Goal: Transaction & Acquisition: Purchase product/service

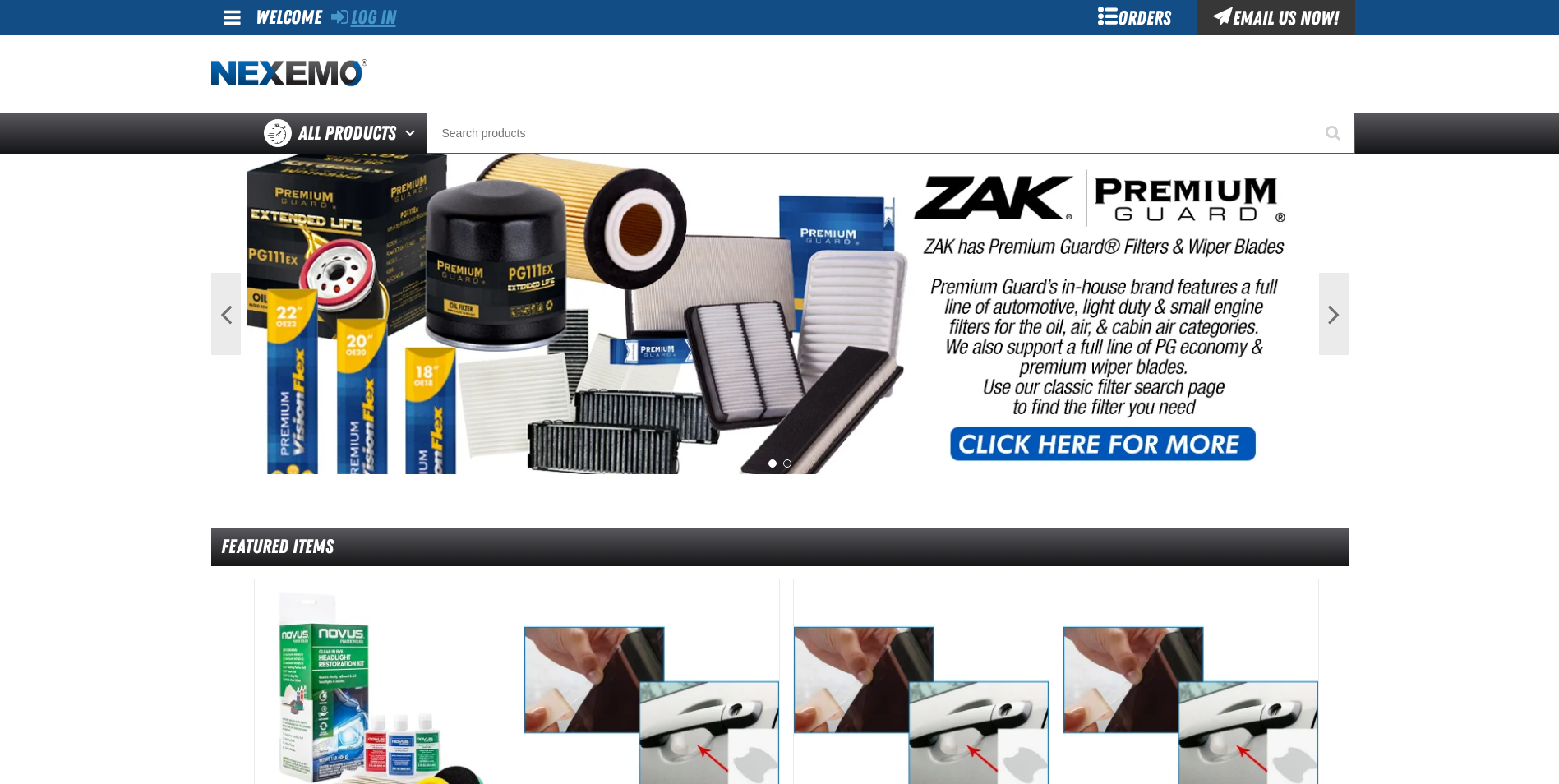
click at [368, 11] on link "Log In" at bounding box center [363, 17] width 65 height 23
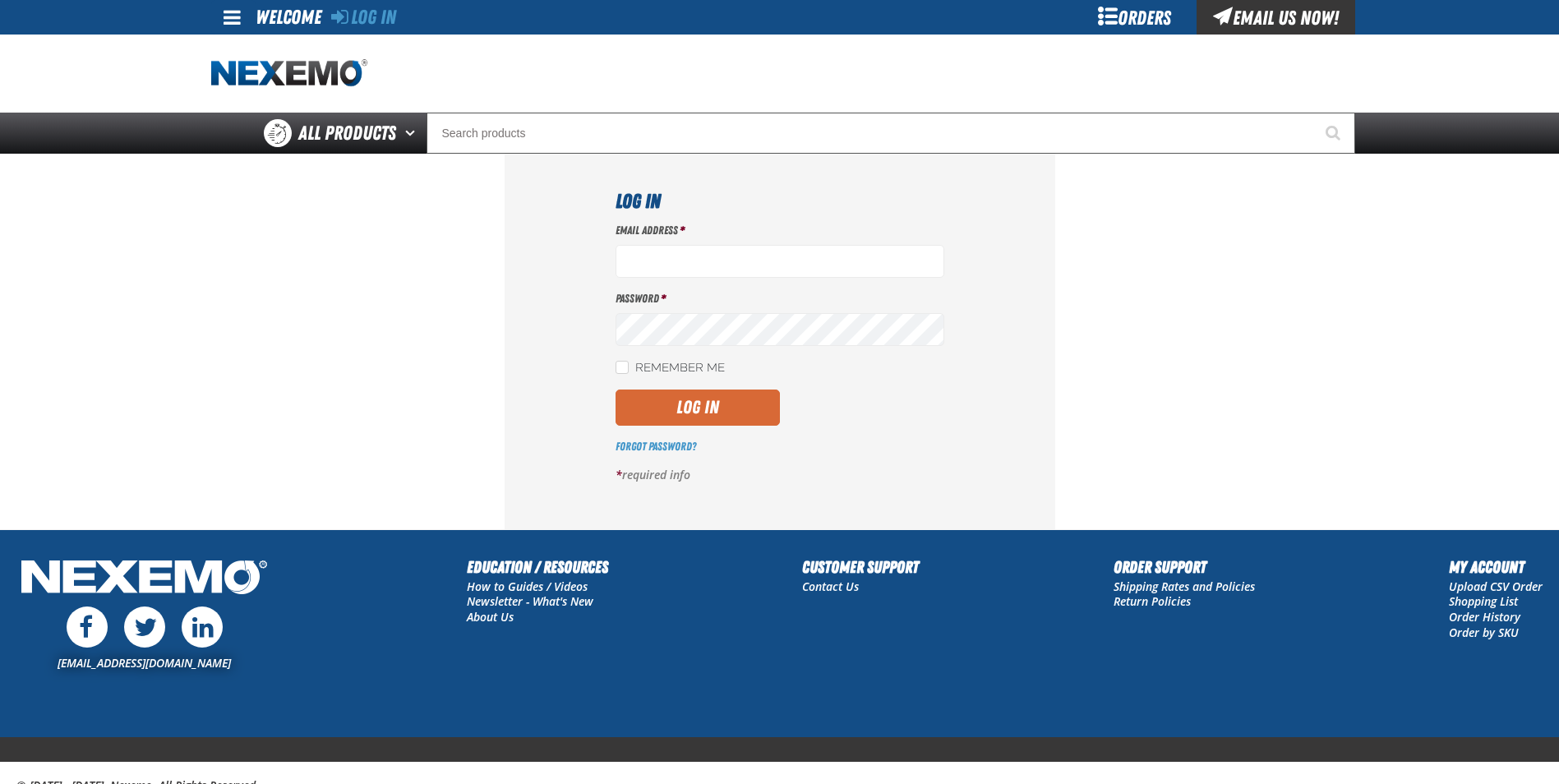
type input "cphillips@vtaig.com"
click at [728, 399] on button "Log In" at bounding box center [697, 408] width 164 height 36
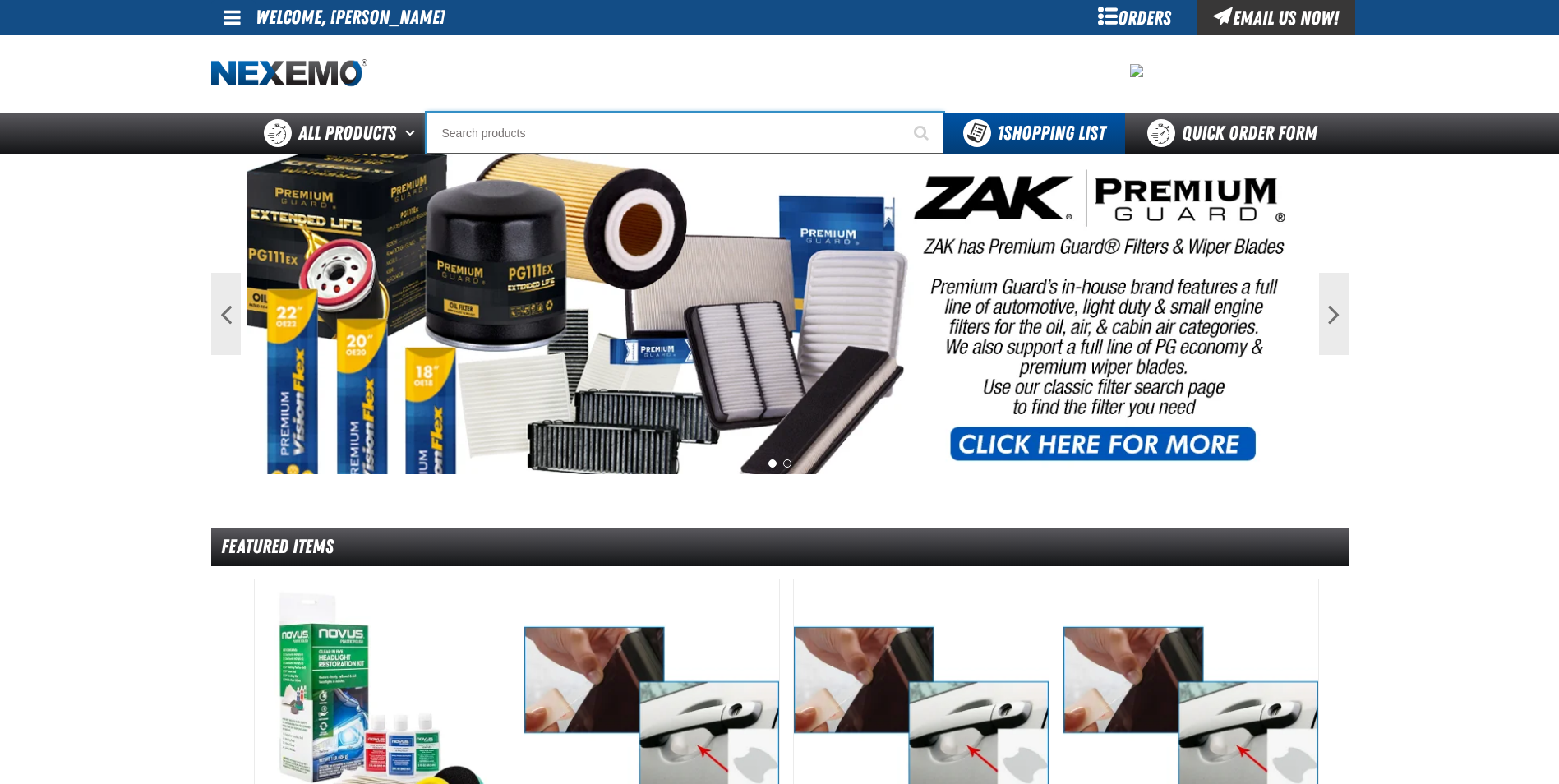
click at [741, 123] on input "Search" at bounding box center [685, 133] width 517 height 41
click at [786, 465] on button "2" at bounding box center [787, 464] width 8 height 8
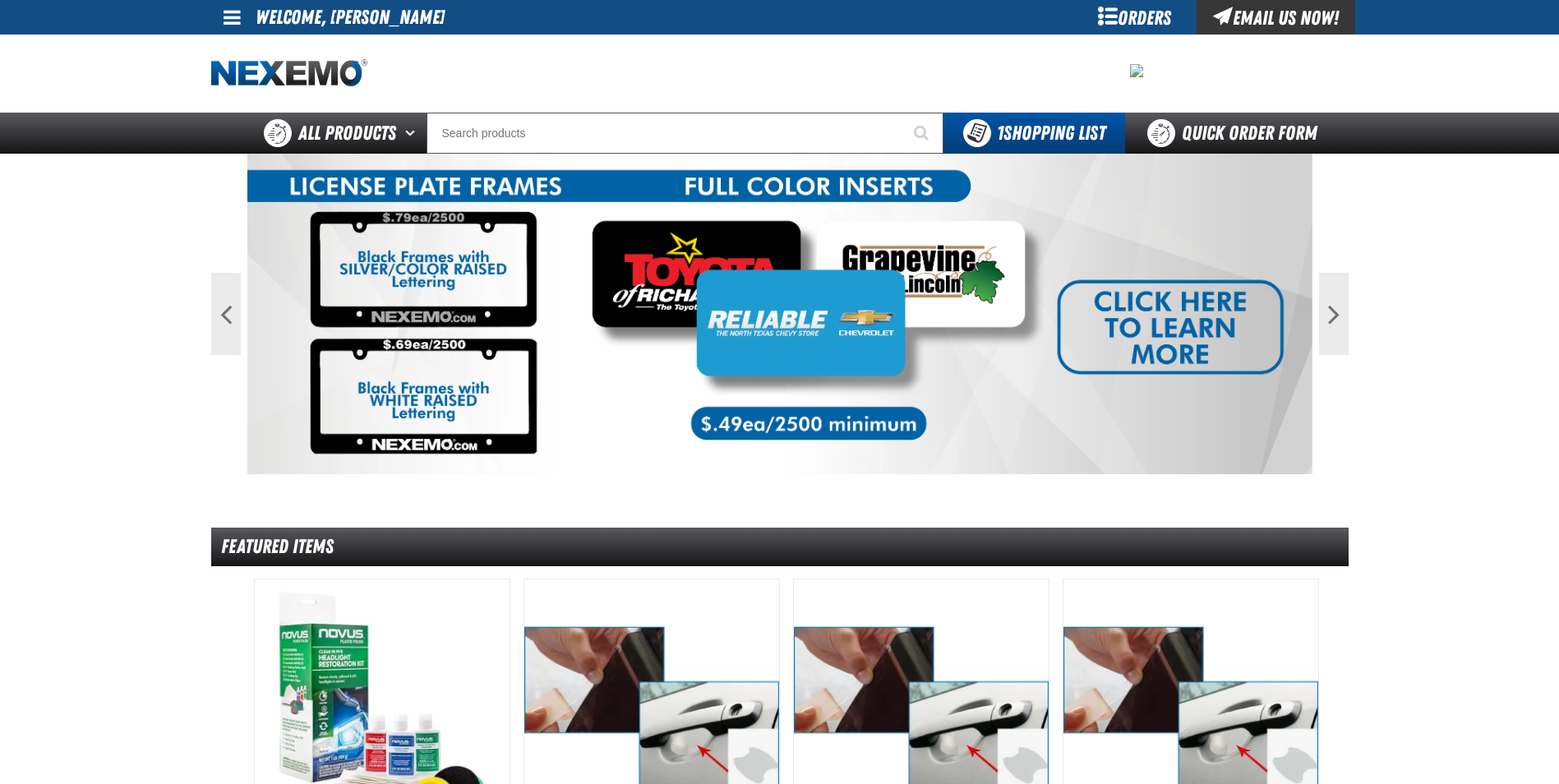
click at [765, 469] on img at bounding box center [780, 314] width 1065 height 320
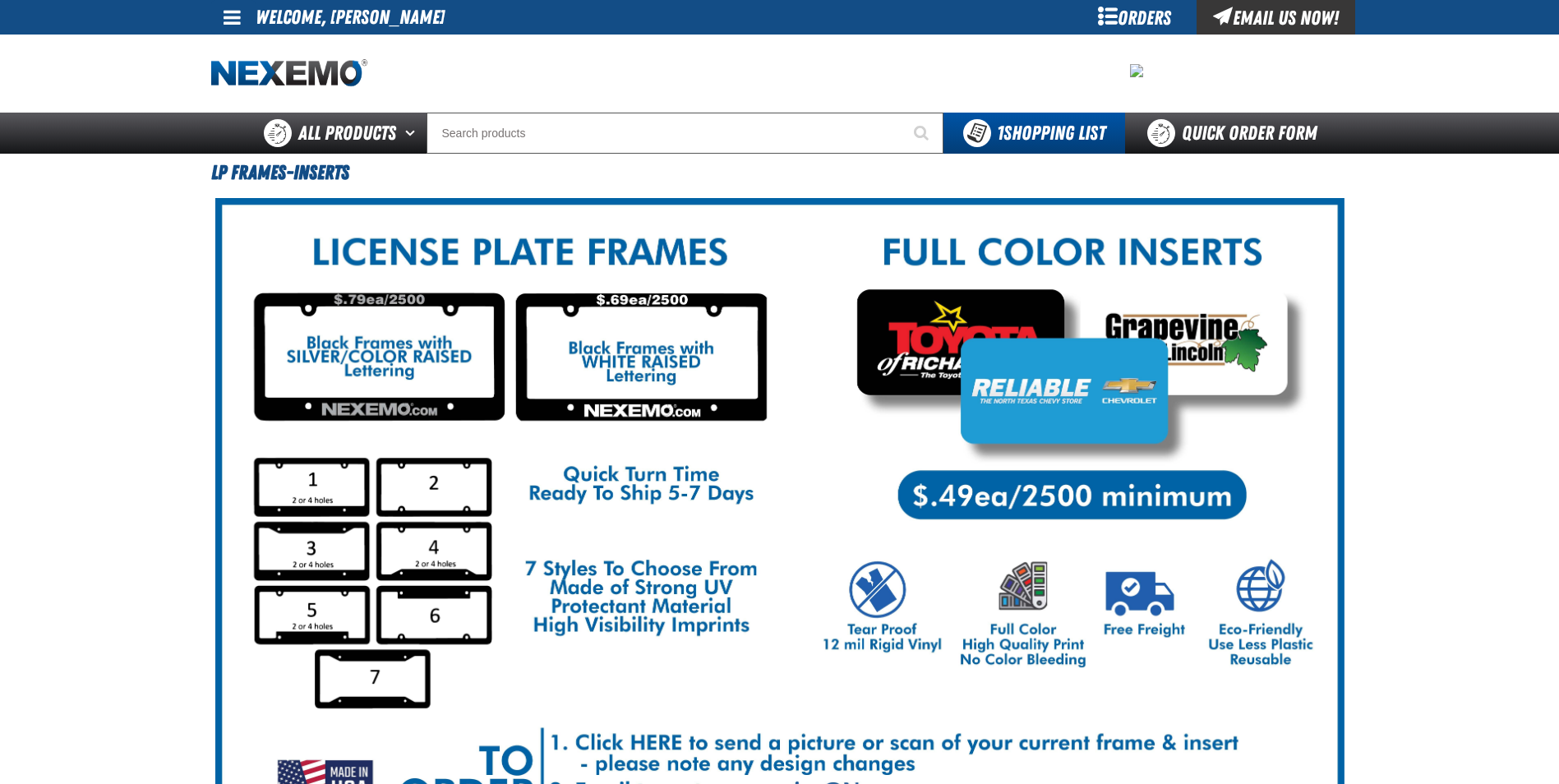
drag, startPoint x: 0, startPoint y: 0, endPoint x: 763, endPoint y: 469, distance: 895.6
click at [763, 469] on img at bounding box center [780, 534] width 1129 height 672
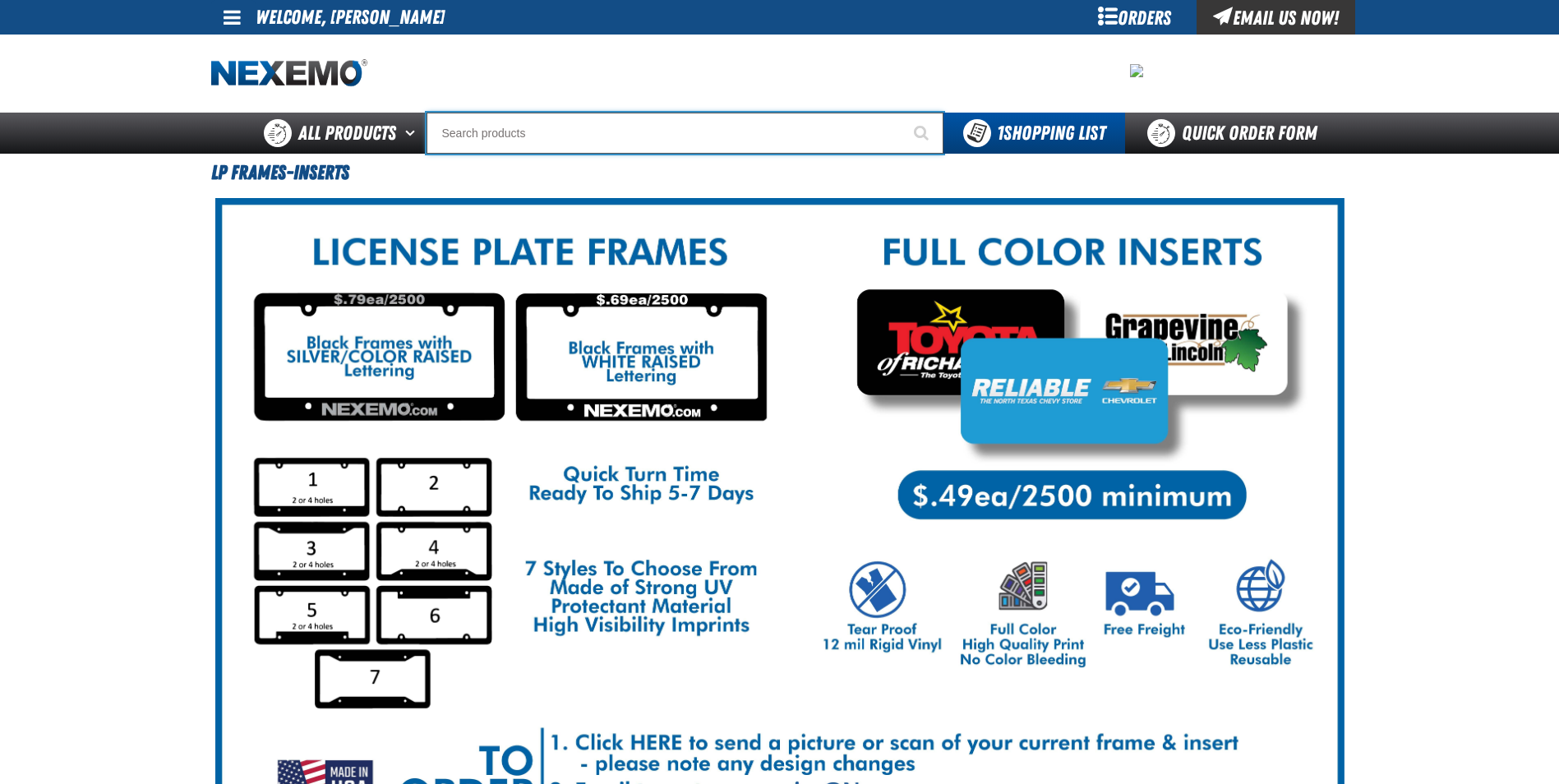
click at [632, 130] on input "Search" at bounding box center [685, 133] width 517 height 41
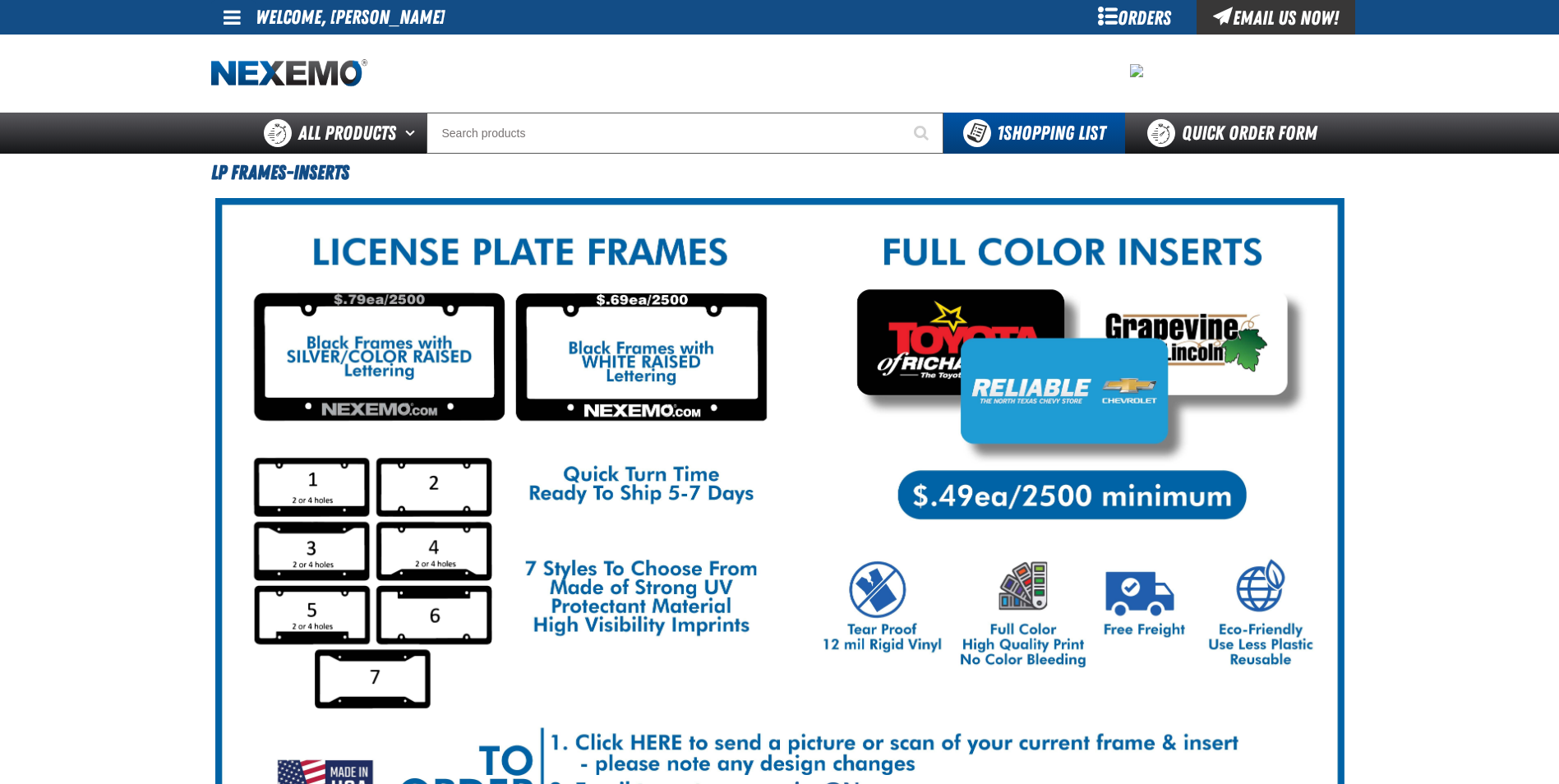
click at [1120, 25] on div "Orders" at bounding box center [1134, 17] width 123 height 35
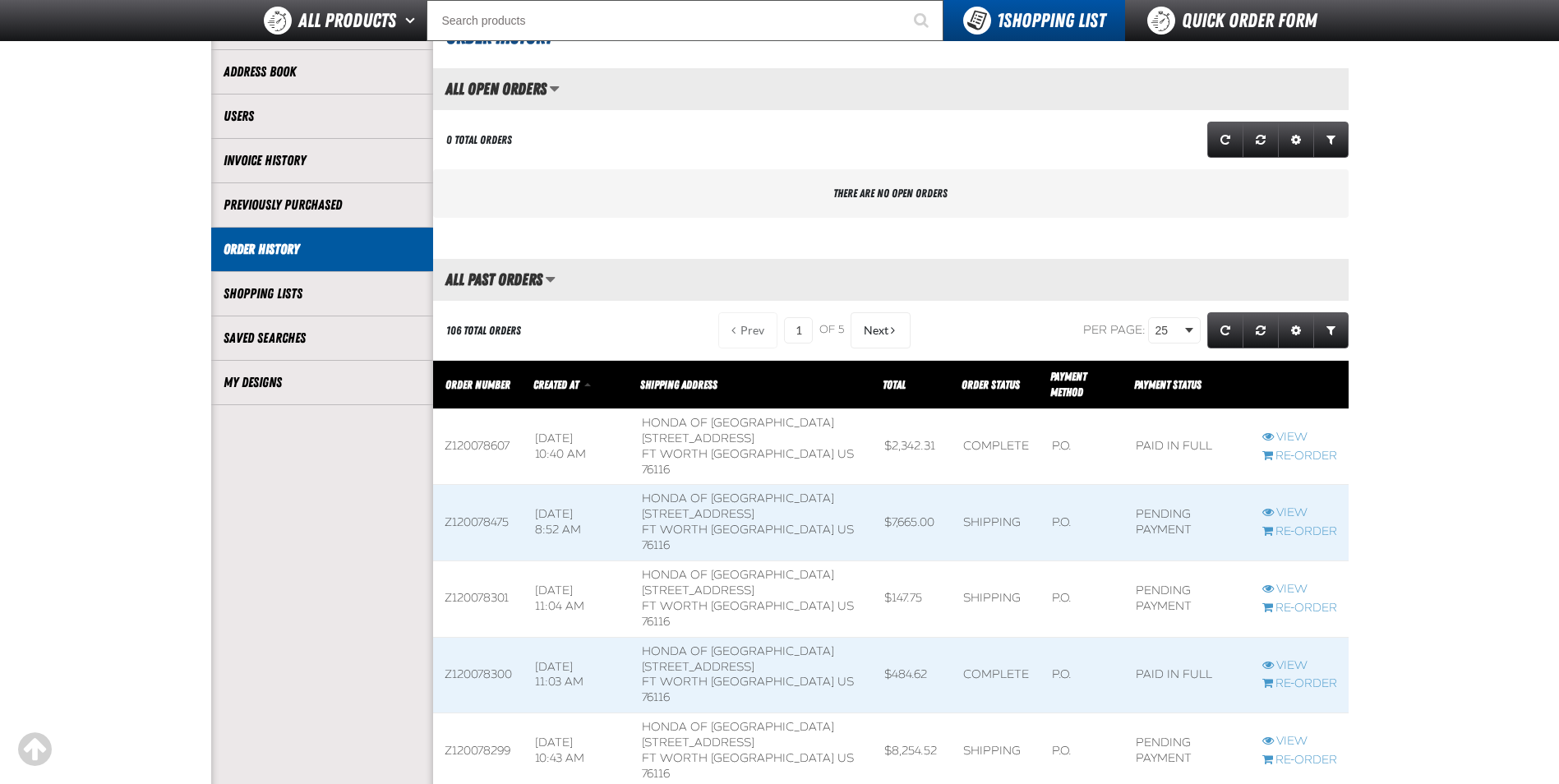
scroll to position [247, 0]
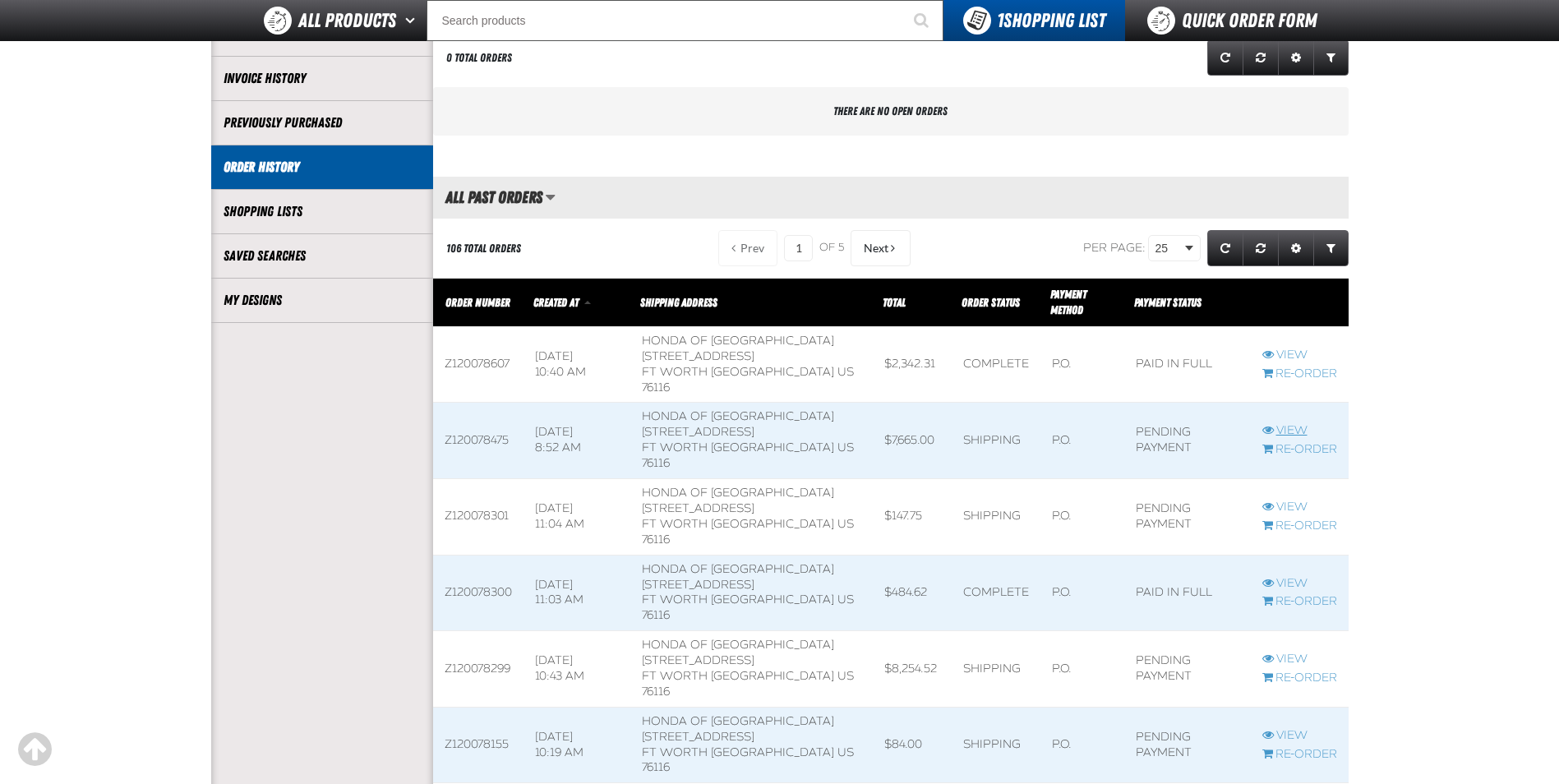
click at [1302, 430] on link "View" at bounding box center [1299, 431] width 75 height 16
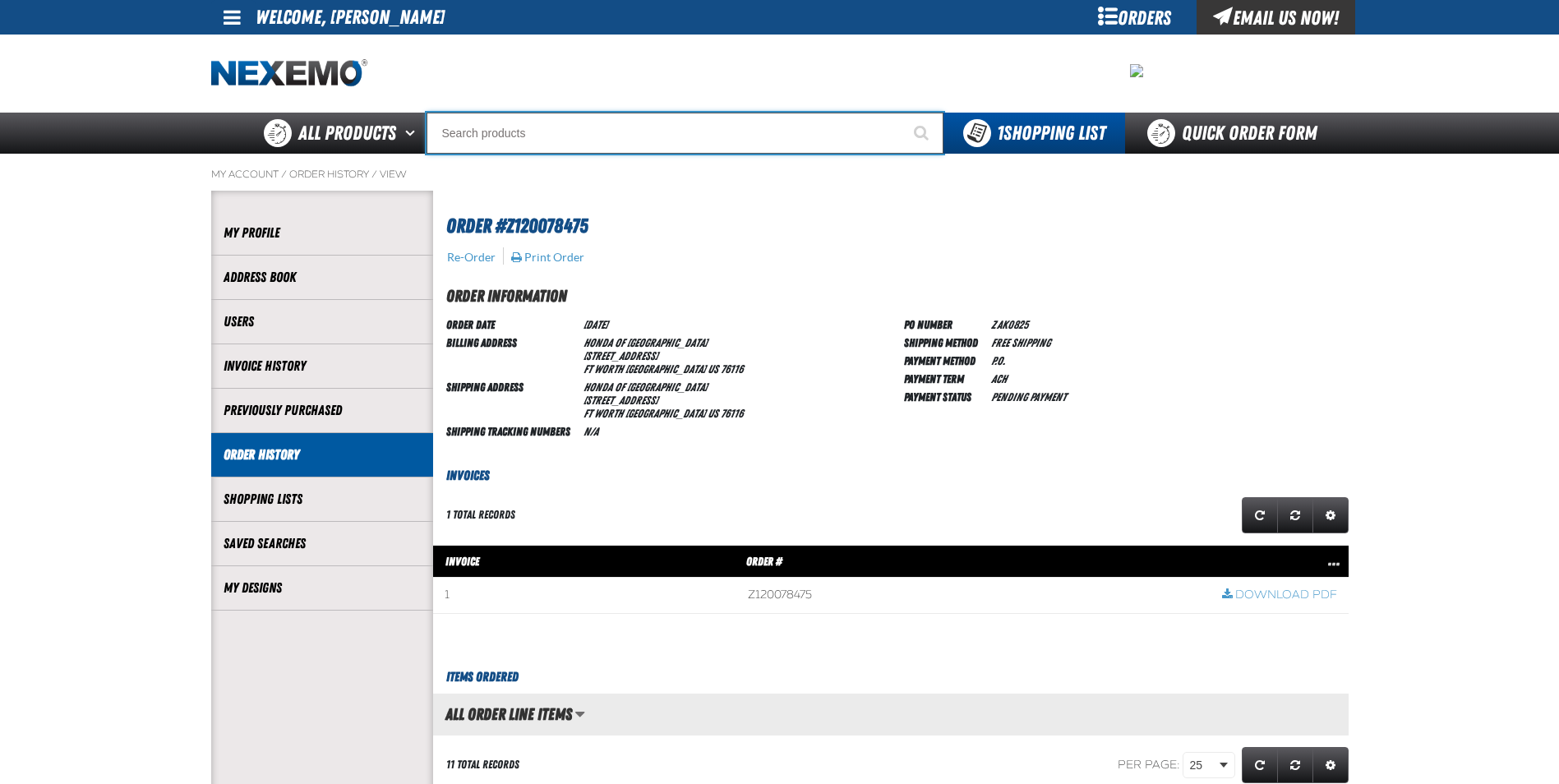
click at [476, 120] on input "Search" at bounding box center [685, 133] width 517 height 41
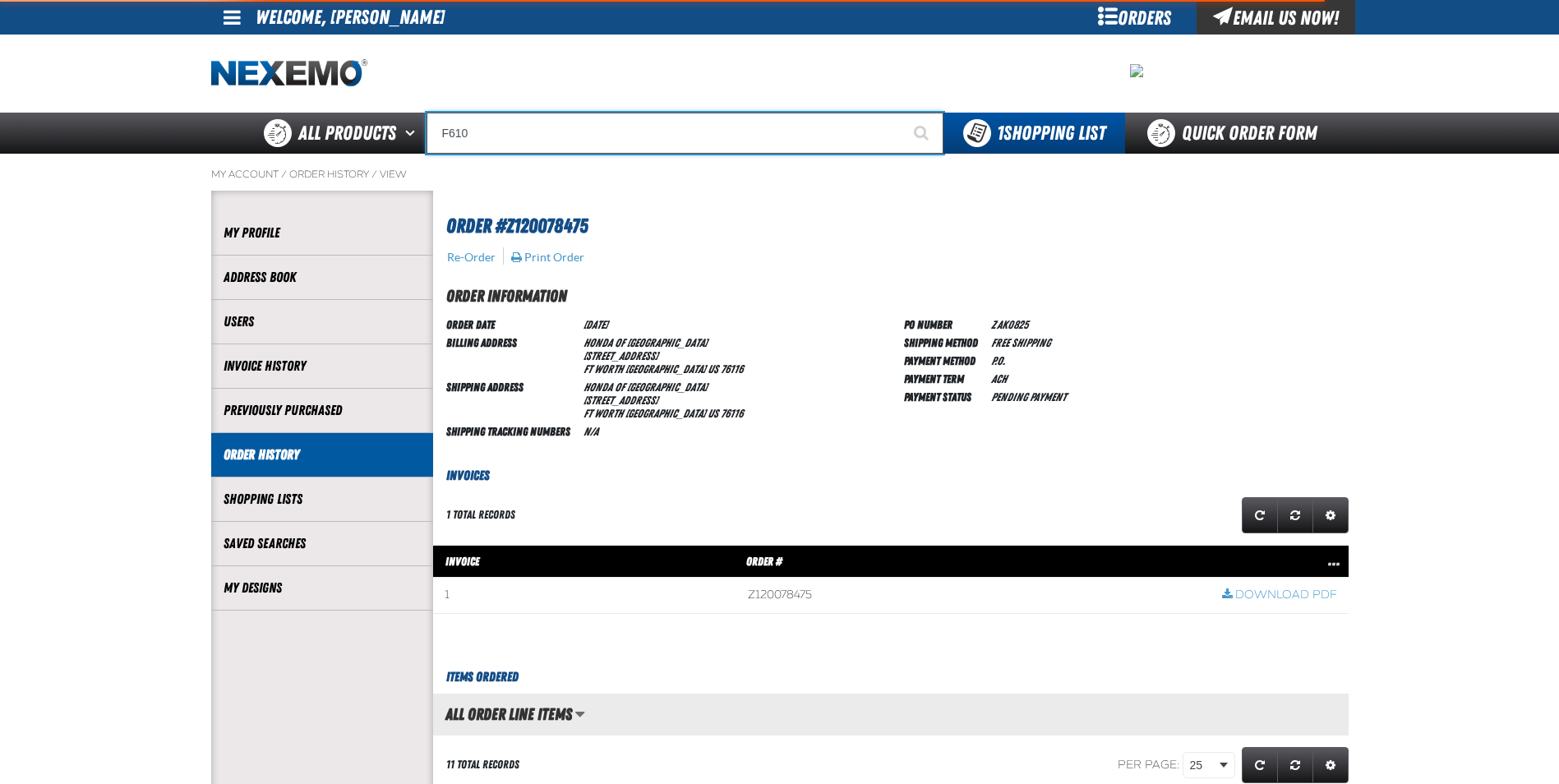
type input "F610"
click at [902, 112] on button "Start Searching" at bounding box center [923, 133] width 41 height 41
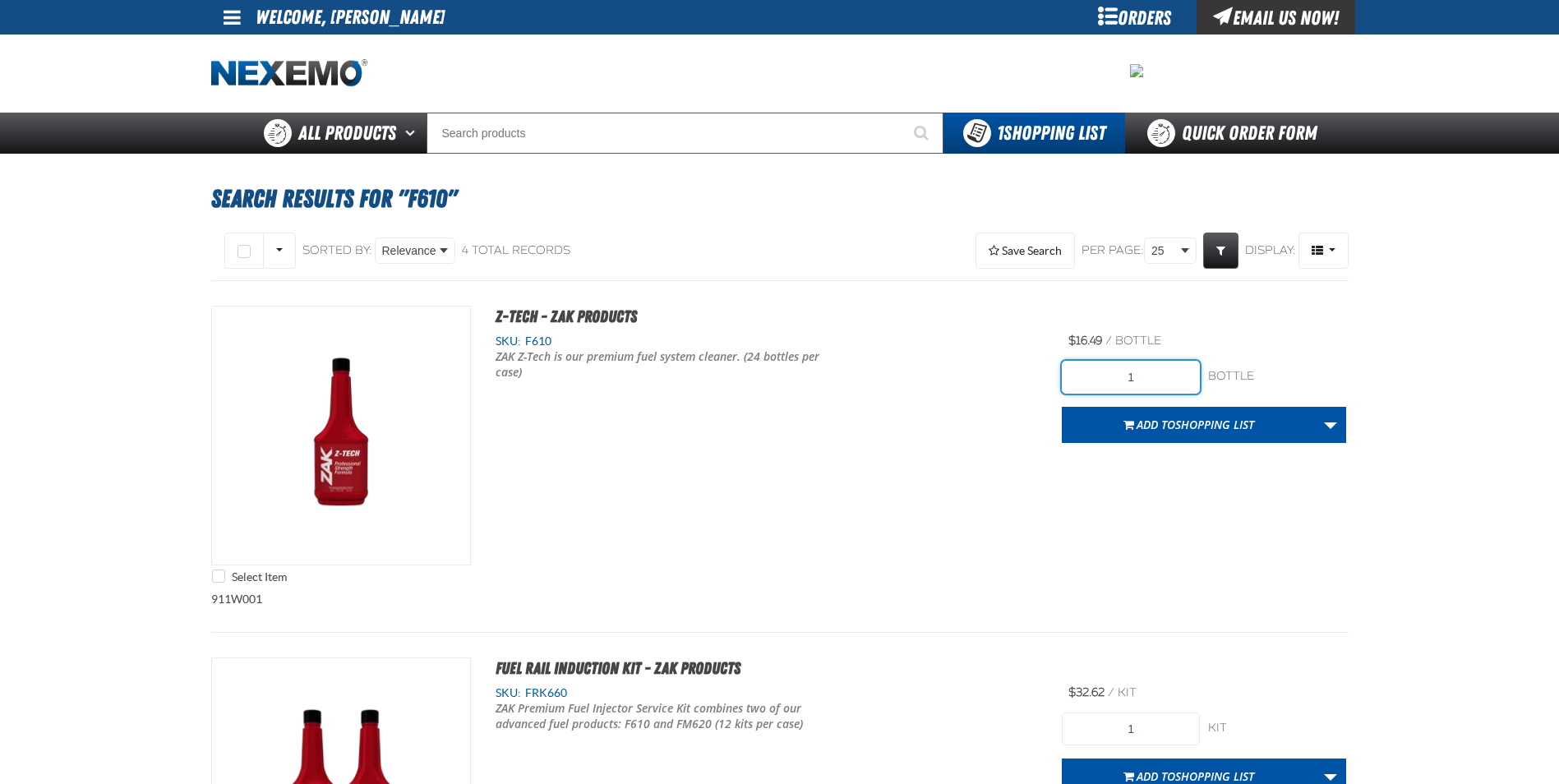
drag, startPoint x: 1148, startPoint y: 380, endPoint x: 909, endPoint y: 377, distance: 239.0
click at [947, 386] on div "Select Item Z-Tech - ZAK Products SKU: F610 ZAK Z-Tech is our premium fuel syst…" at bounding box center [780, 448] width 1137 height 286
type input "72"
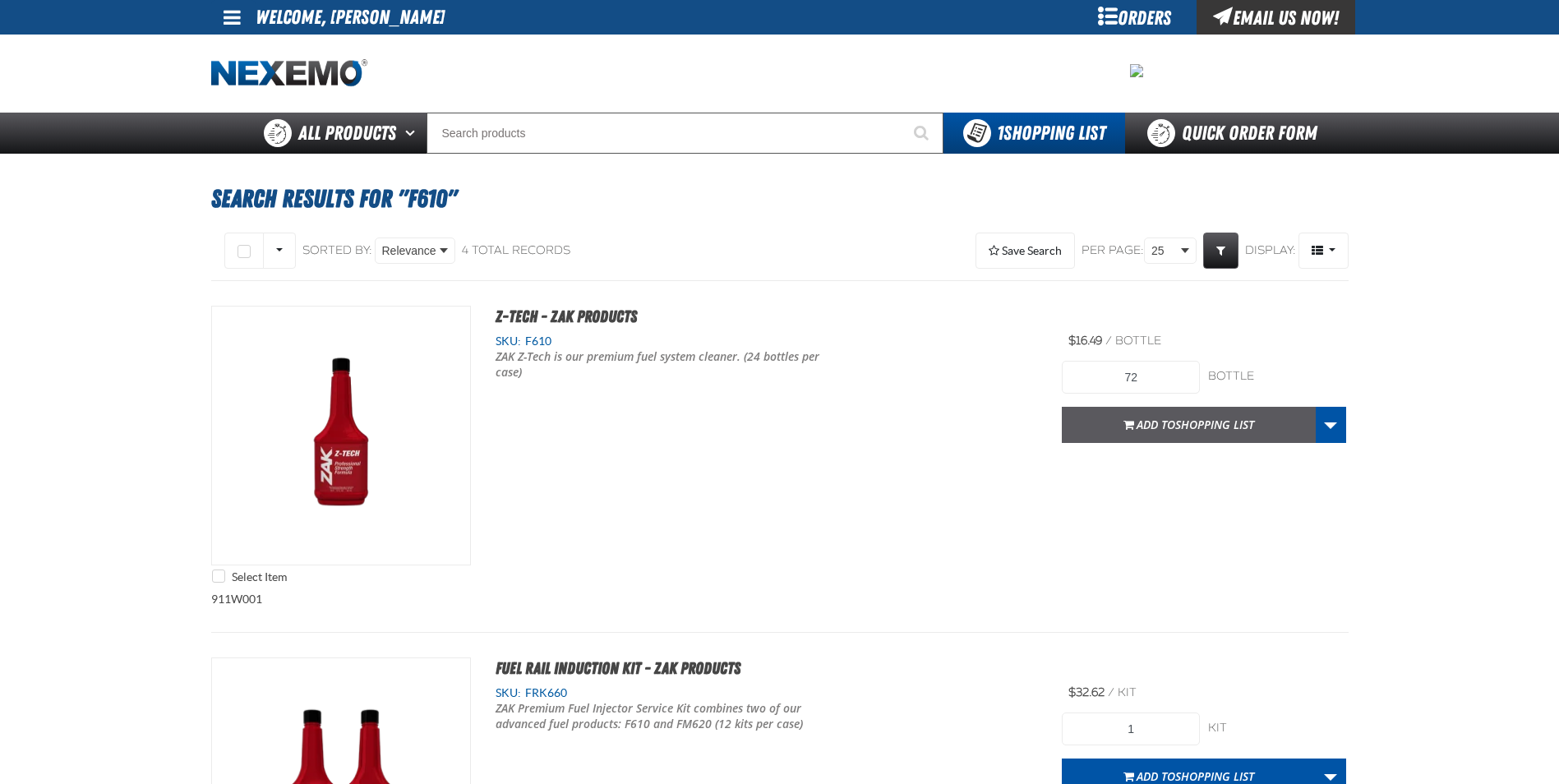
click at [1136, 428] on span "Add to Shopping List" at bounding box center [1195, 424] width 117 height 16
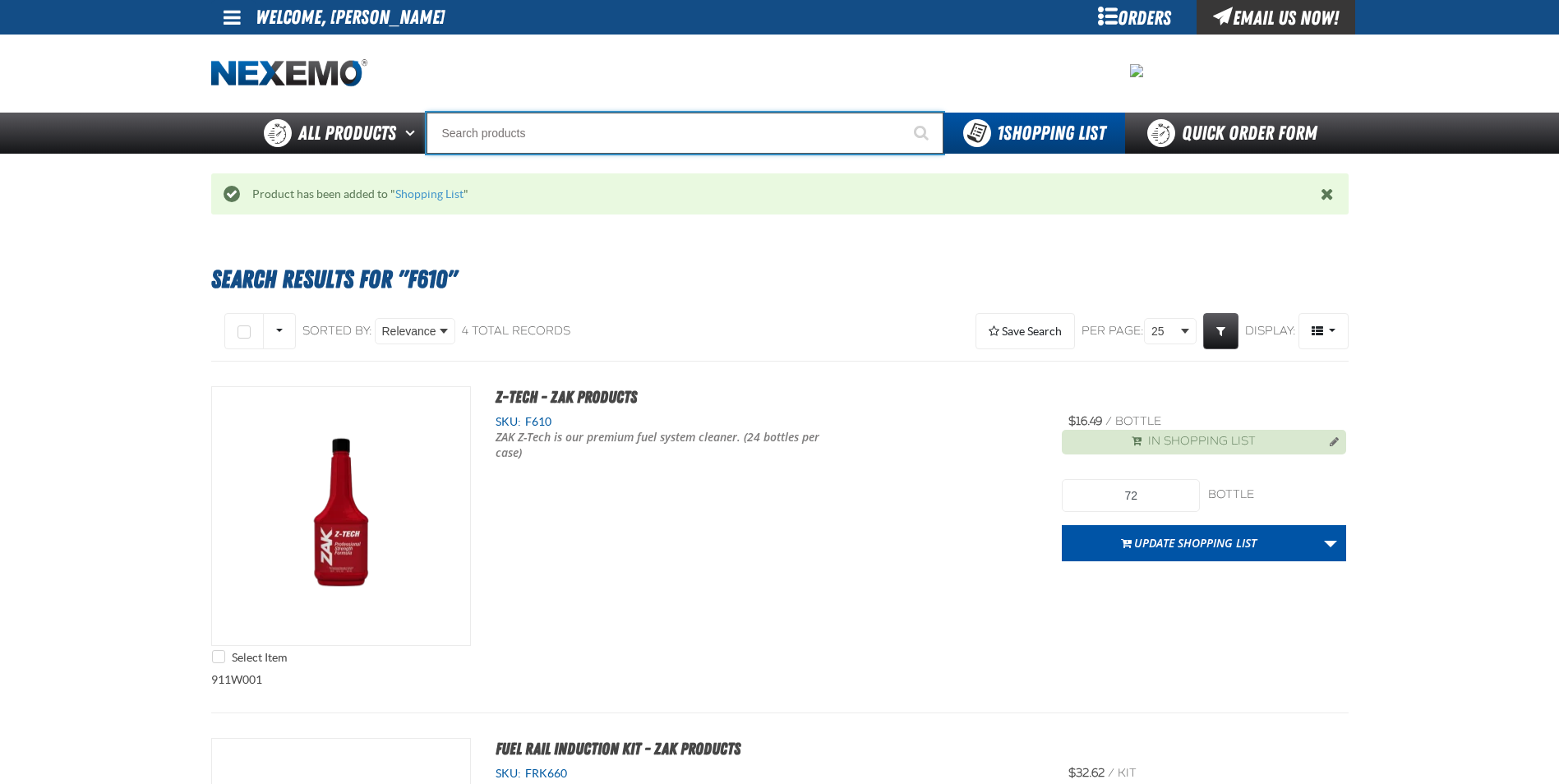
click at [839, 148] on input "Search" at bounding box center [685, 133] width 517 height 41
type input "C"
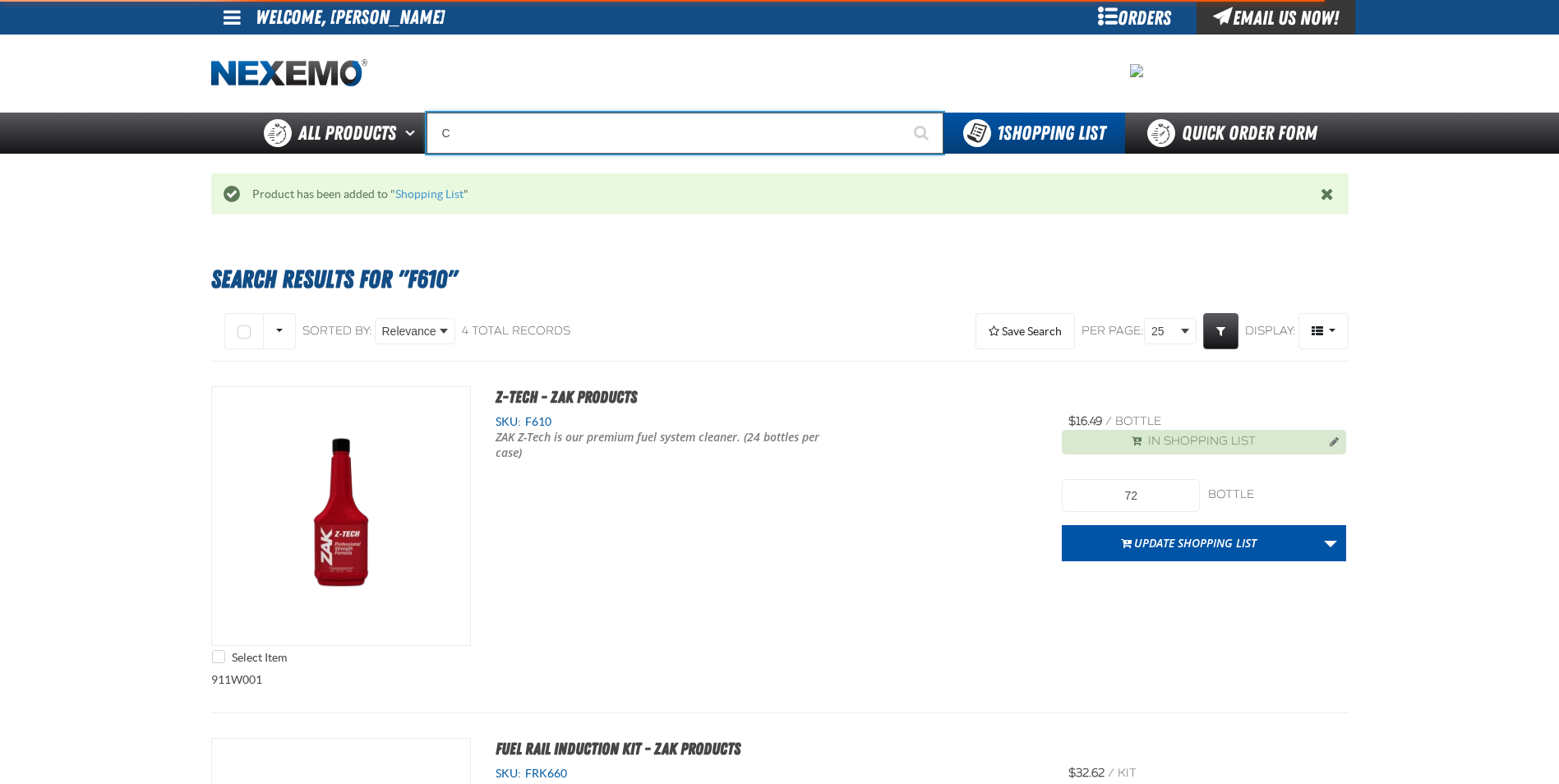
type input "C Alkaline Battery 1.5 Volt (12 per pack)"
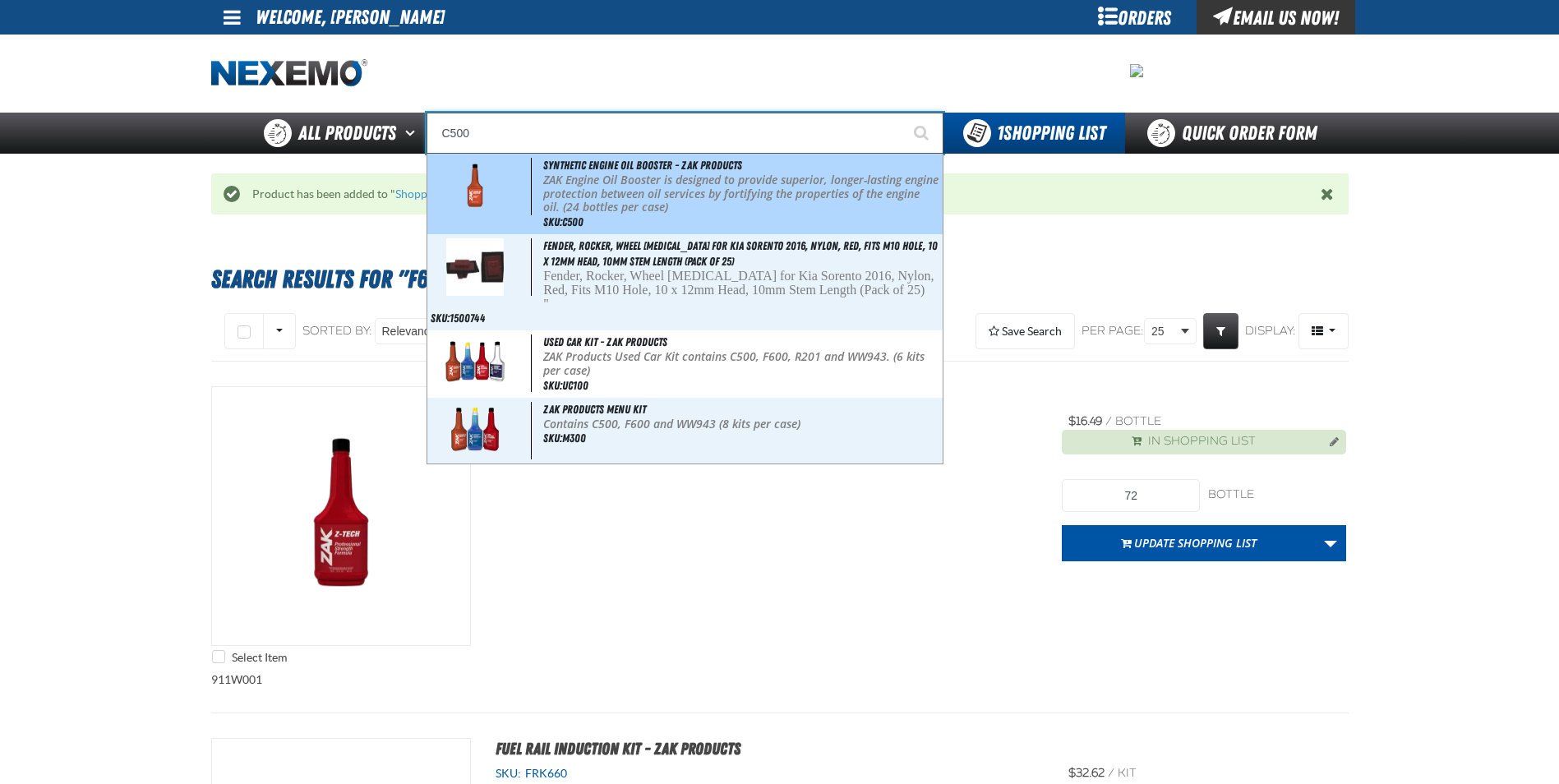
click at [739, 217] on div "Synthetic Engine Oil Booster - ZAK Products ZAK Engine Oil Booster is designed …" at bounding box center [685, 194] width 515 height 81
type input "Synthetic Engine Oil Booster - ZAK Products"
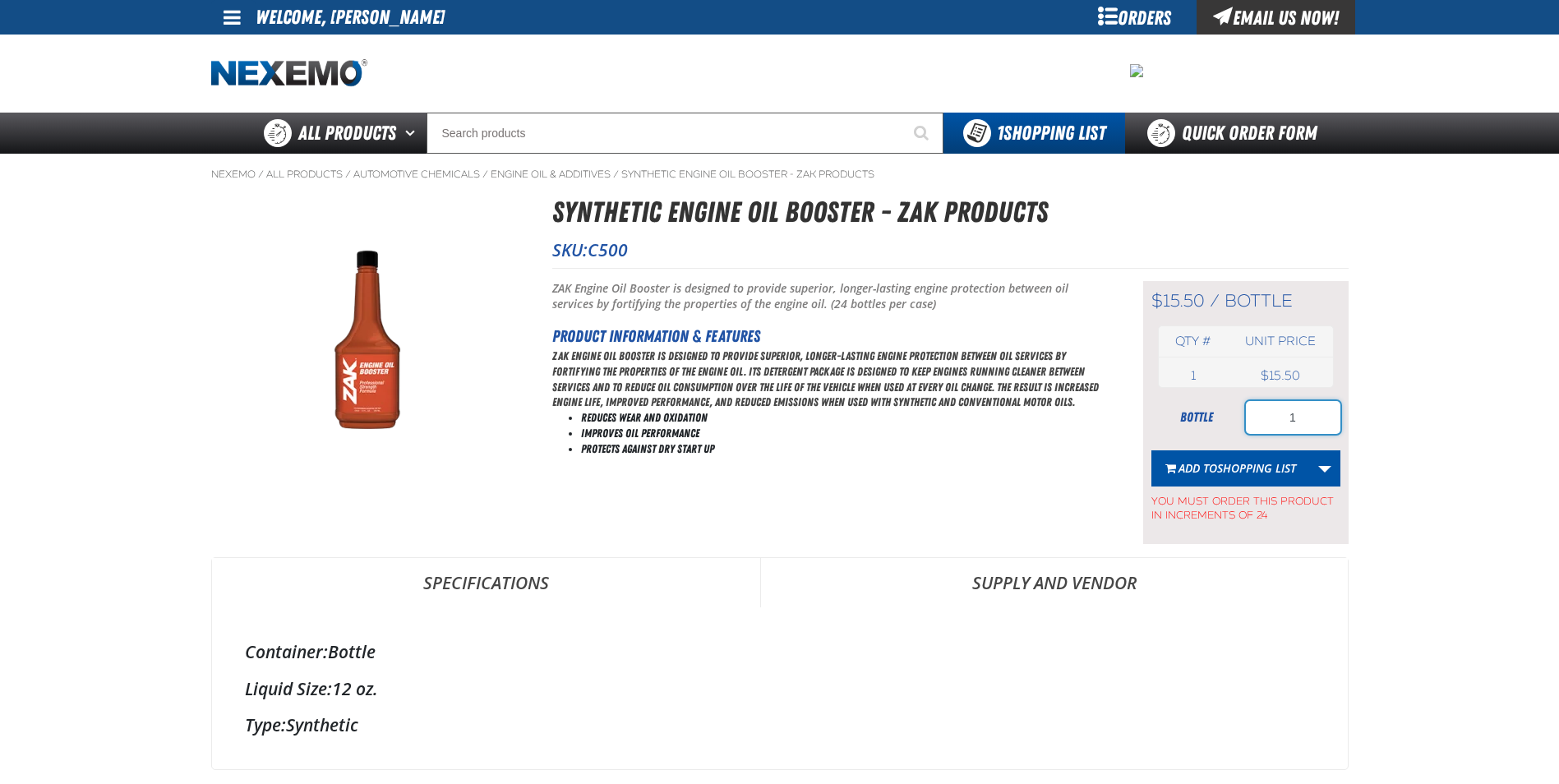
drag, startPoint x: 1314, startPoint y: 416, endPoint x: 1107, endPoint y: 414, distance: 207.0
click at [1136, 410] on div "Short Description: ZAK Engine Oil Booster is designed to provide superior, long…" at bounding box center [950, 406] width 796 height 276
type input "216"
click at [1200, 480] on button "Add to Shopping List" at bounding box center [1231, 469] width 158 height 36
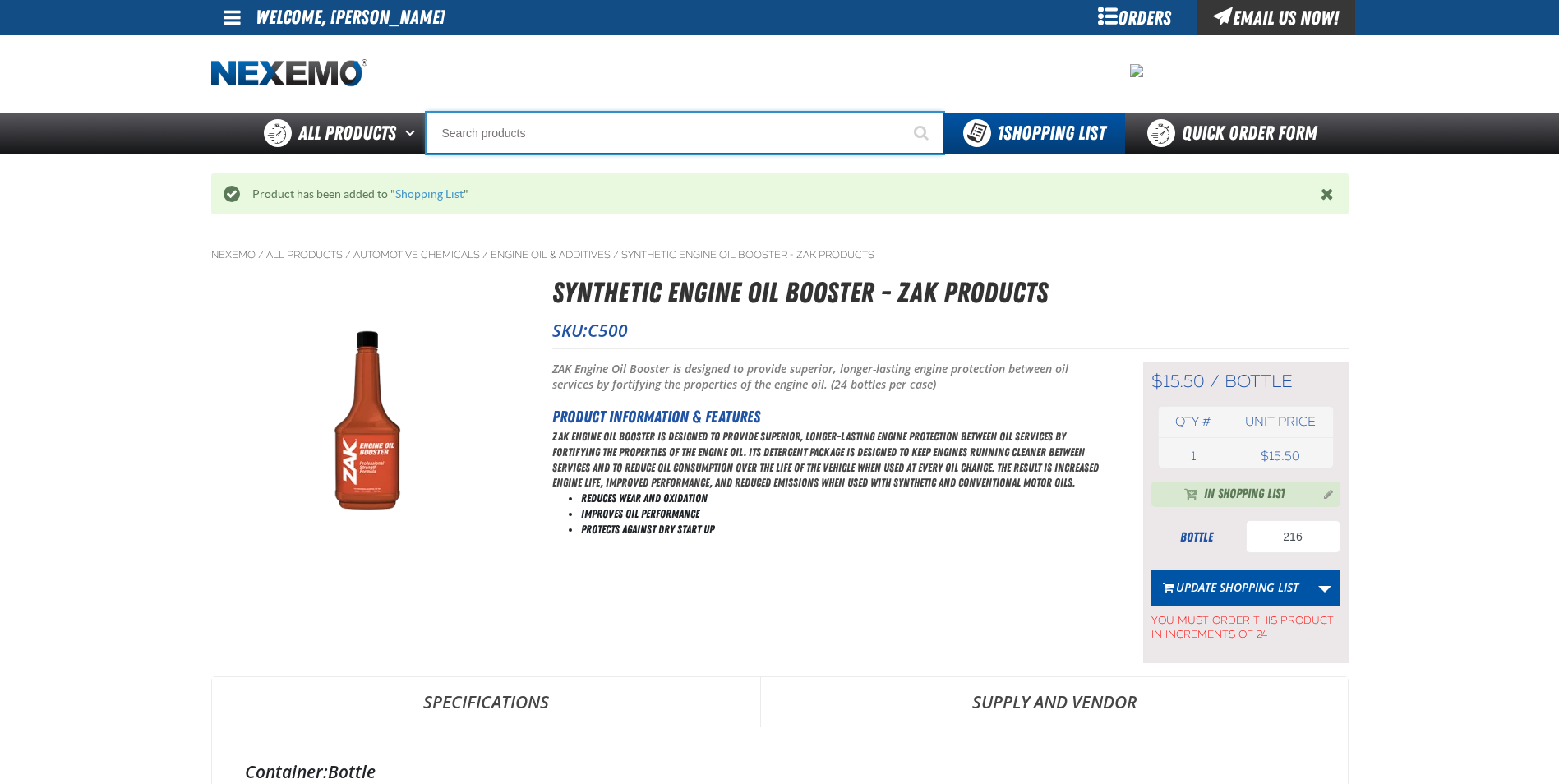
click at [595, 130] on input "Search" at bounding box center [685, 133] width 517 height 41
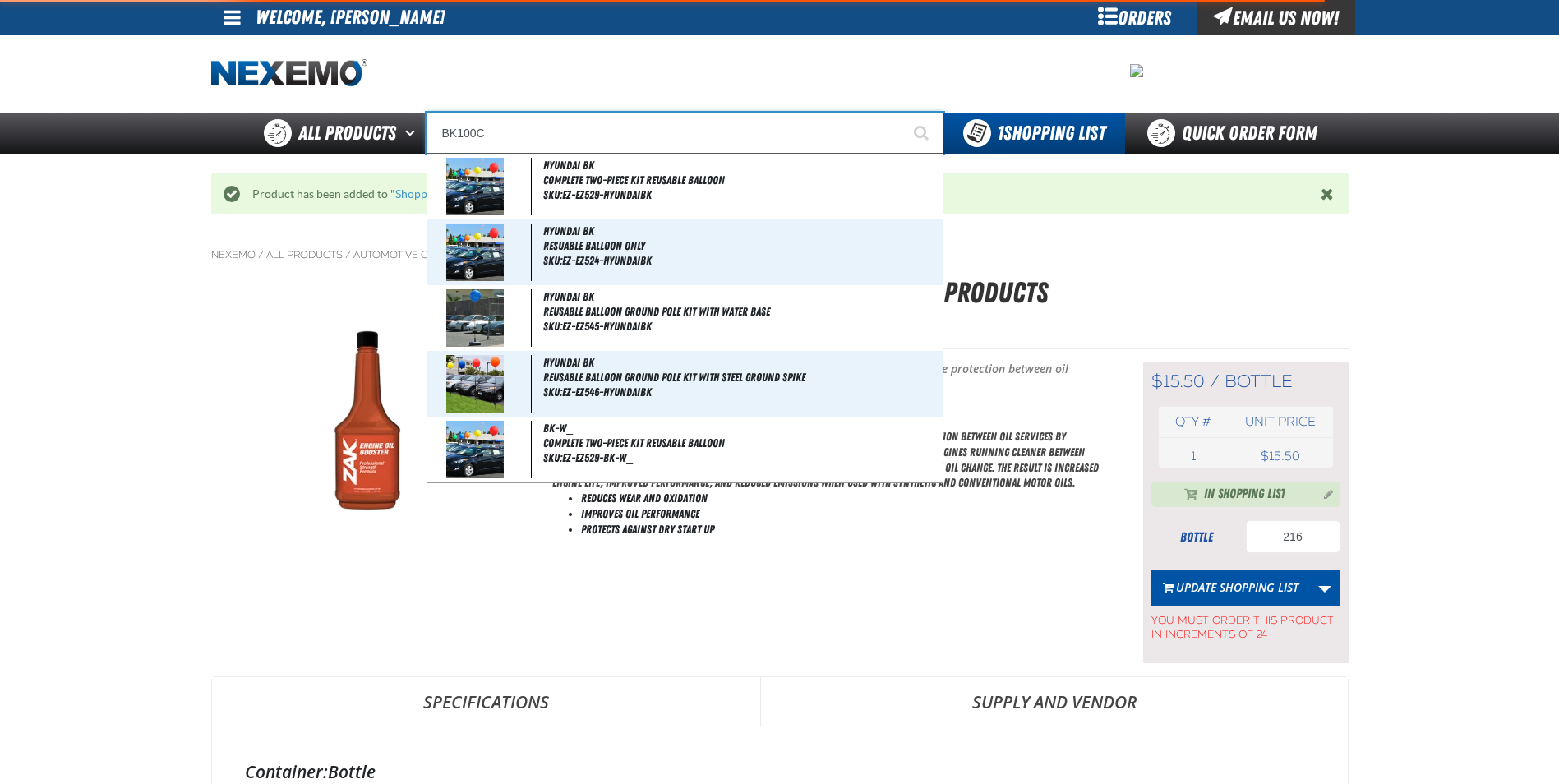
type input "BK100C"
click at [902, 112] on button "Start Searching" at bounding box center [923, 133] width 41 height 41
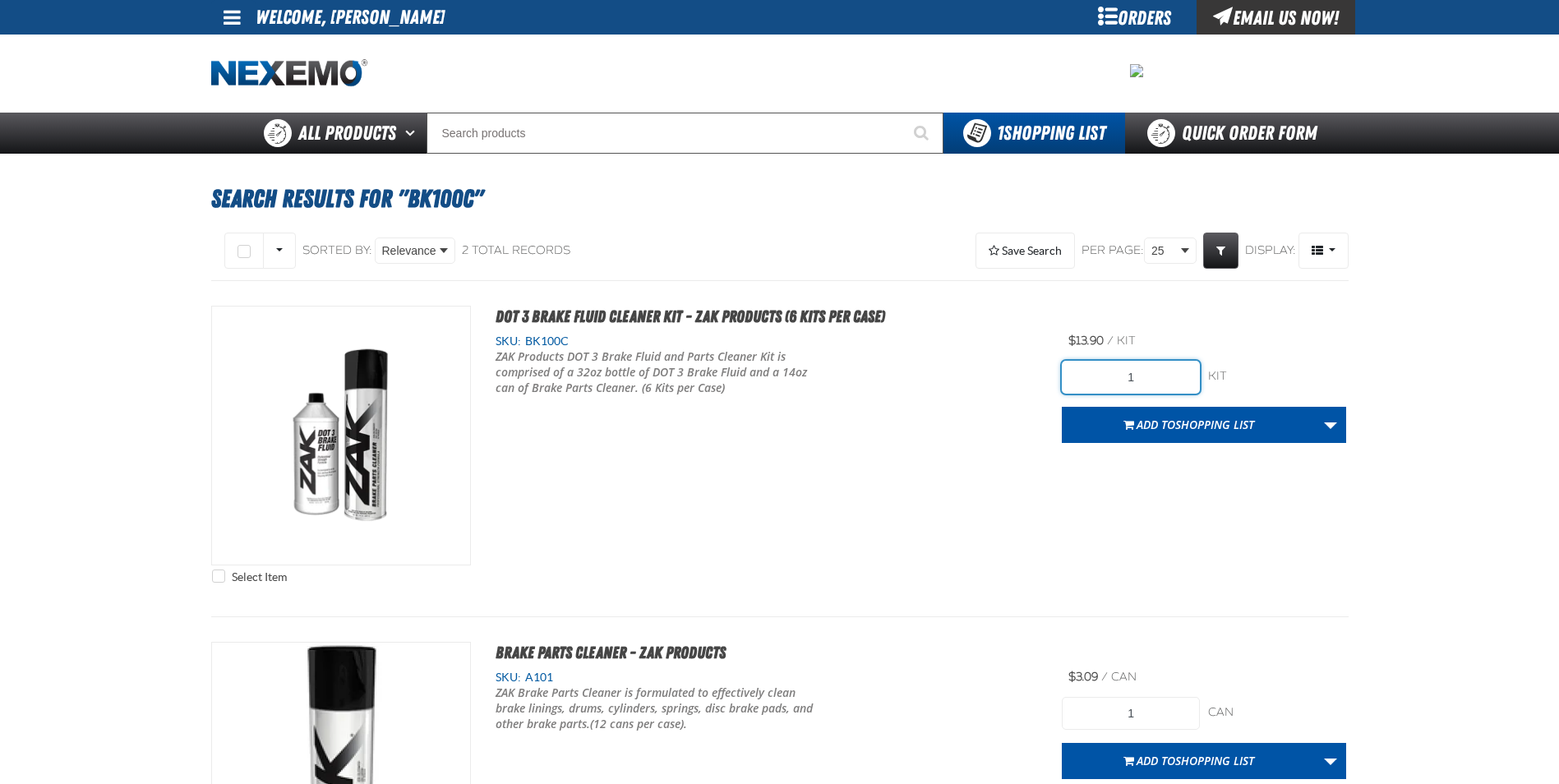
drag, startPoint x: 1161, startPoint y: 381, endPoint x: 1062, endPoint y: 376, distance: 99.1
click at [1065, 376] on input "1" at bounding box center [1130, 377] width 138 height 33
type input "66"
drag, startPoint x: 1248, startPoint y: 442, endPoint x: 1248, endPoint y: 455, distance: 13.0
click at [1248, 450] on div "Select Item DOT 3 Brake Fluid Cleaner Kit - ZAK Products (6 Kits per Case) SKU:…" at bounding box center [780, 448] width 1137 height 286
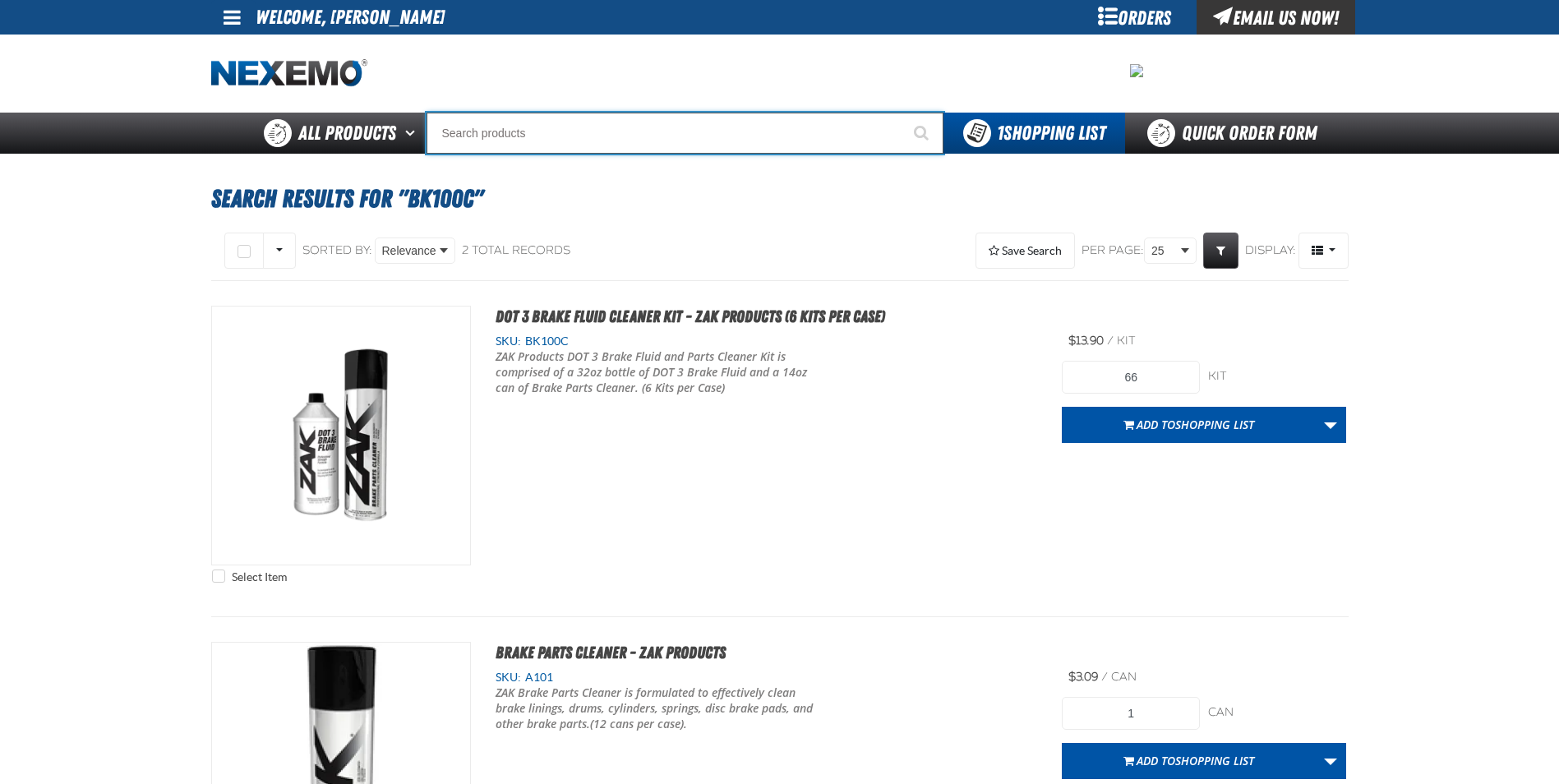
click at [803, 150] on input "Search" at bounding box center [685, 133] width 517 height 41
type input "N"
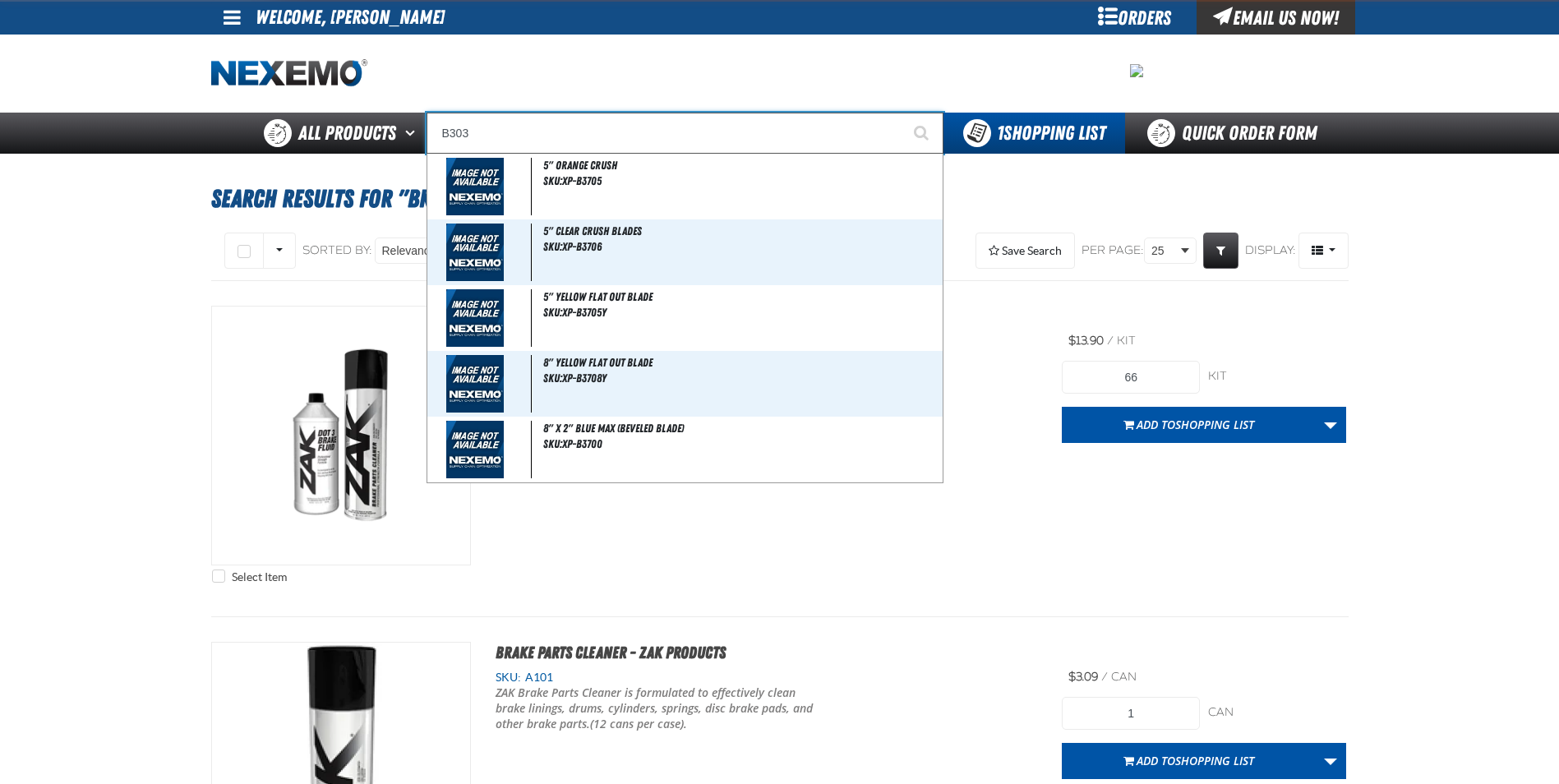
type input "B303"
click at [902, 112] on button "Start Searching" at bounding box center [923, 133] width 41 height 41
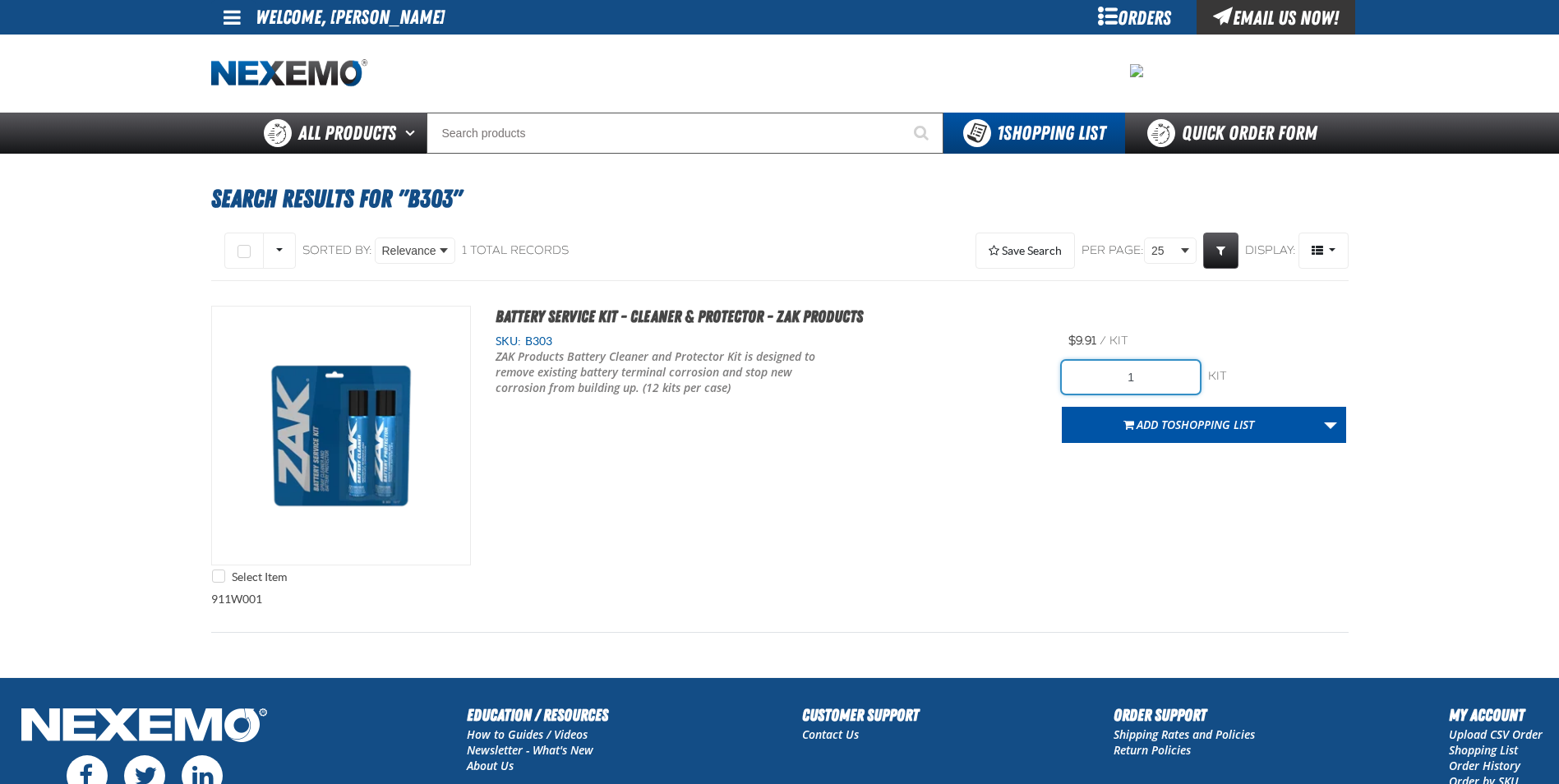
drag, startPoint x: 1168, startPoint y: 387, endPoint x: 777, endPoint y: 383, distance: 391.0
click at [777, 383] on div "Select Item Battery Service Kit - Cleaner & Protector - ZAK Products SKU: B303 1" at bounding box center [780, 448] width 1137 height 286
type input "48"
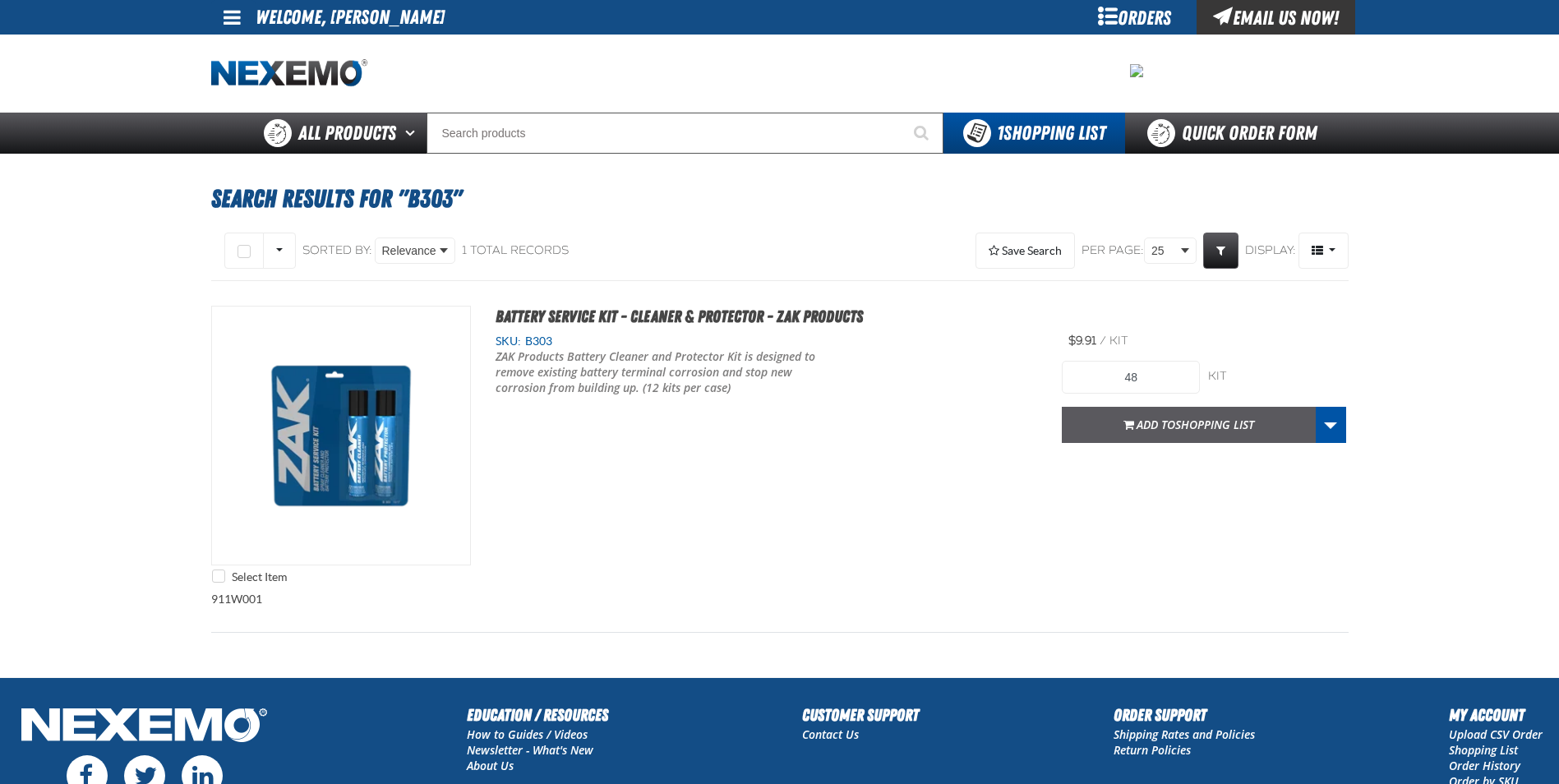
click at [1130, 425] on span "button" at bounding box center [1128, 427] width 11 height 4
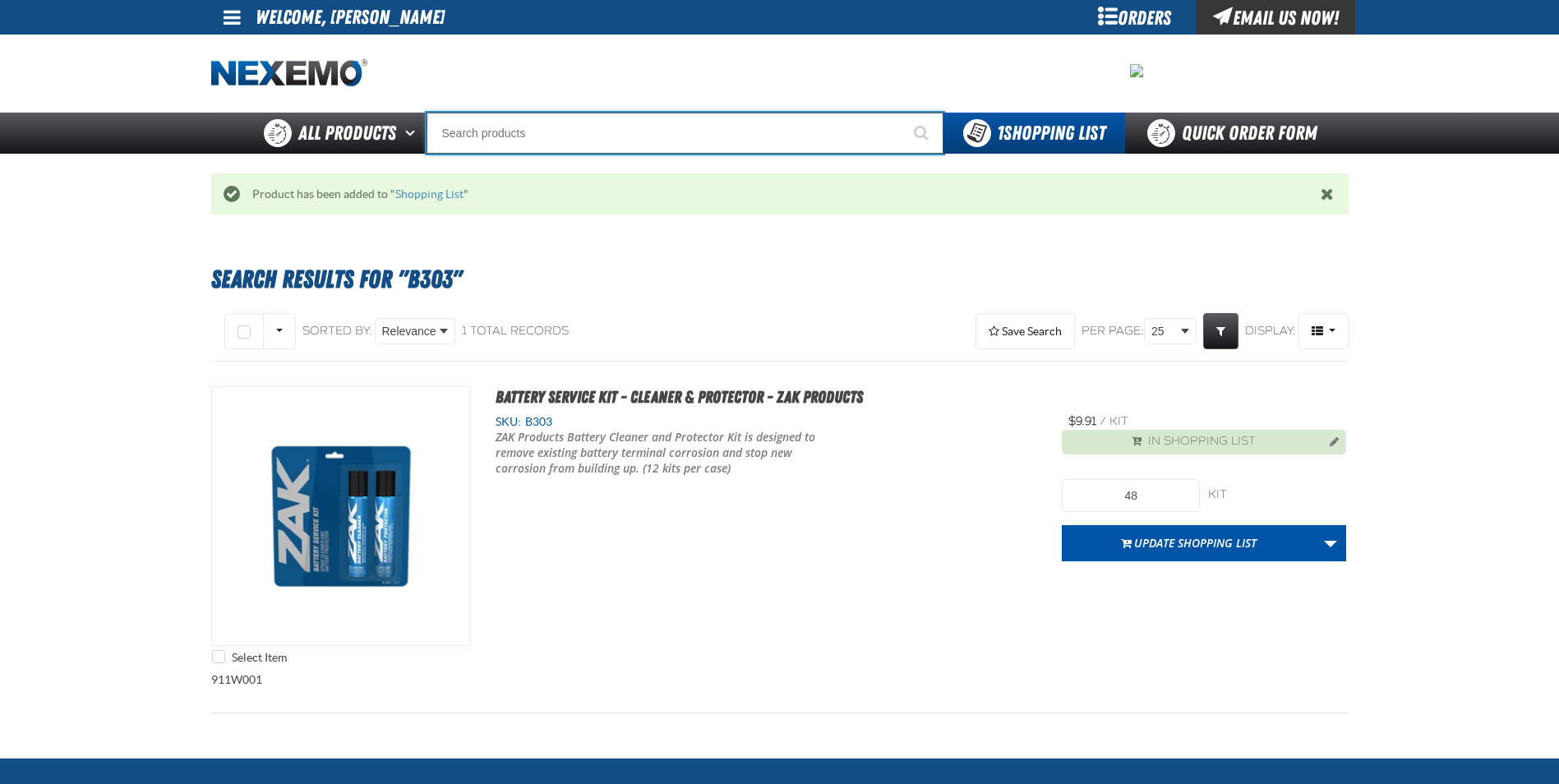
click at [683, 143] on input "Search" at bounding box center [685, 133] width 517 height 41
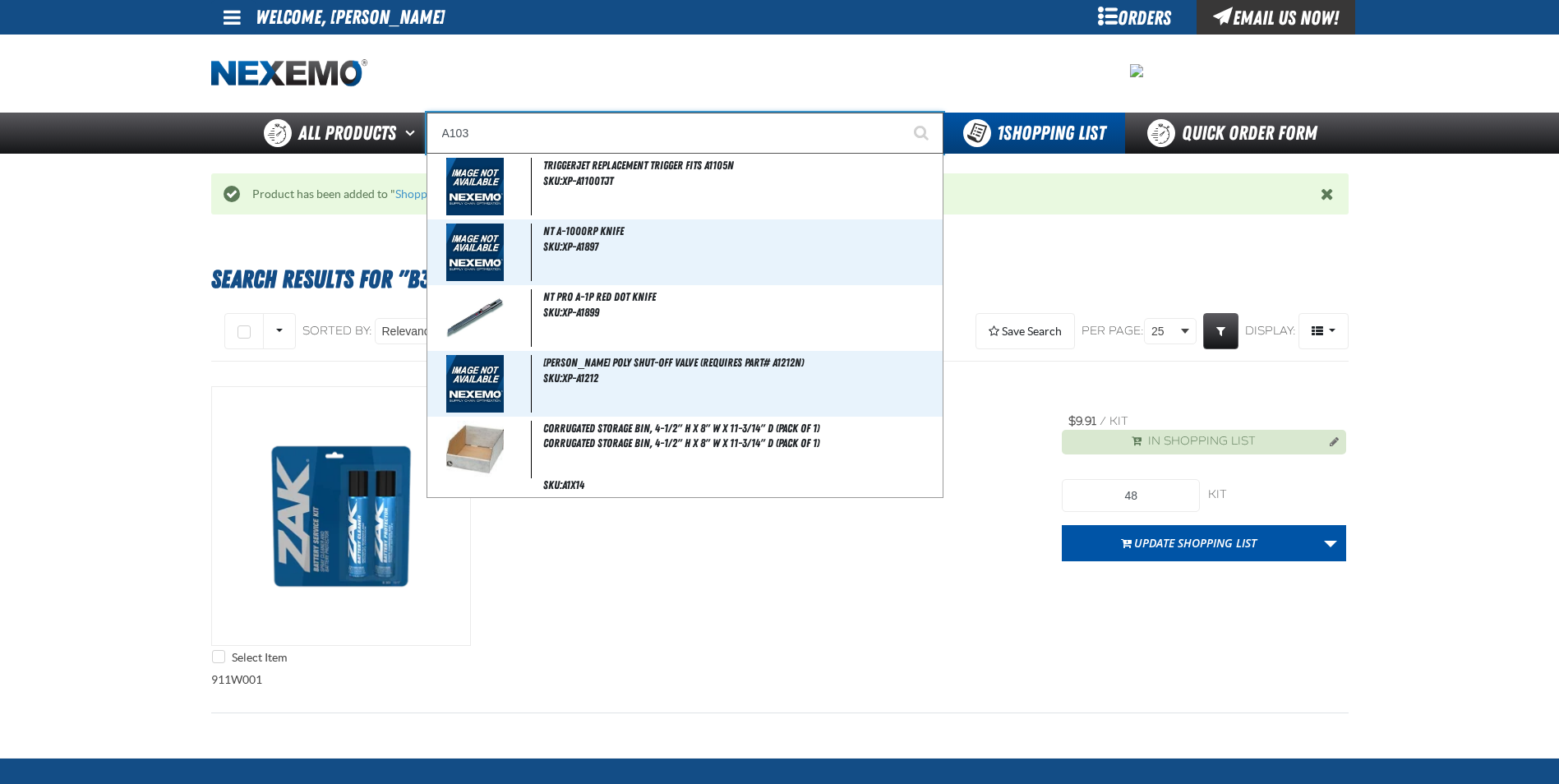
type input "A103"
click at [902, 112] on button "Start Searching" at bounding box center [923, 133] width 41 height 41
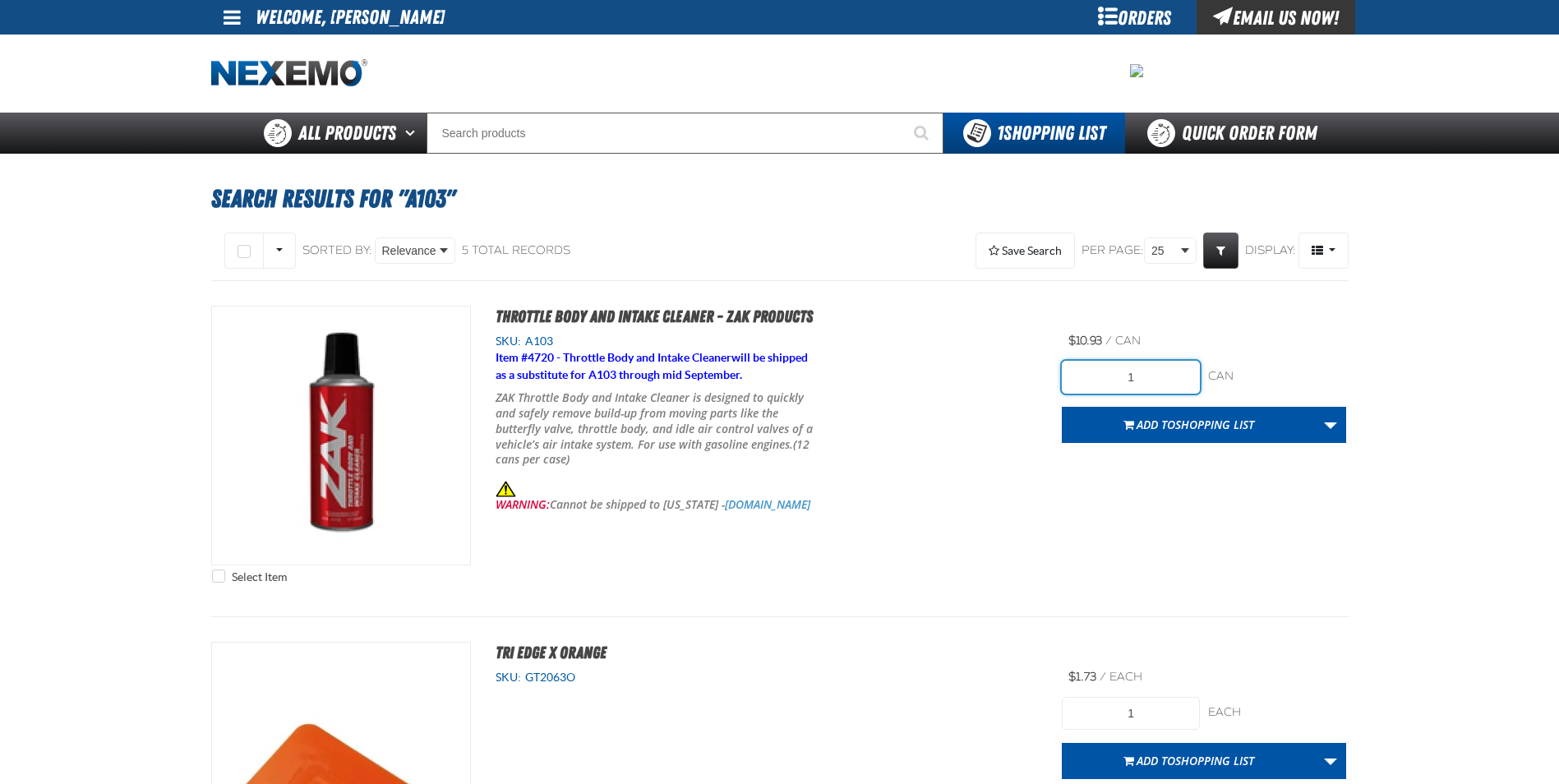
drag, startPoint x: 1174, startPoint y: 385, endPoint x: 939, endPoint y: 370, distance: 235.5
click at [957, 370] on div "Select Item Throttle Body and Intake Cleaner - ZAK Products SKU: A103 Item # 47…" at bounding box center [780, 448] width 1137 height 286
type input "24"
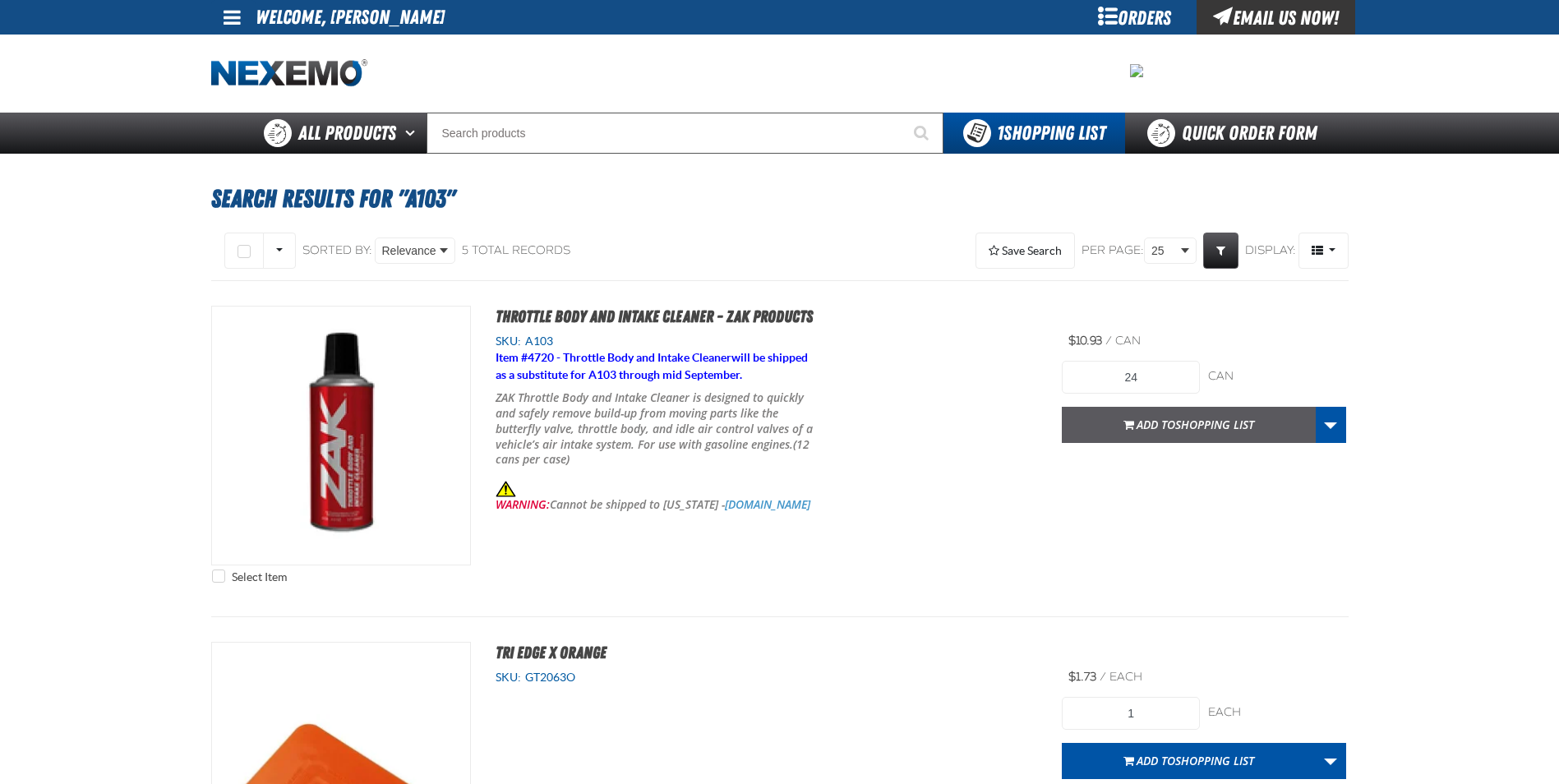
click at [1141, 425] on span "Add to Shopping List" at bounding box center [1195, 424] width 117 height 16
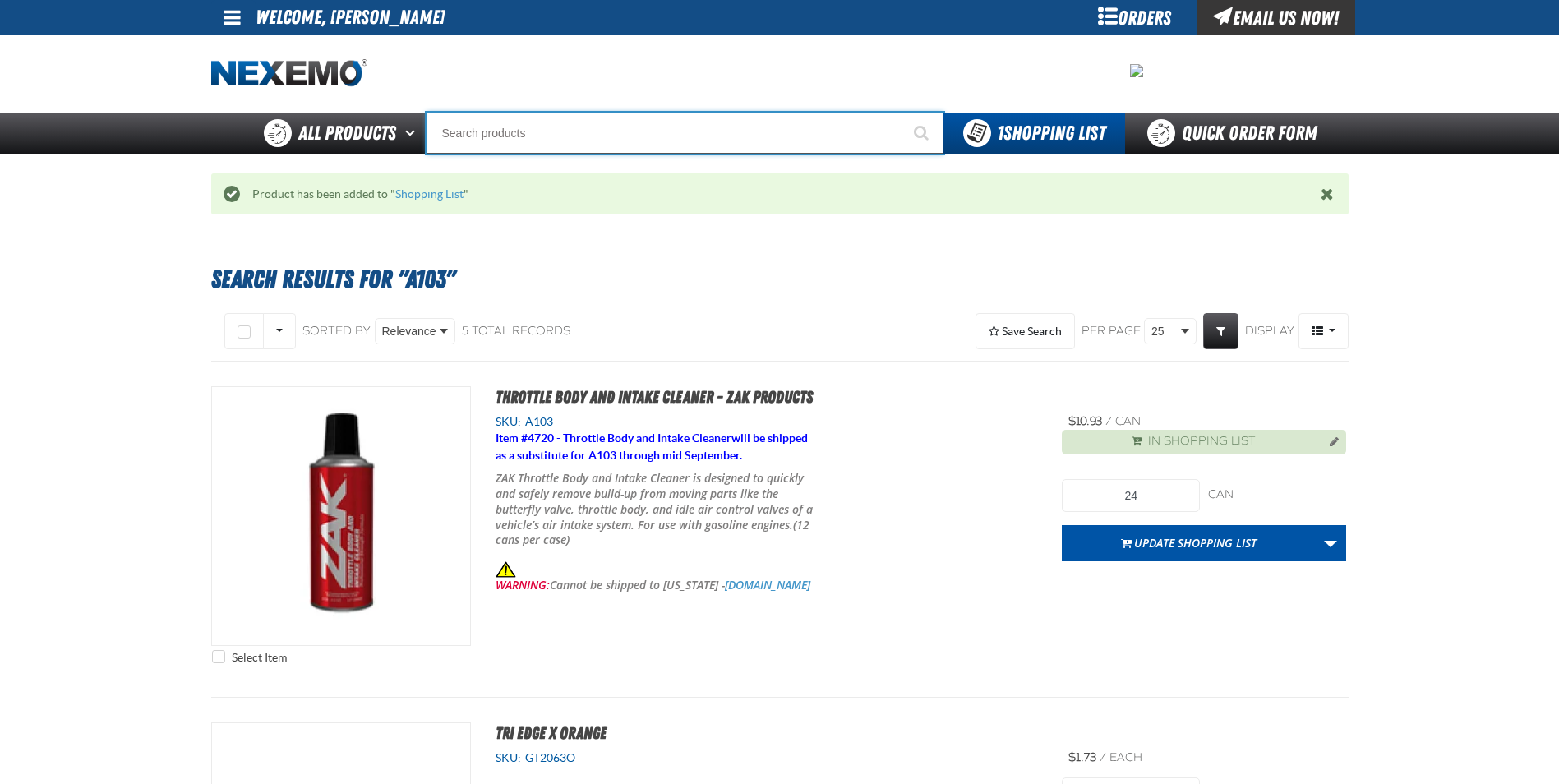
click at [587, 143] on input "Search" at bounding box center [685, 133] width 517 height 41
type input "R"
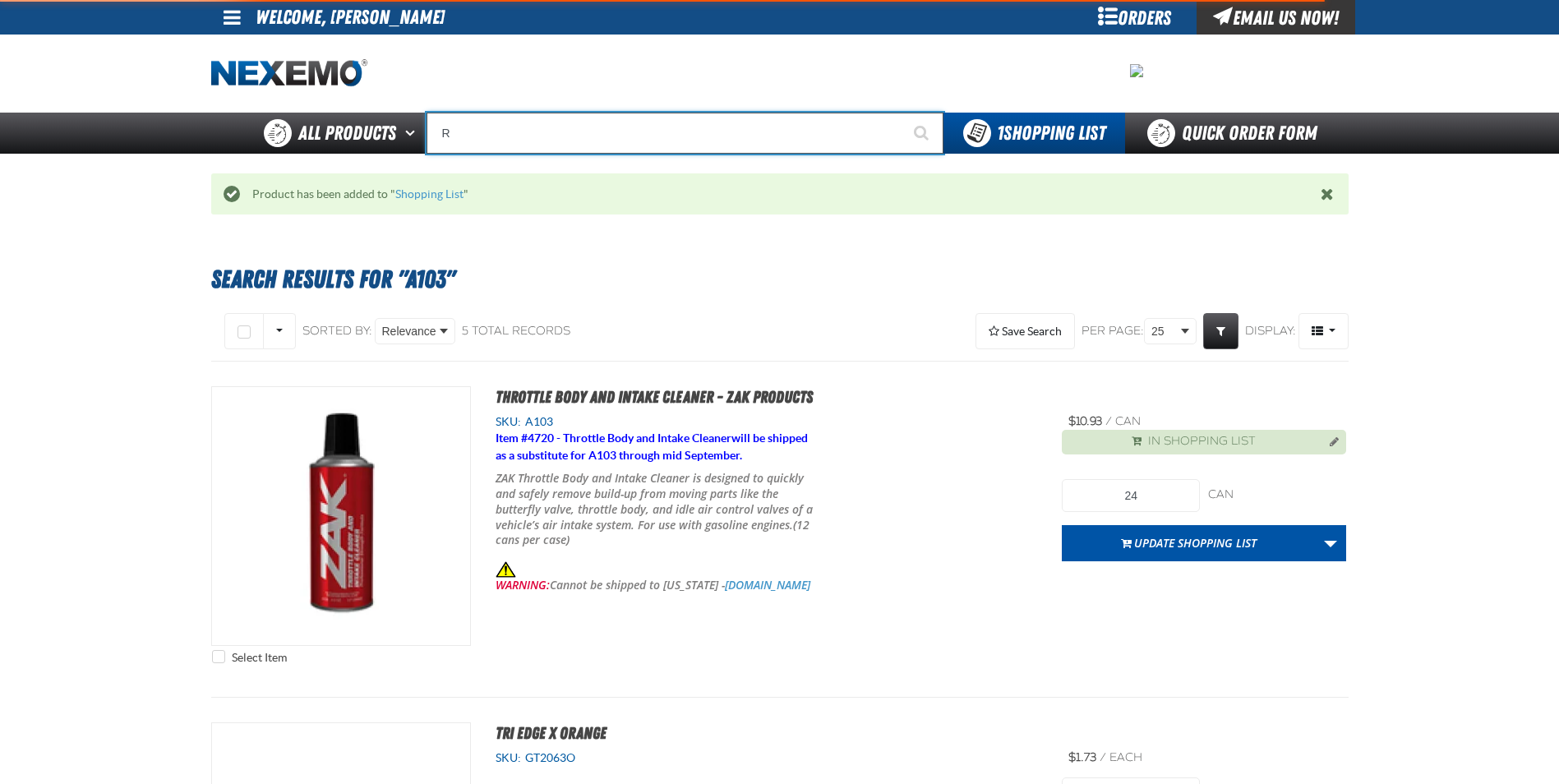
type input "ROADSIDE R"
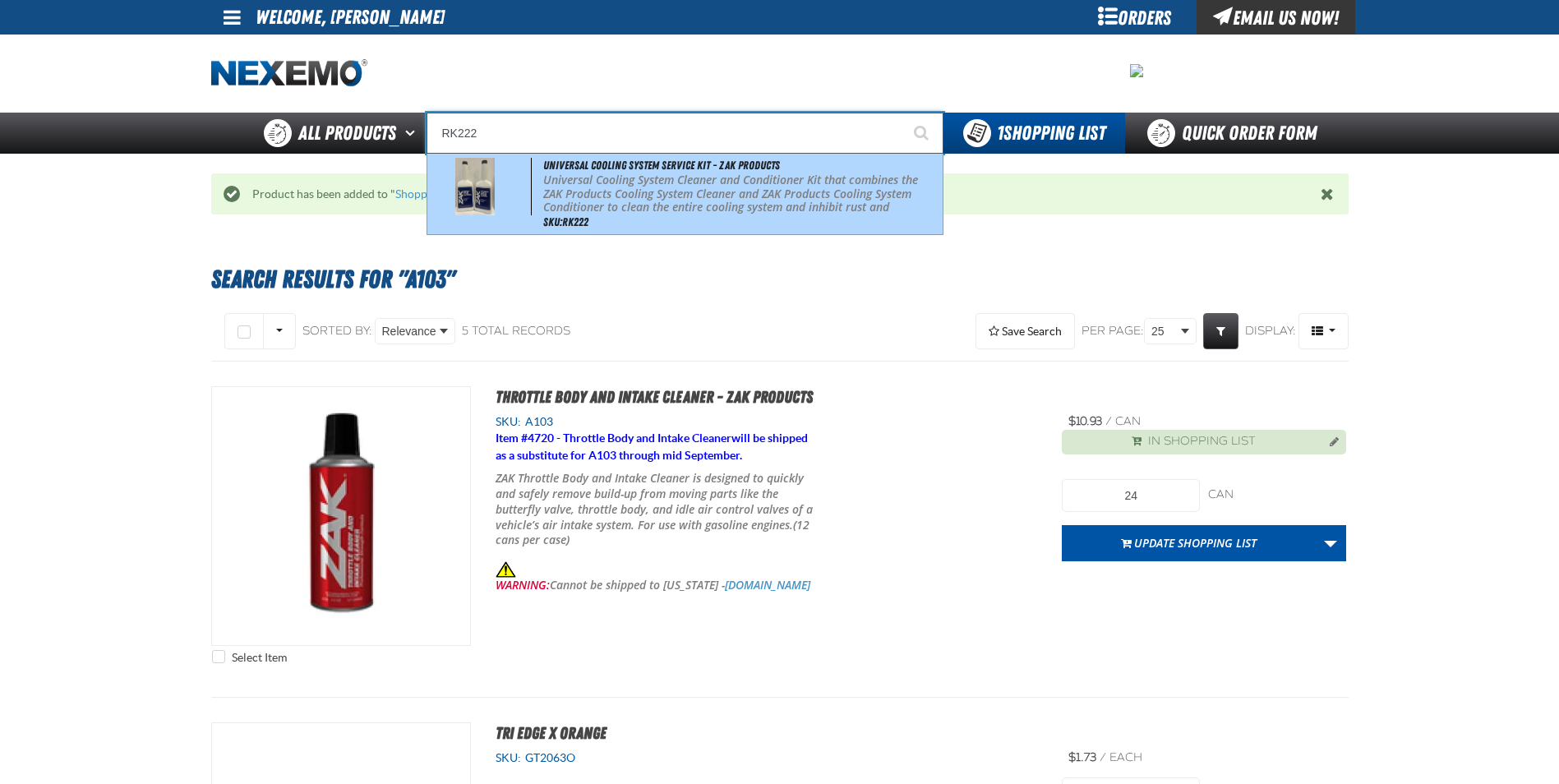
click at [618, 193] on p "Universal Cooling System Cleaner and Conditioner Kit that combines the ZAK Prod…" at bounding box center [740, 201] width 395 height 55
type input "Universal Cooling System Service Kit - ZAK Products"
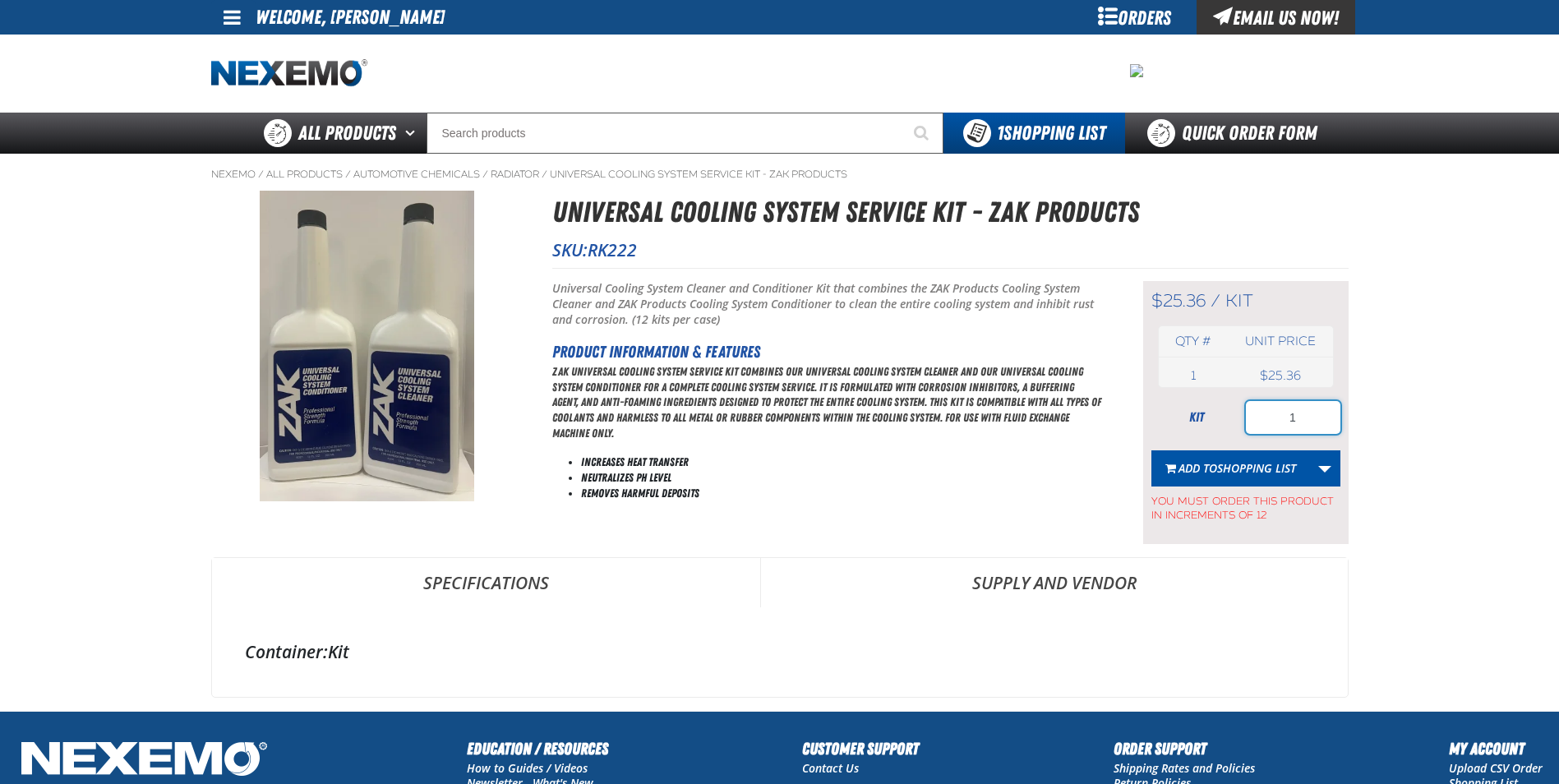
drag, startPoint x: 1333, startPoint y: 414, endPoint x: 1167, endPoint y: 415, distance: 166.0
click at [1169, 415] on div "kit 1" at bounding box center [1245, 418] width 189 height 33
type input "48"
drag, startPoint x: 1261, startPoint y: 476, endPoint x: 1188, endPoint y: 443, distance: 80.1
click at [1261, 477] on button "Add to Shopping List" at bounding box center [1231, 469] width 158 height 36
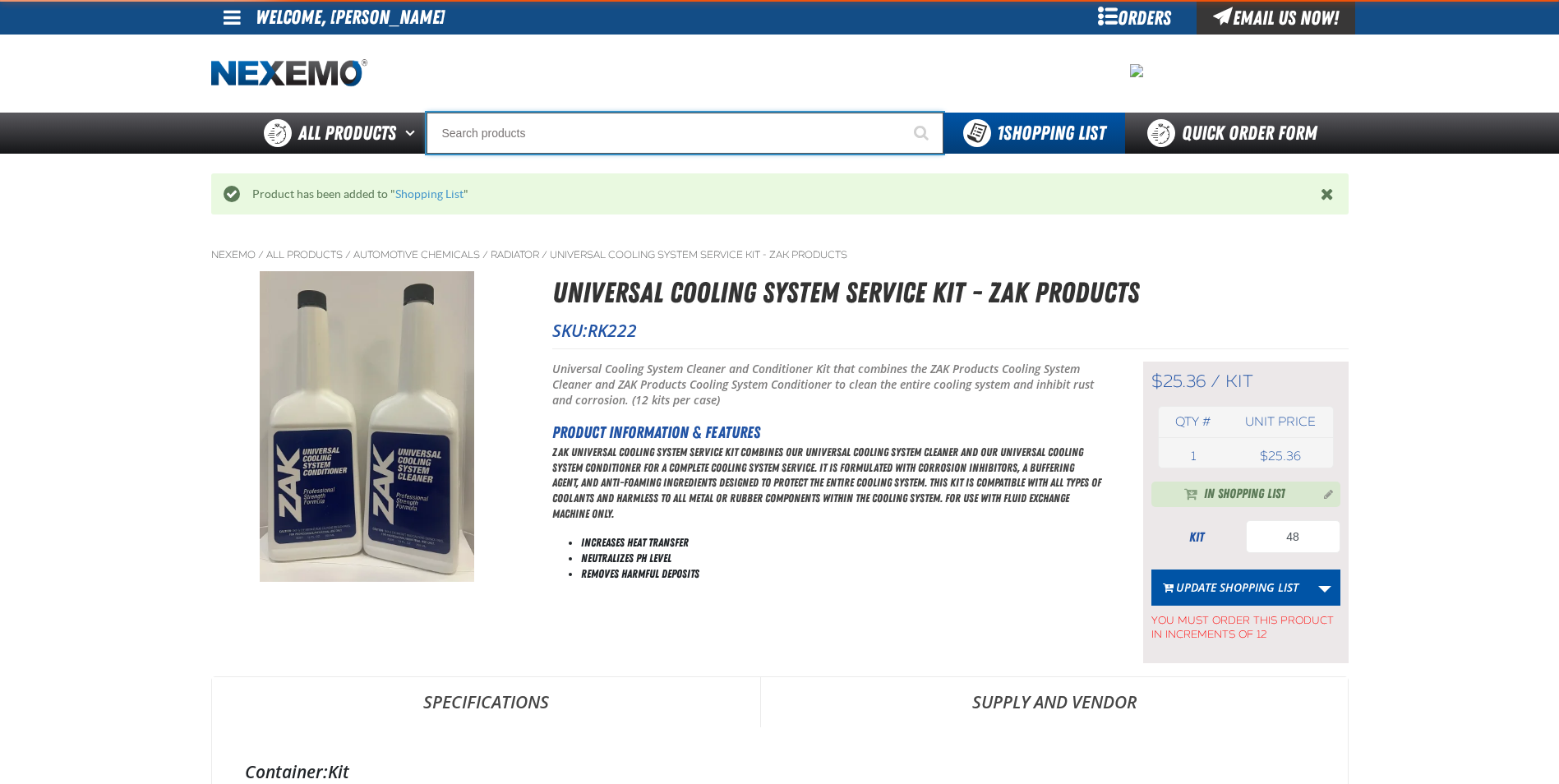
click at [651, 132] on input "Search" at bounding box center [685, 133] width 517 height 41
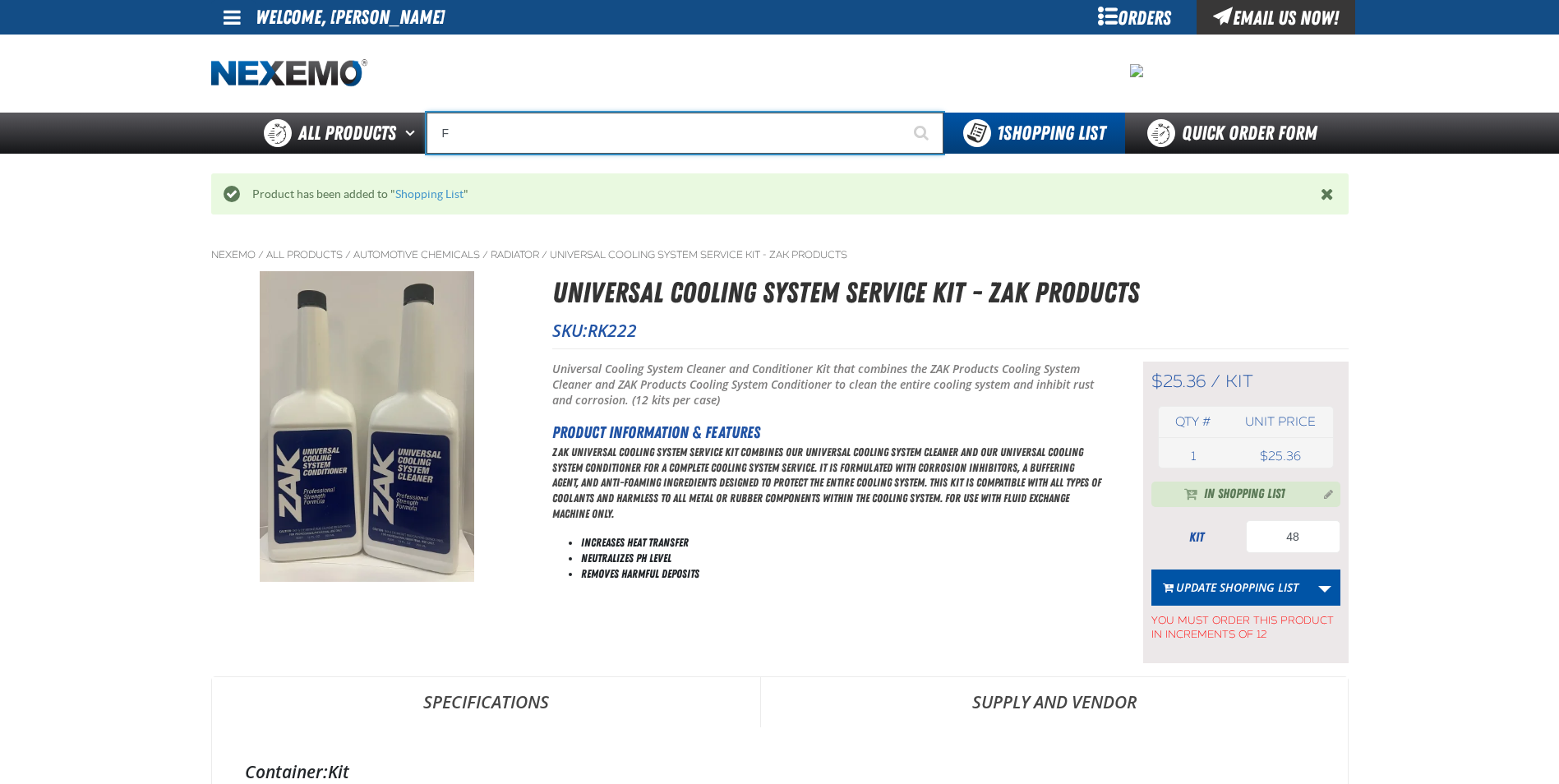
type input "FR"
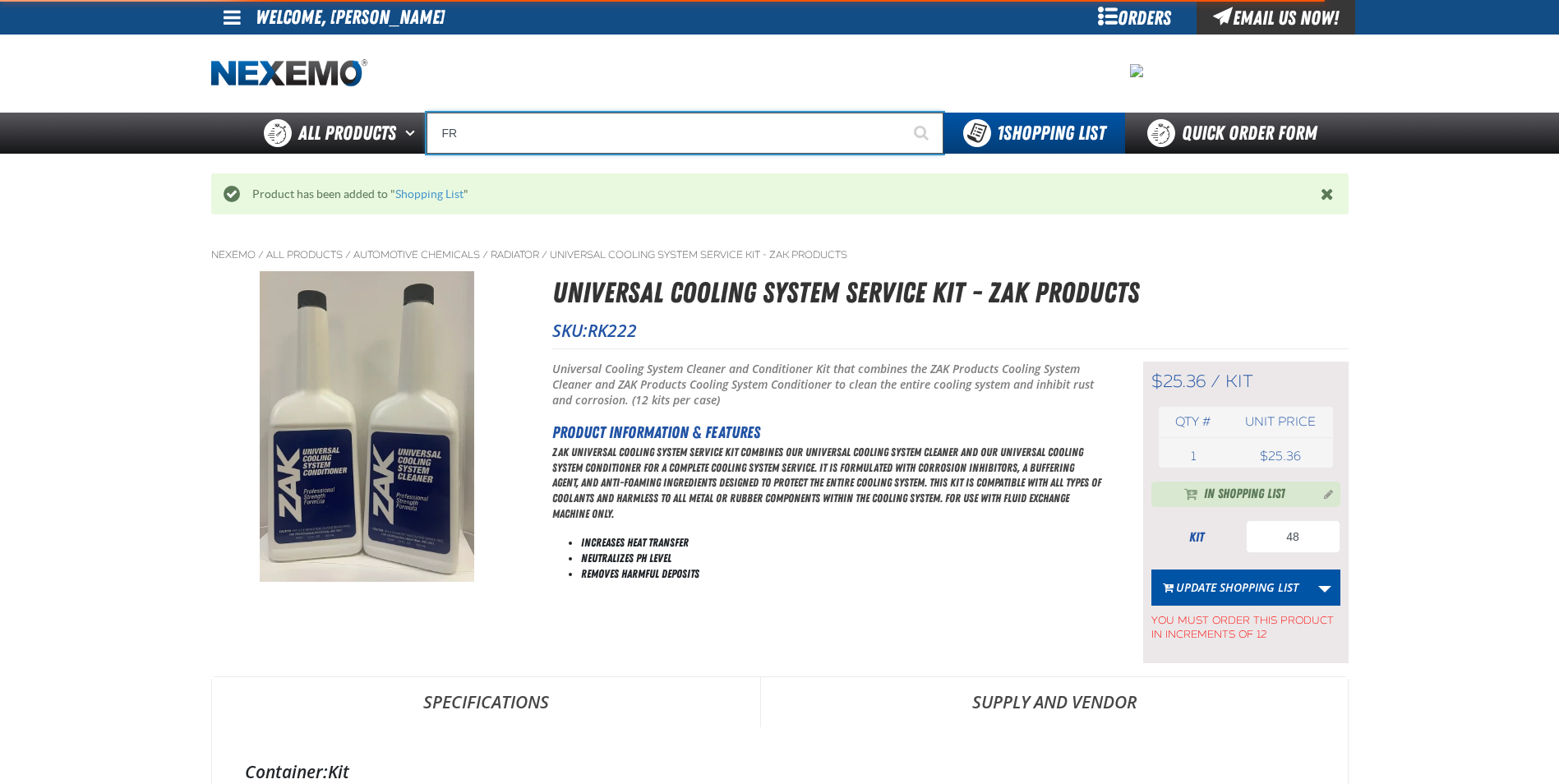
type input "FROM"
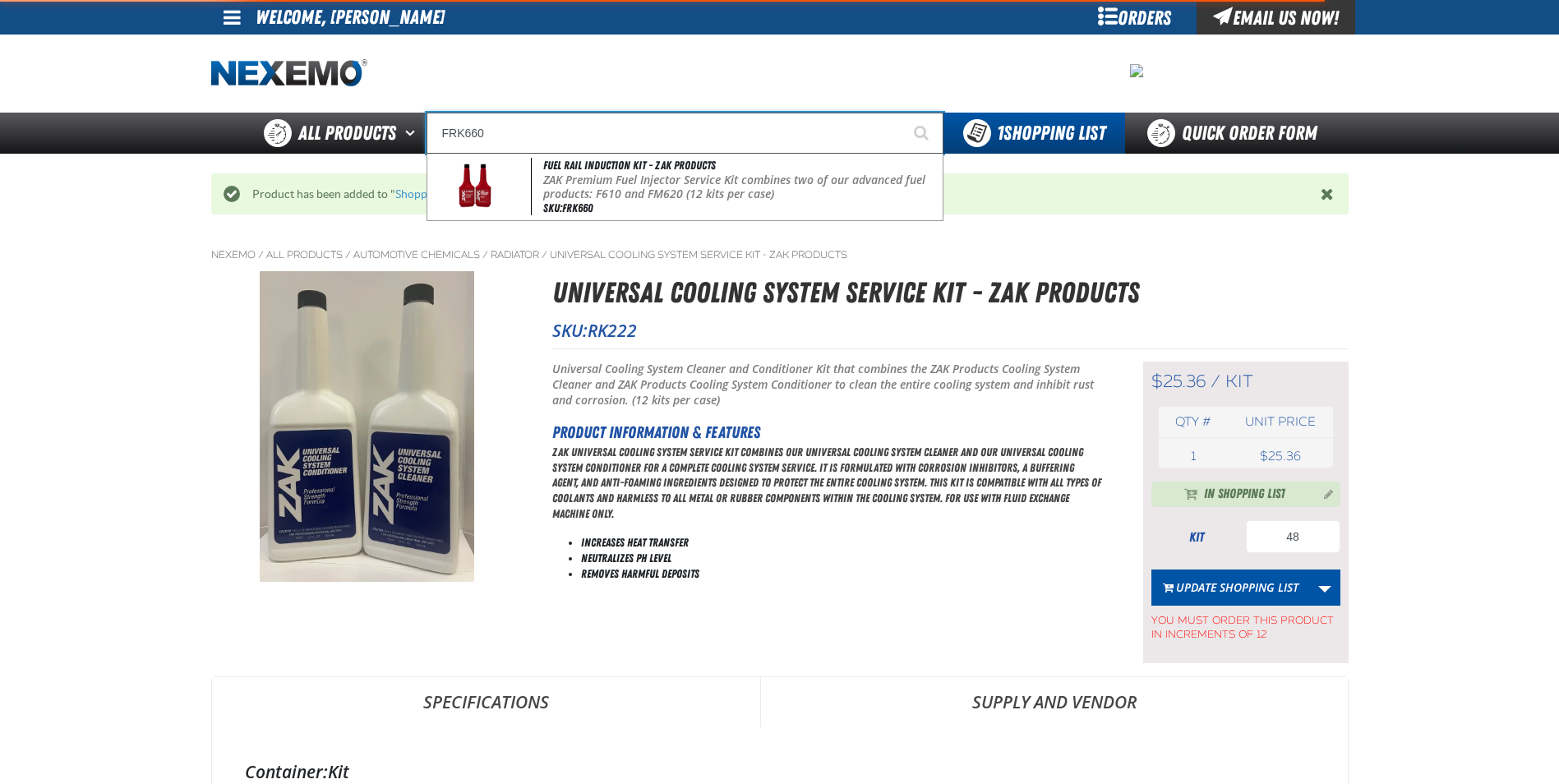
type input "FRK660"
click at [902, 112] on button "Start Searching" at bounding box center [923, 133] width 41 height 41
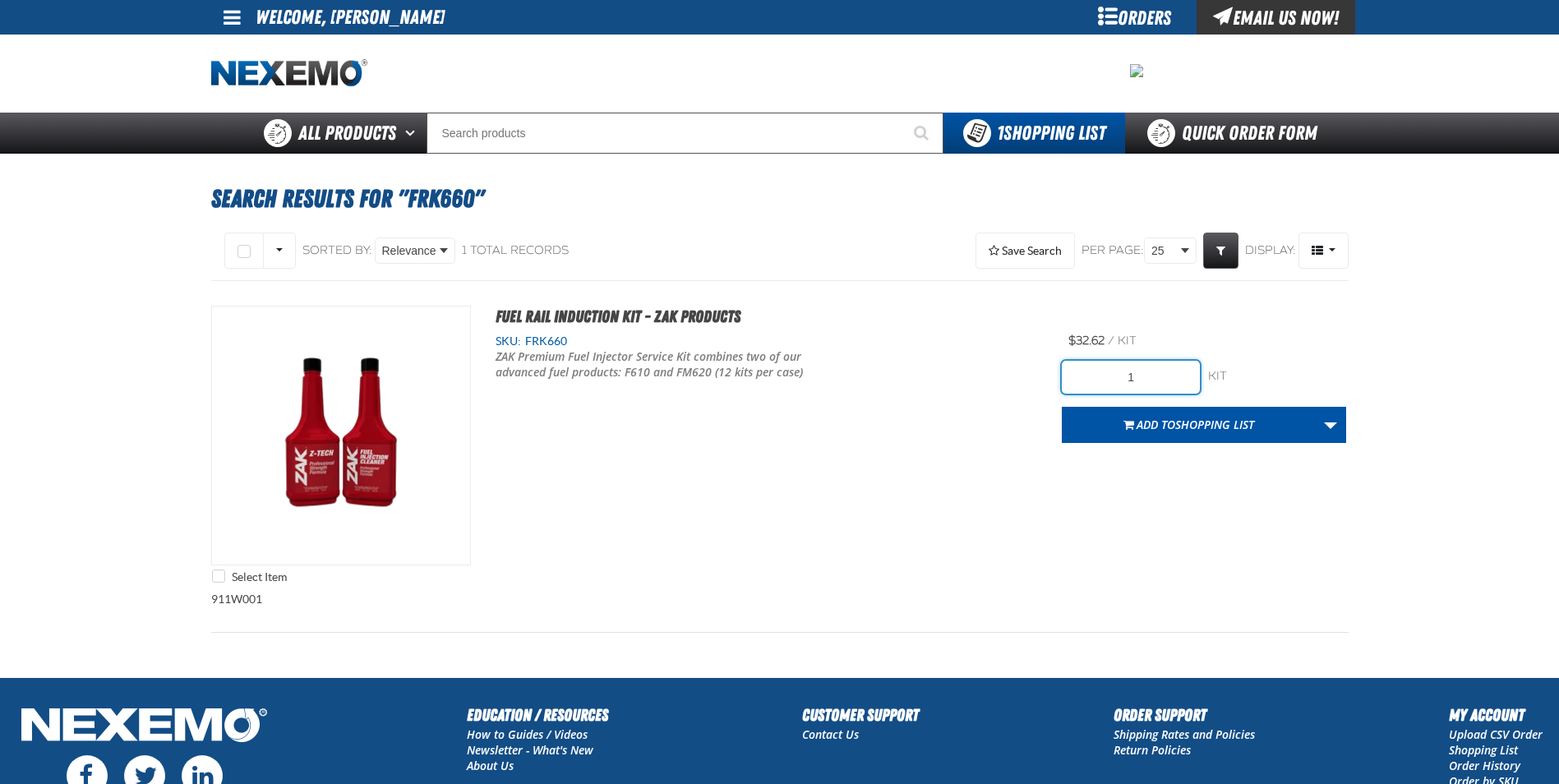
drag, startPoint x: 1131, startPoint y: 377, endPoint x: 1035, endPoint y: 384, distance: 96.3
click at [1055, 382] on div "Select Item Fuel Rail Induction Kit - ZAK Products SKU: FRK660 /" at bounding box center [780, 448] width 1137 height 286
type input "36"
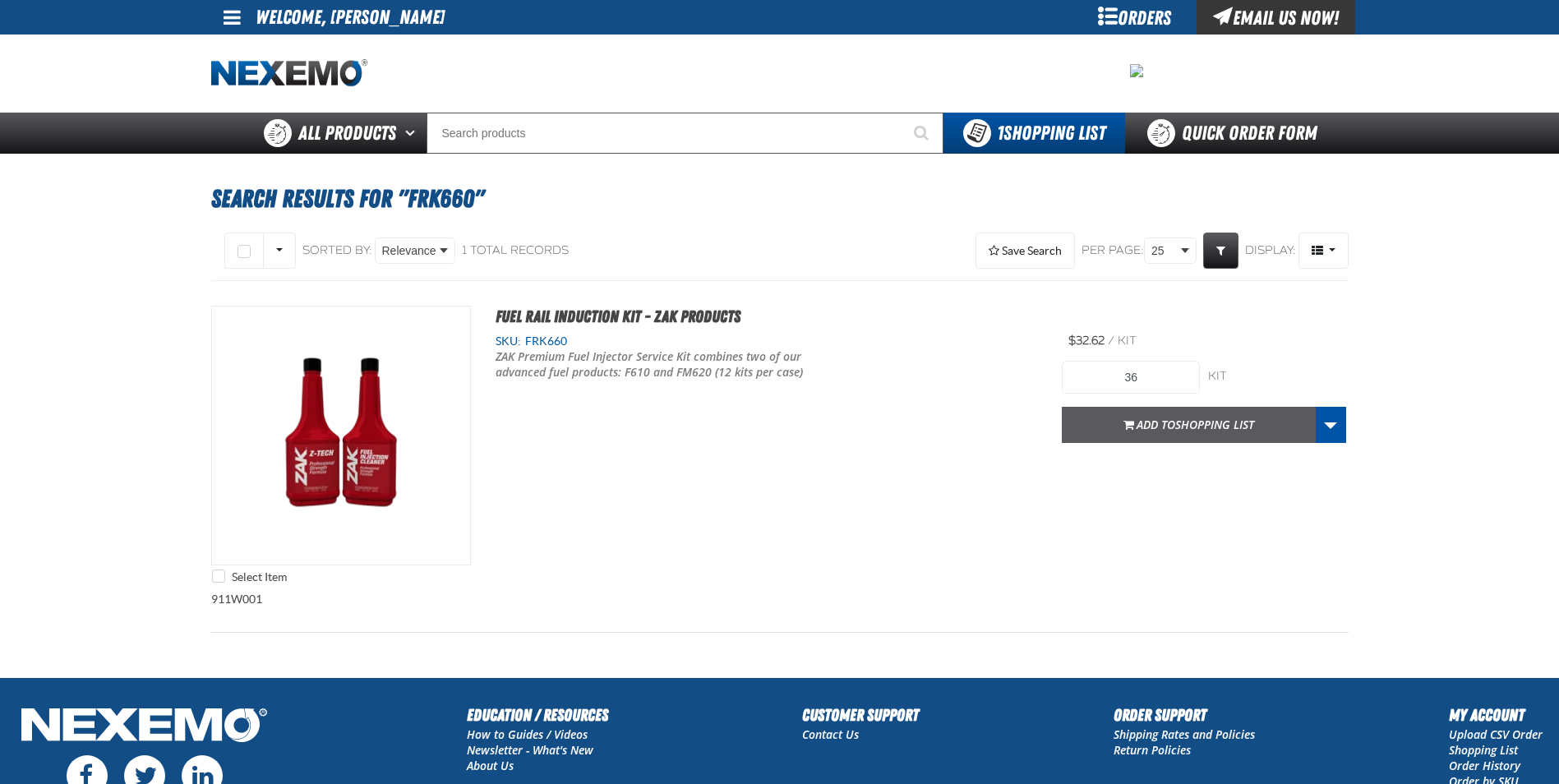
click at [1150, 422] on span "Add to Shopping List" at bounding box center [1195, 424] width 117 height 16
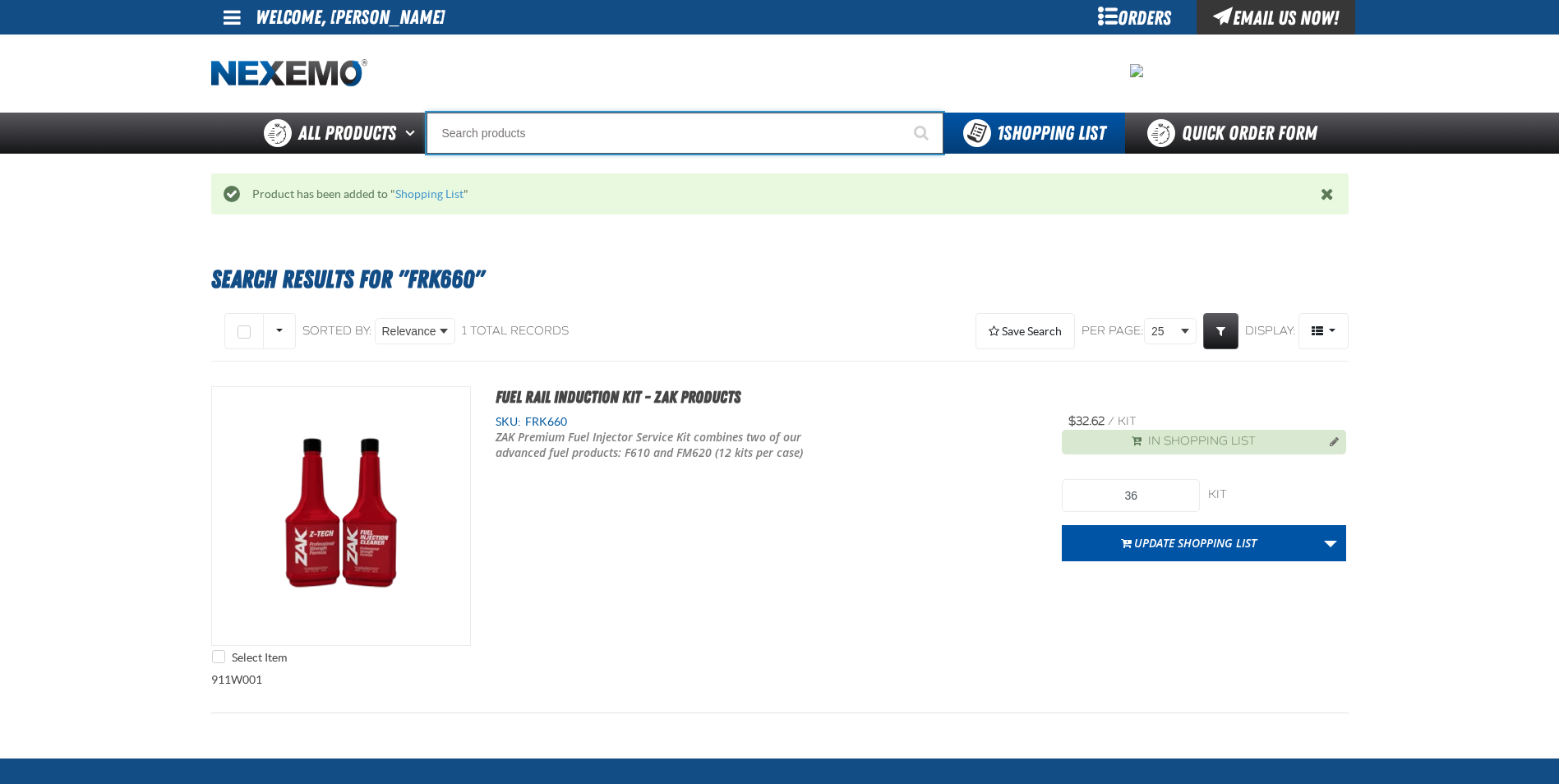
click at [662, 153] on input "Search" at bounding box center [685, 133] width 517 height 41
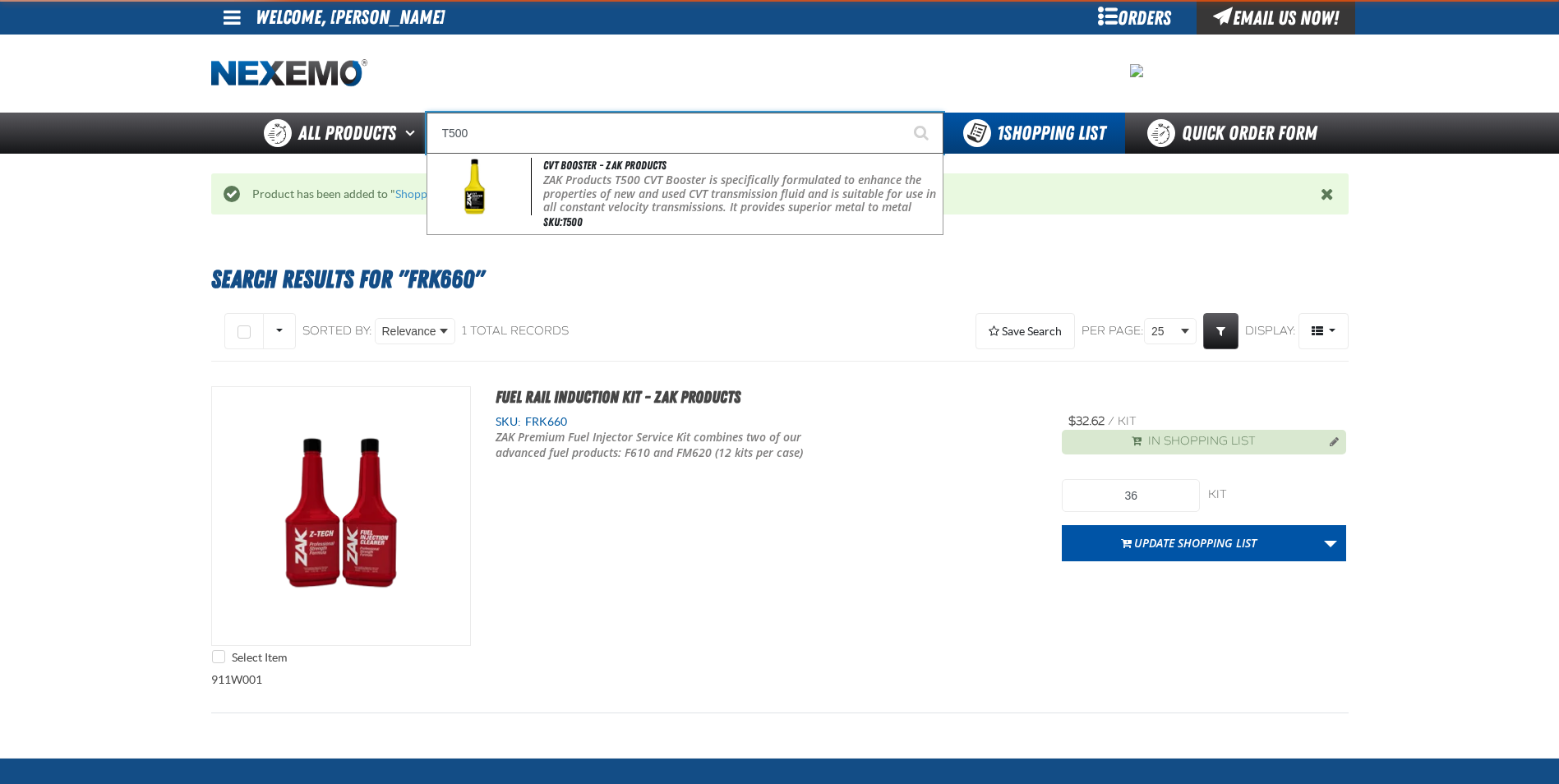
type input "T500"
click at [902, 112] on button "Start Searching" at bounding box center [923, 133] width 41 height 41
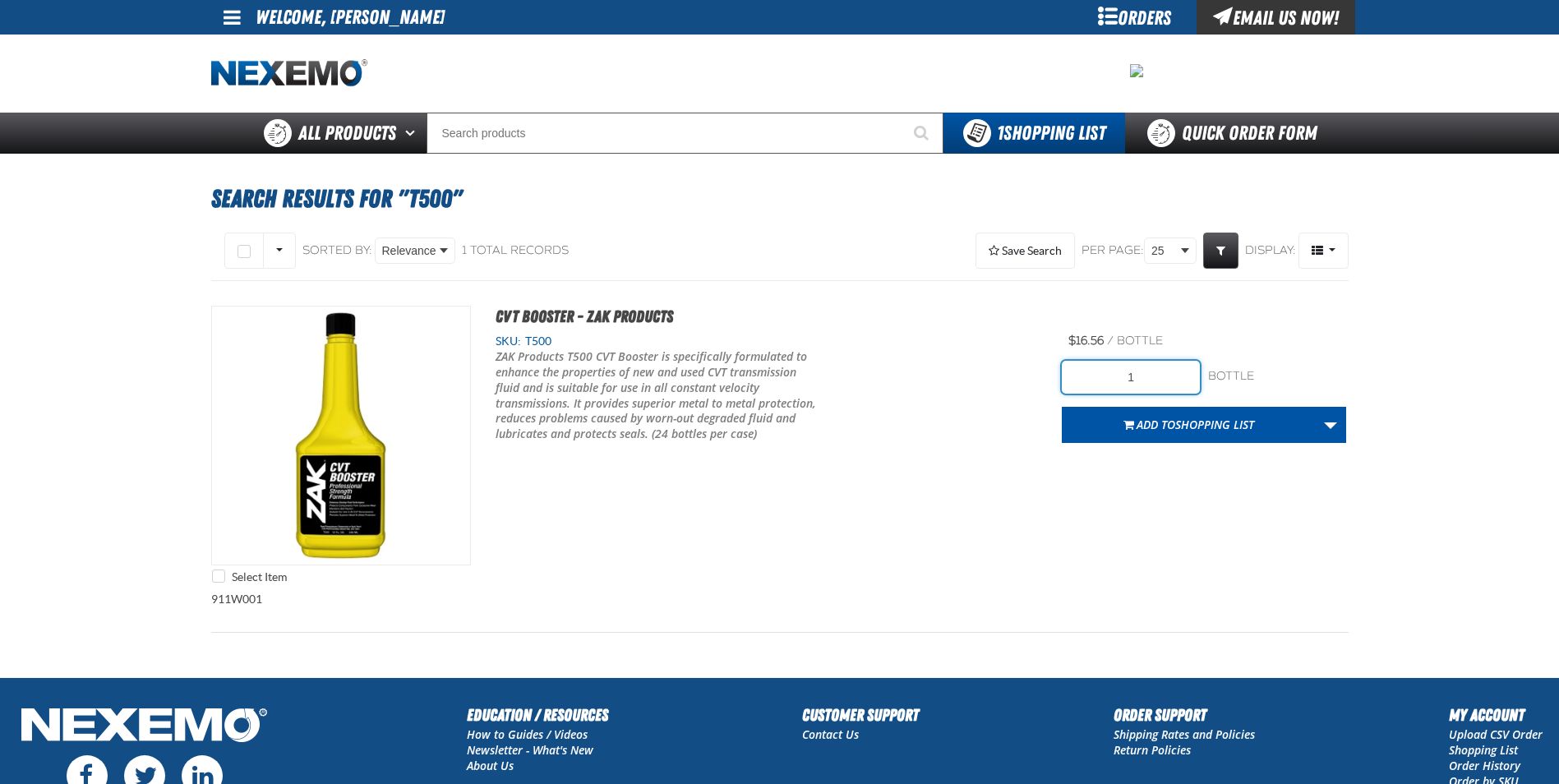
drag, startPoint x: 1162, startPoint y: 388, endPoint x: 994, endPoint y: 385, distance: 168.0
click at [1009, 385] on div "Select Item CVT Booster - ZAK Products SKU: T500 View Details 1" at bounding box center [780, 448] width 1137 height 286
type input "24"
drag, startPoint x: 1162, startPoint y: 427, endPoint x: 1136, endPoint y: 431, distance: 26.3
click at [1159, 427] on span "Add to Shopping List" at bounding box center [1195, 424] width 117 height 16
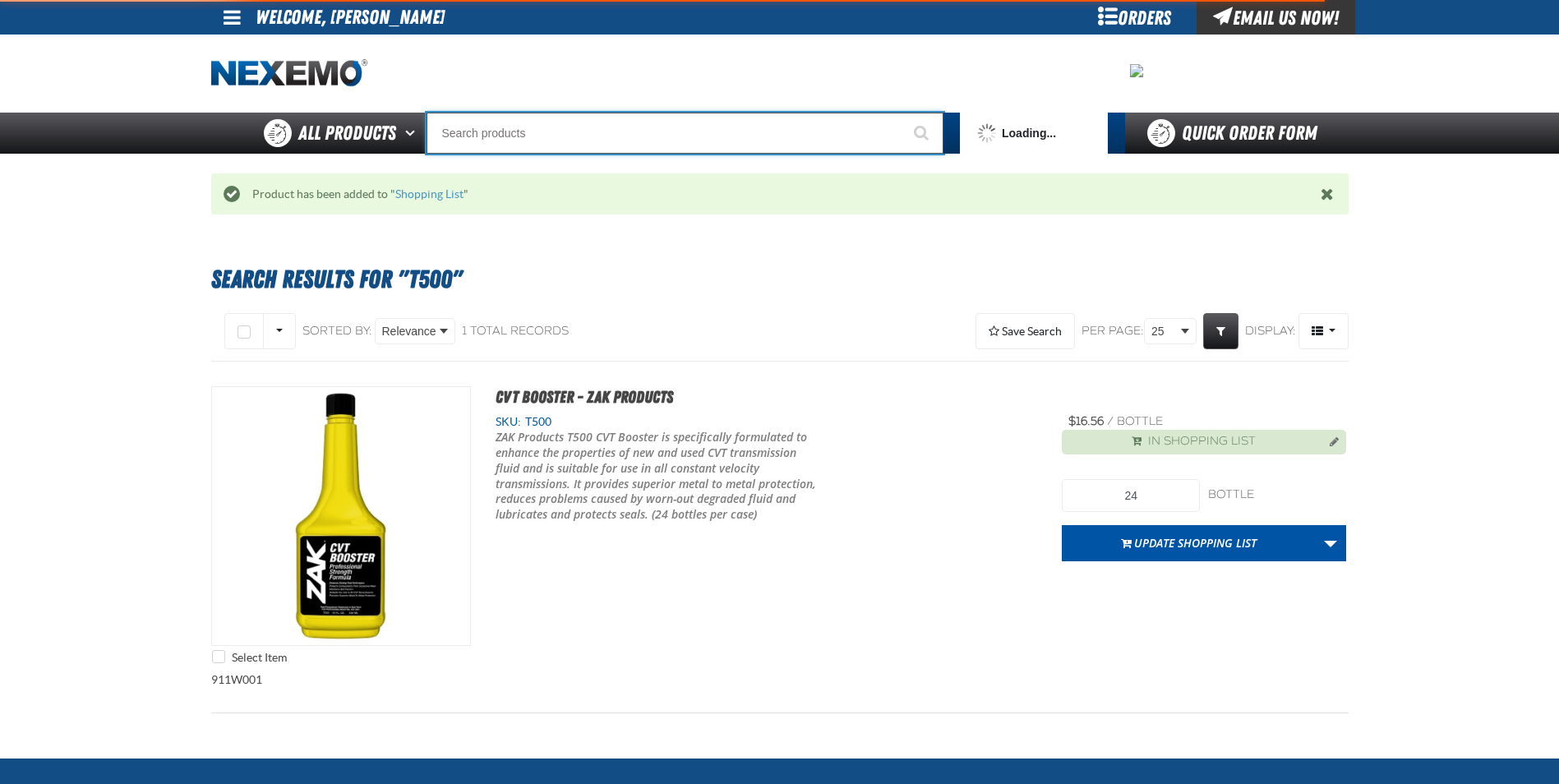
click at [579, 149] on input "Search" at bounding box center [685, 133] width 517 height 41
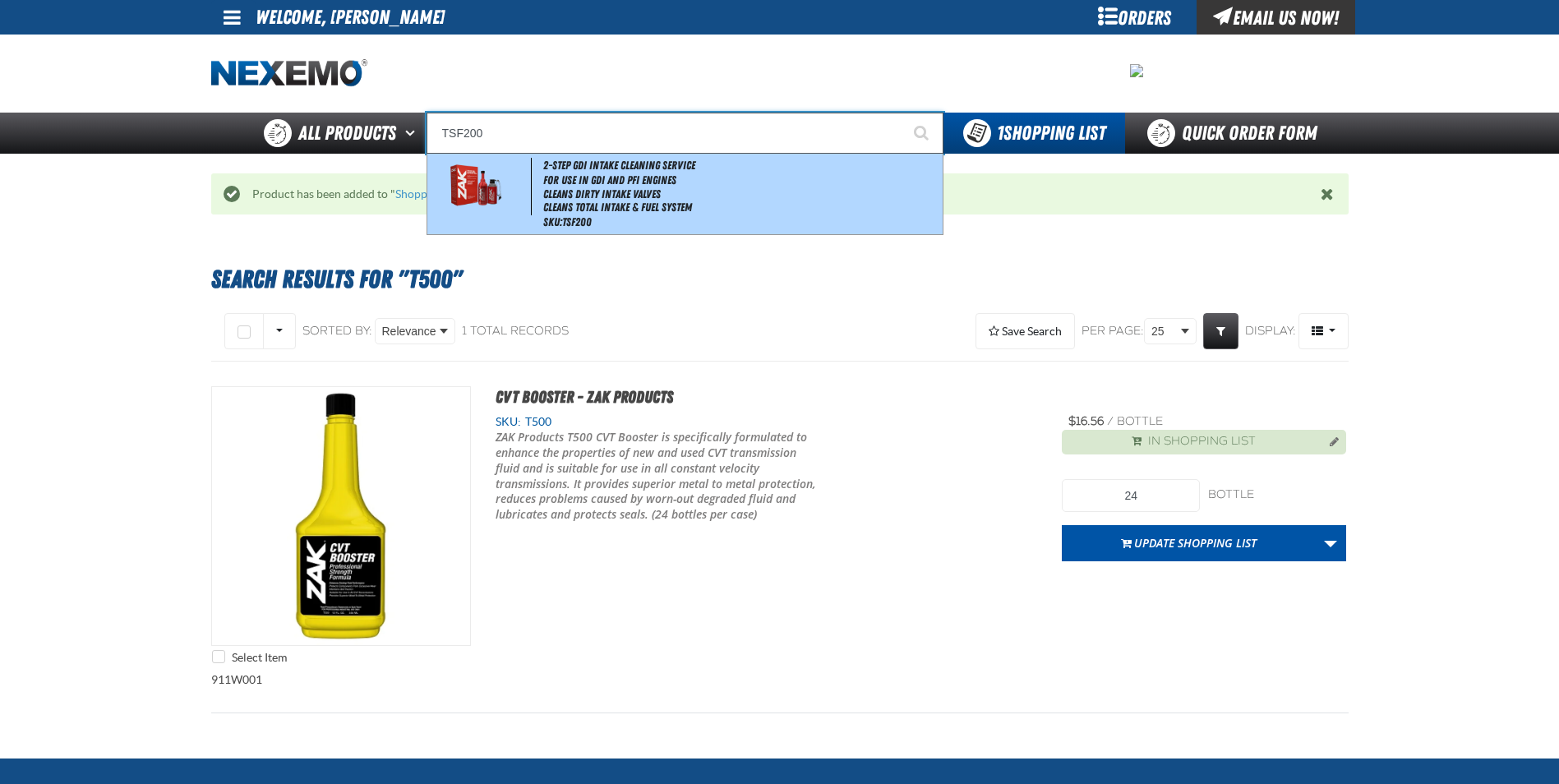
click at [588, 180] on li "For Use in GDI and PFI Engines" at bounding box center [740, 180] width 395 height 14
type input "2-Step GDI Intake Cleaning Service"
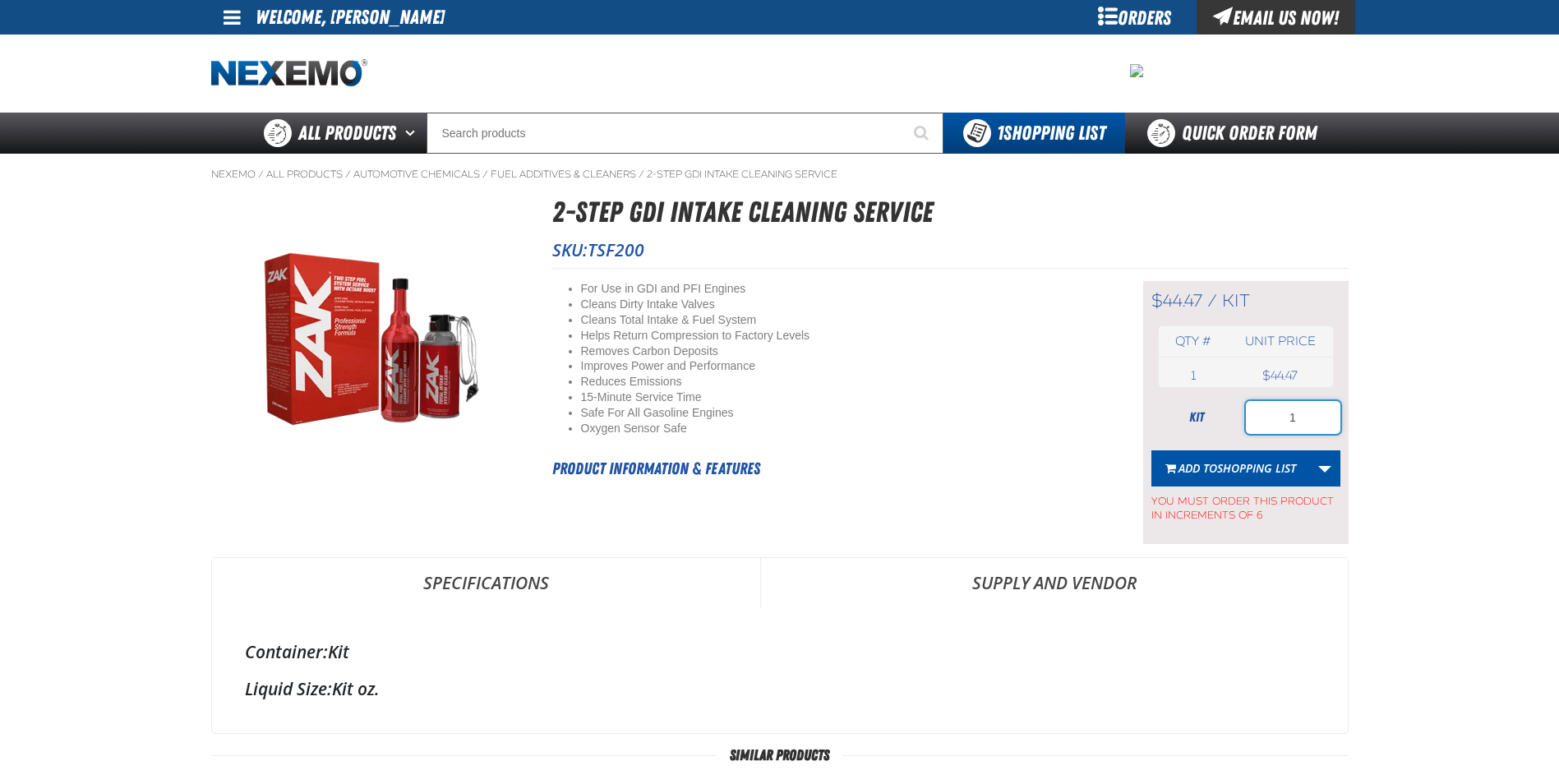
drag, startPoint x: 1311, startPoint y: 424, endPoint x: 1124, endPoint y: 406, distance: 187.9
click at [1126, 407] on div "Short Description: For Use in GDI and PFI Engines Cleans Dirty Intake Valves Cl…" at bounding box center [950, 406] width 796 height 276
type input "18"
click at [1208, 465] on span "Add to Shopping List" at bounding box center [1237, 468] width 117 height 16
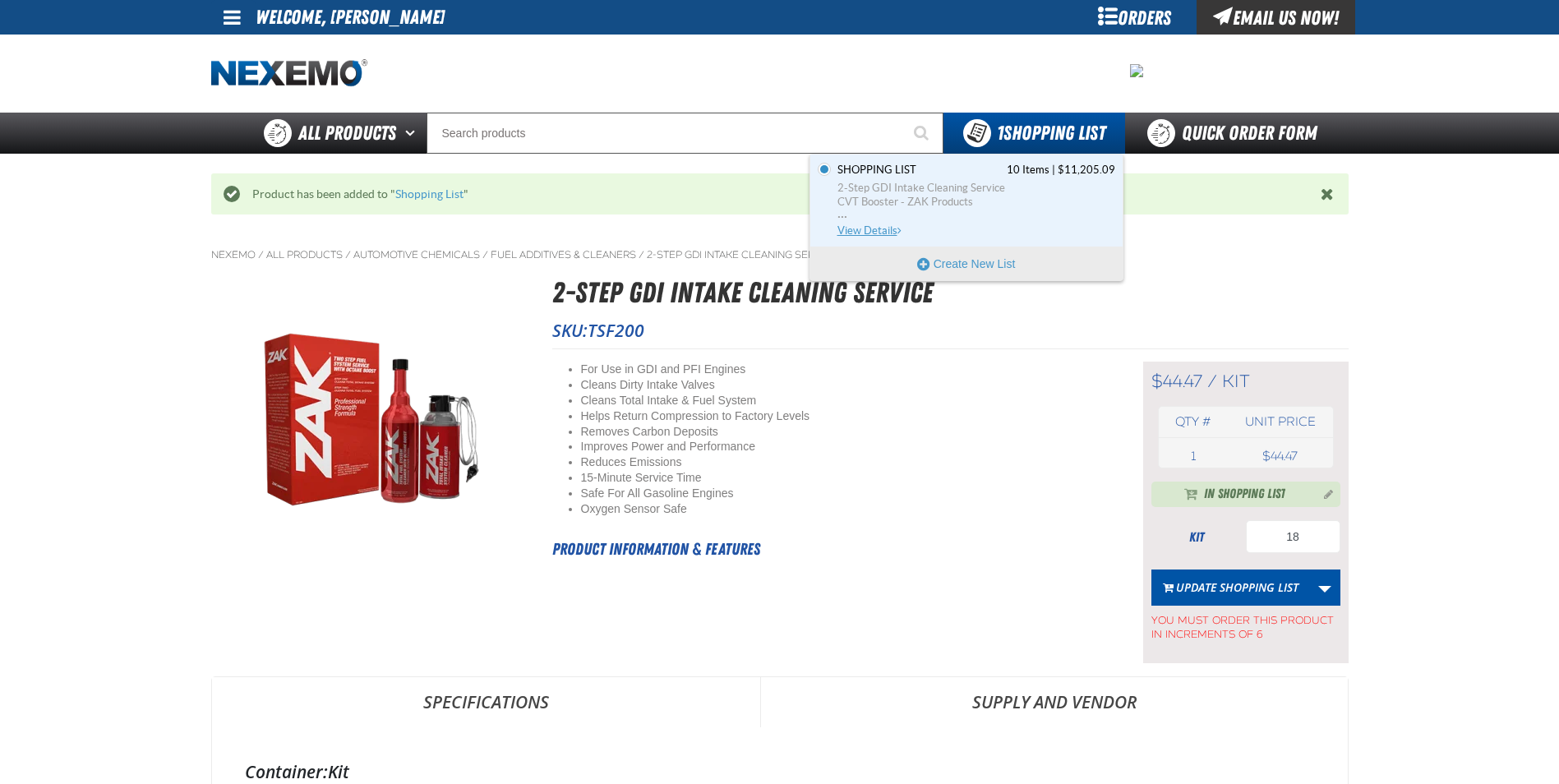
click at [871, 191] on span "2-Step GDI Intake Cleaning Service" at bounding box center [976, 188] width 277 height 15
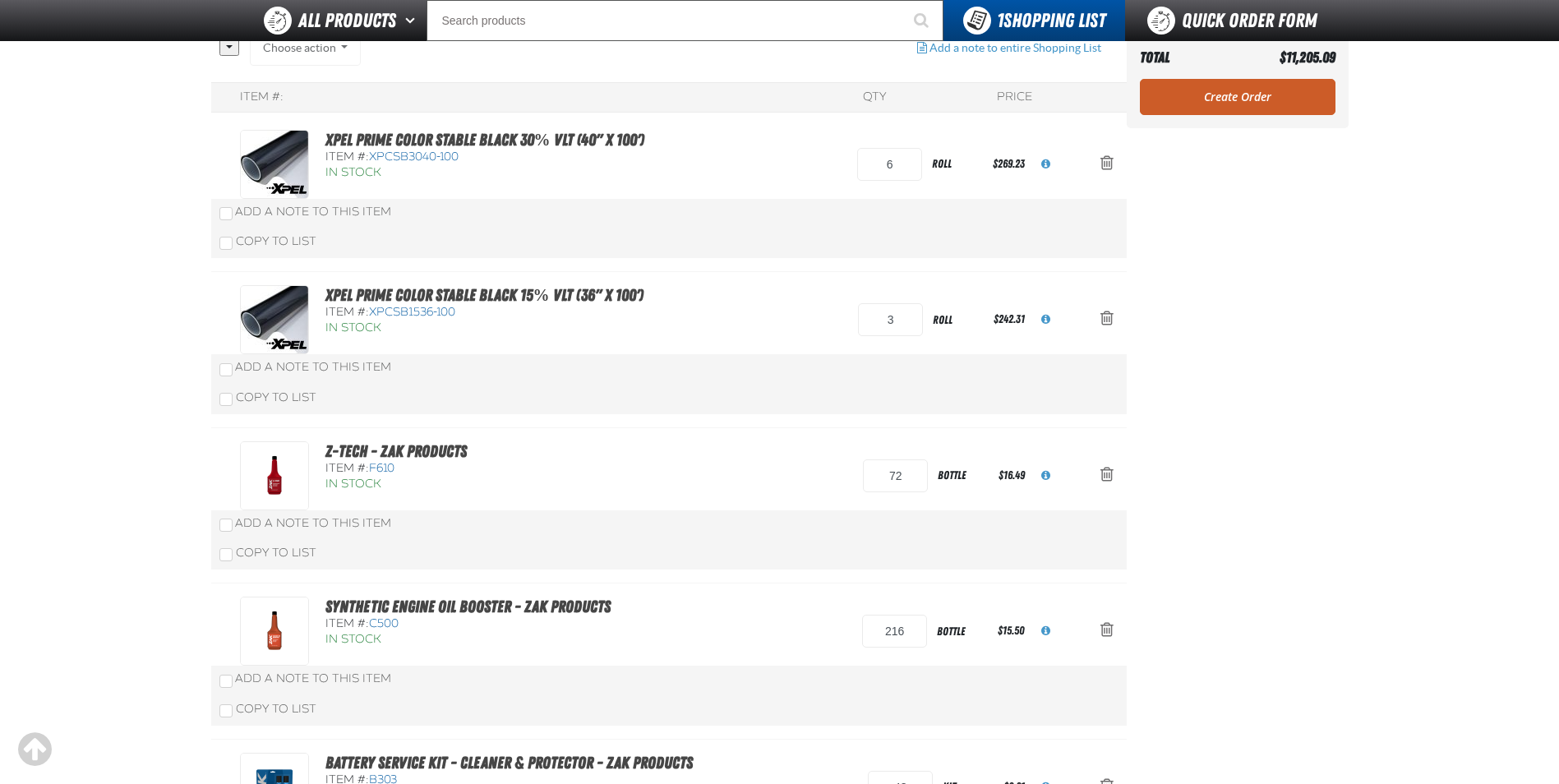
scroll to position [83, 0]
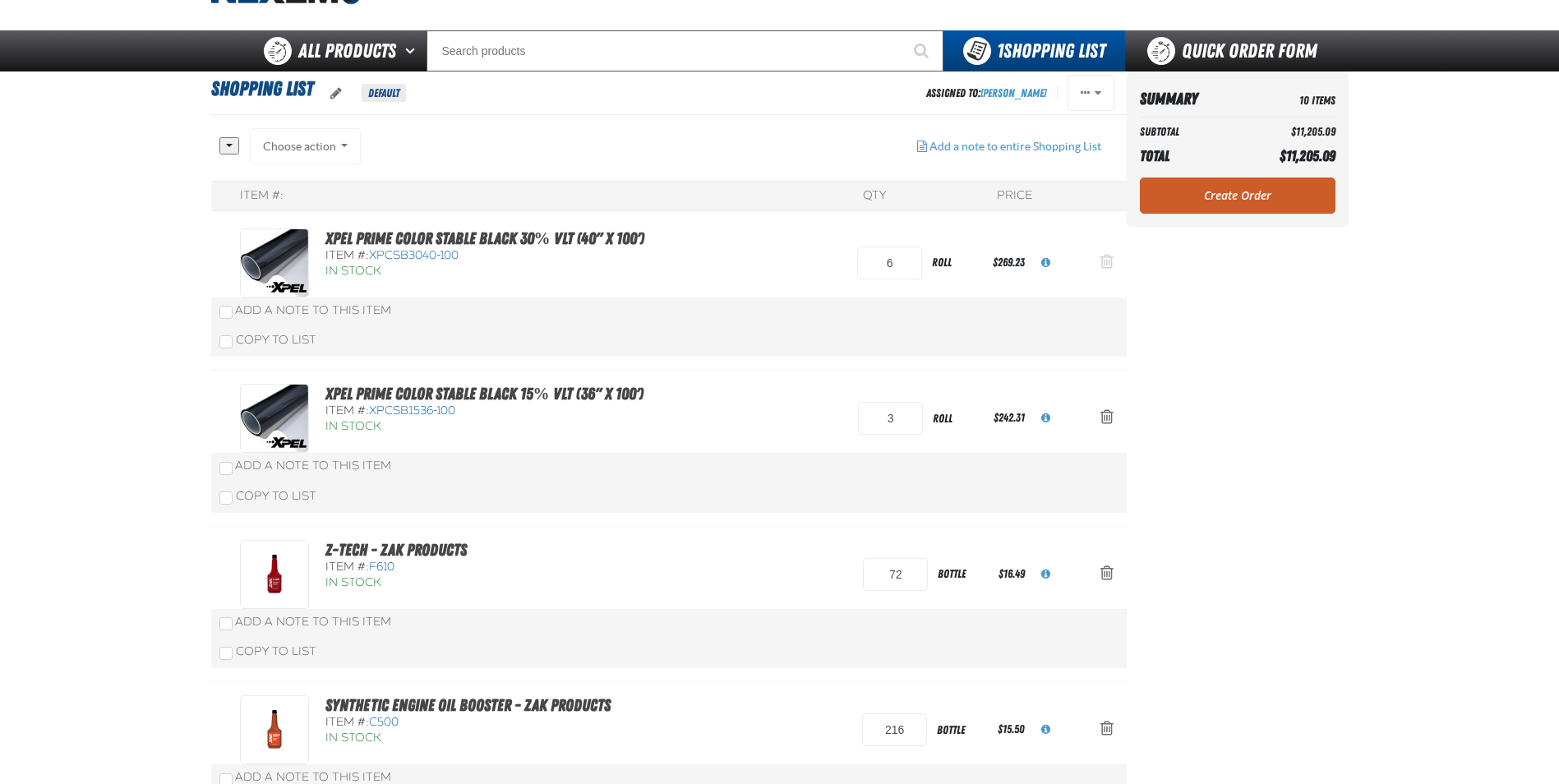
click at [1103, 262] on span "Action Remove XPEL PRIME Color Stable Black 30% VLT (40&quot; x 100&#039;) from…" at bounding box center [1107, 262] width 13 height 17
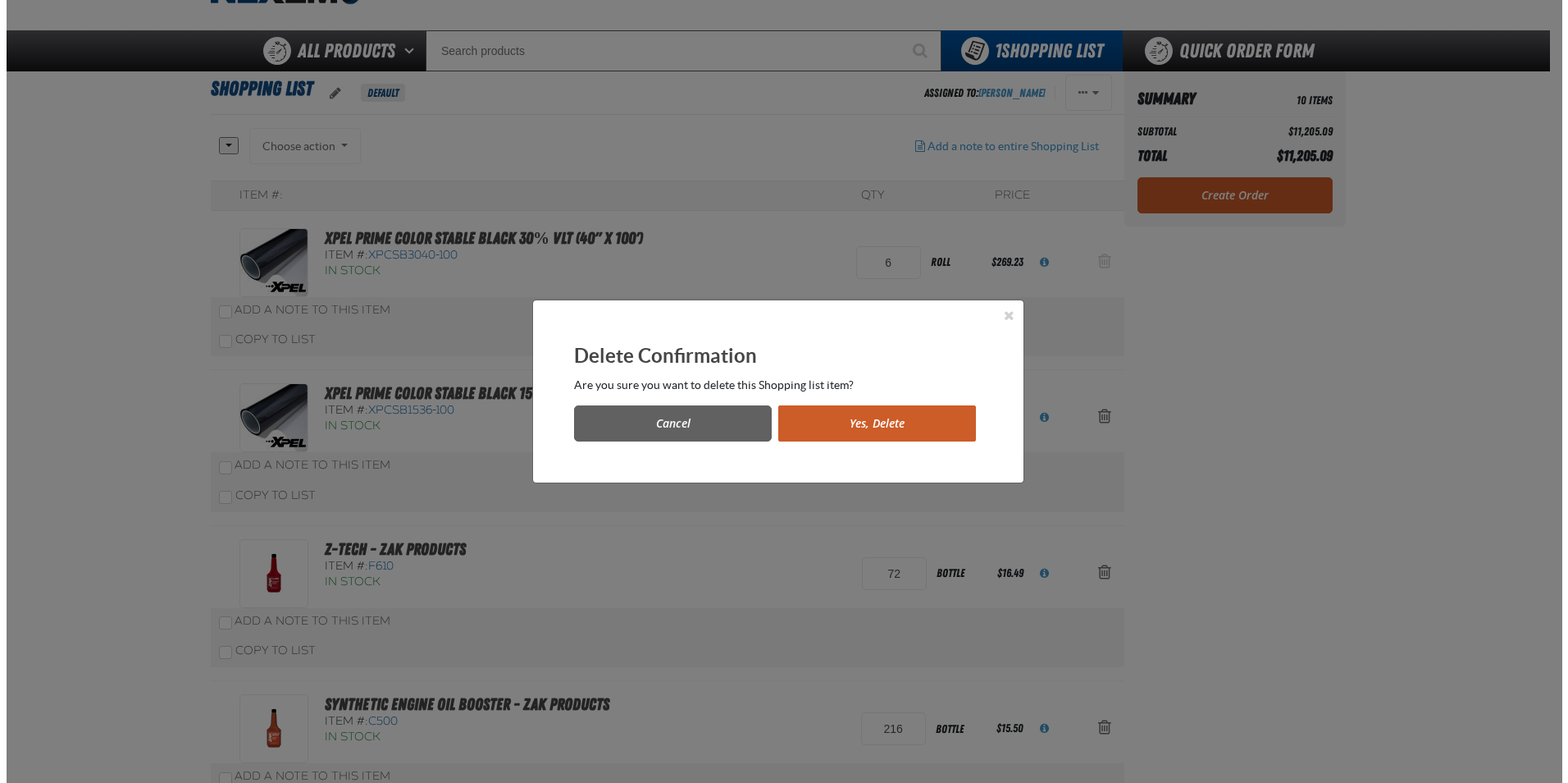
scroll to position [0, 0]
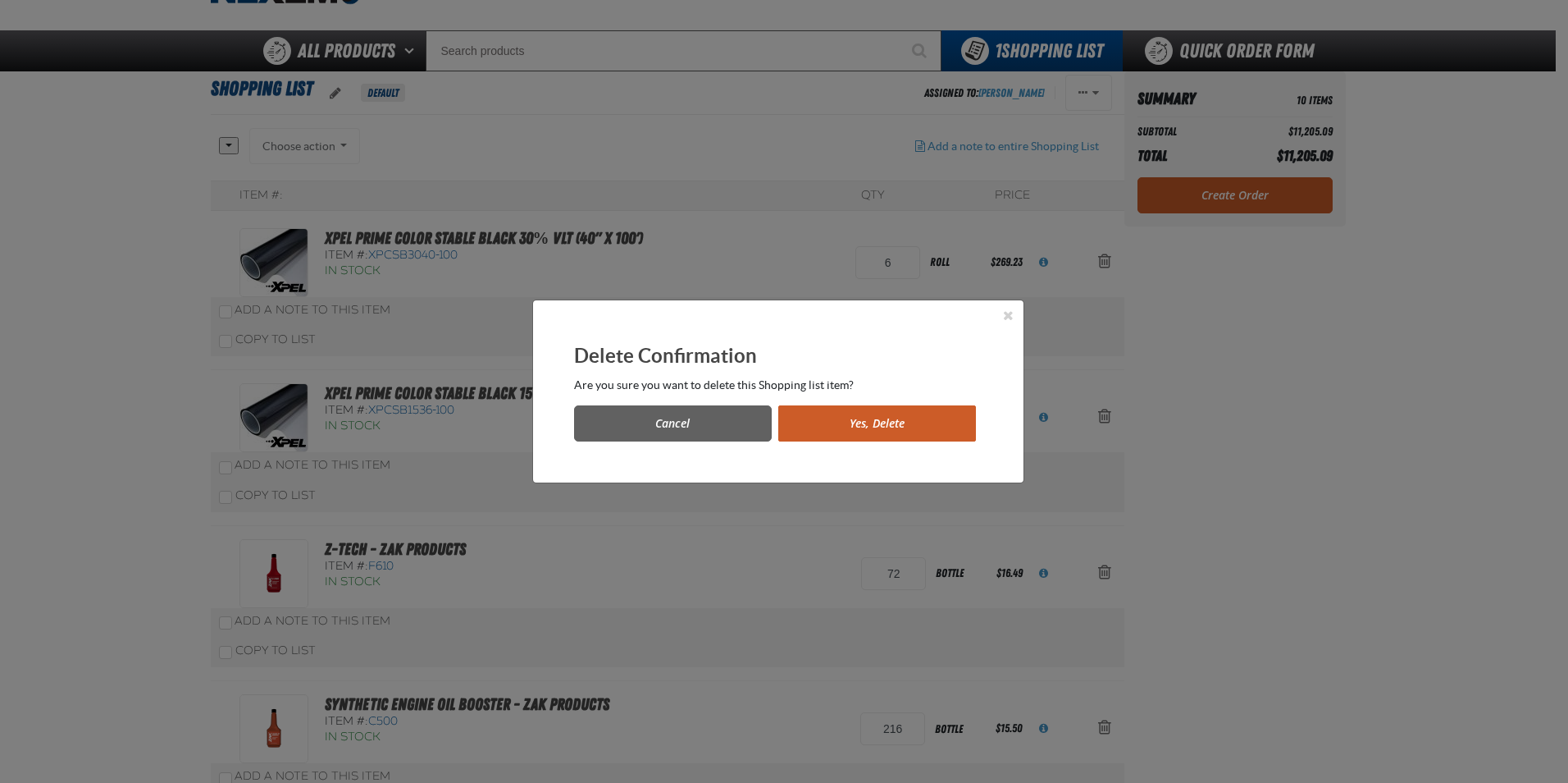
click at [877, 428] on button "Yes, Delete" at bounding box center [878, 424] width 198 height 36
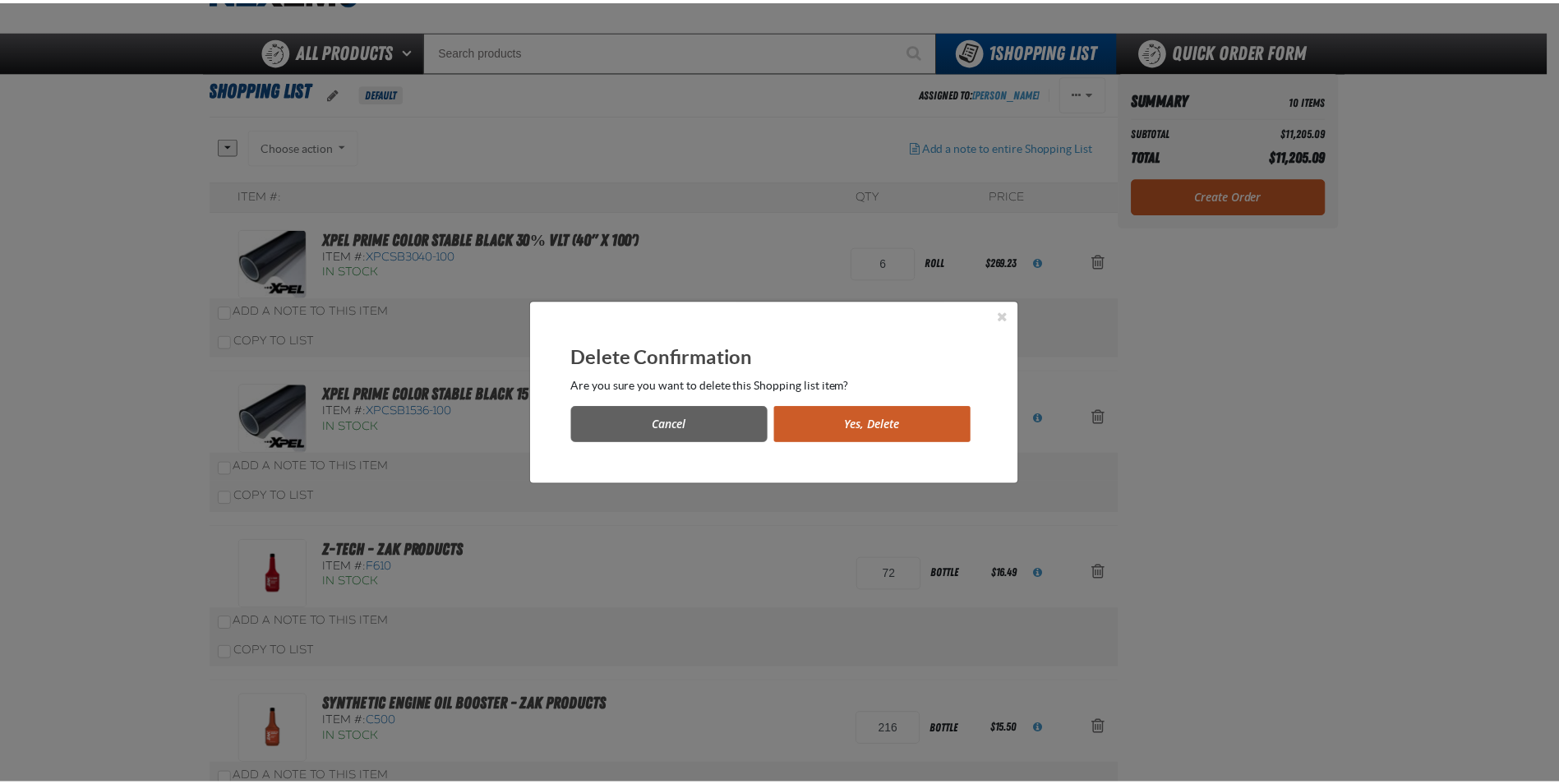
scroll to position [83, 0]
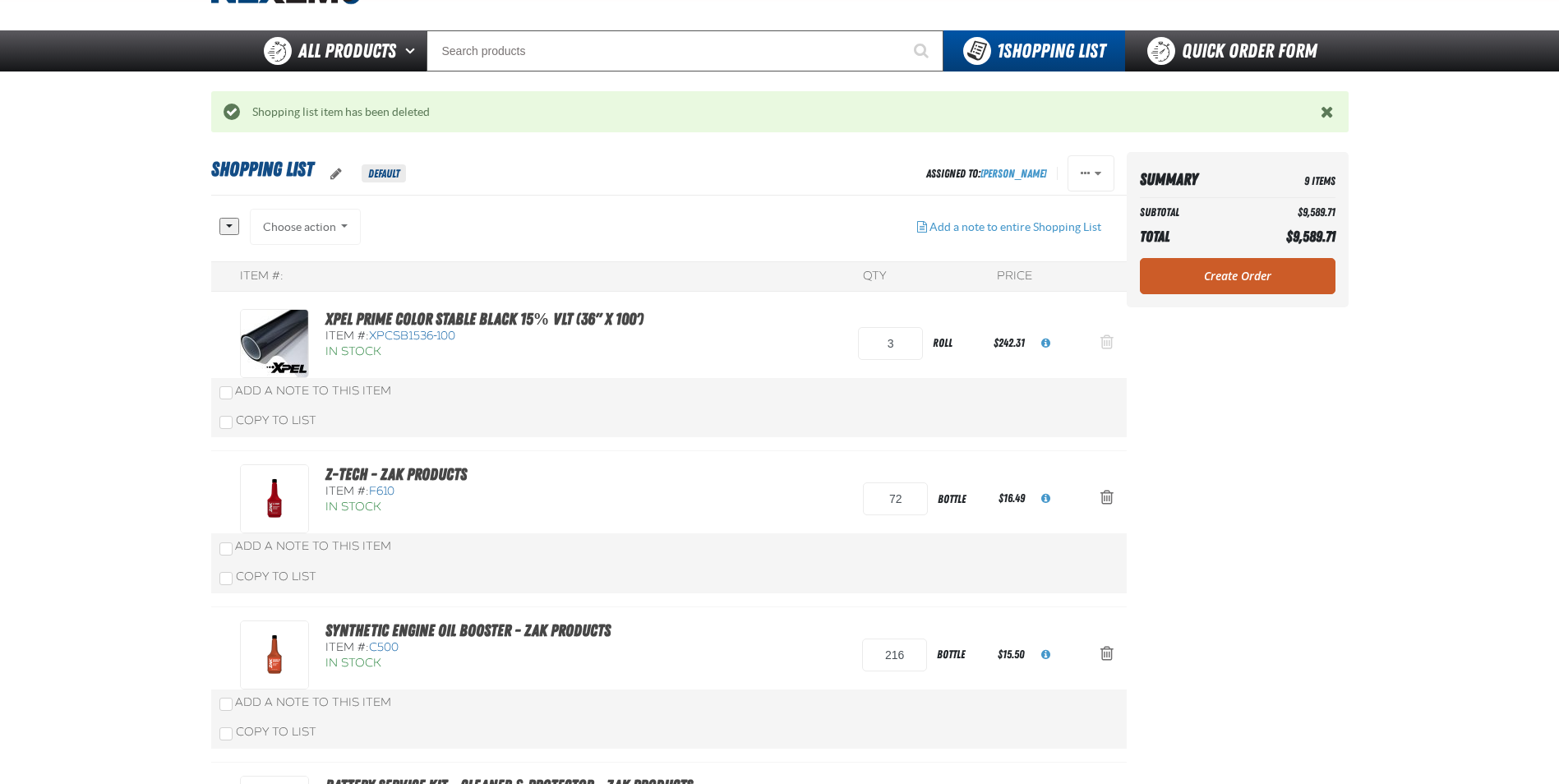
click at [1097, 339] on button "Action Remove XPEL PRIME Color Stable Black 15% VLT (36&quot; x 100&#039;) from…" at bounding box center [1107, 343] width 40 height 36
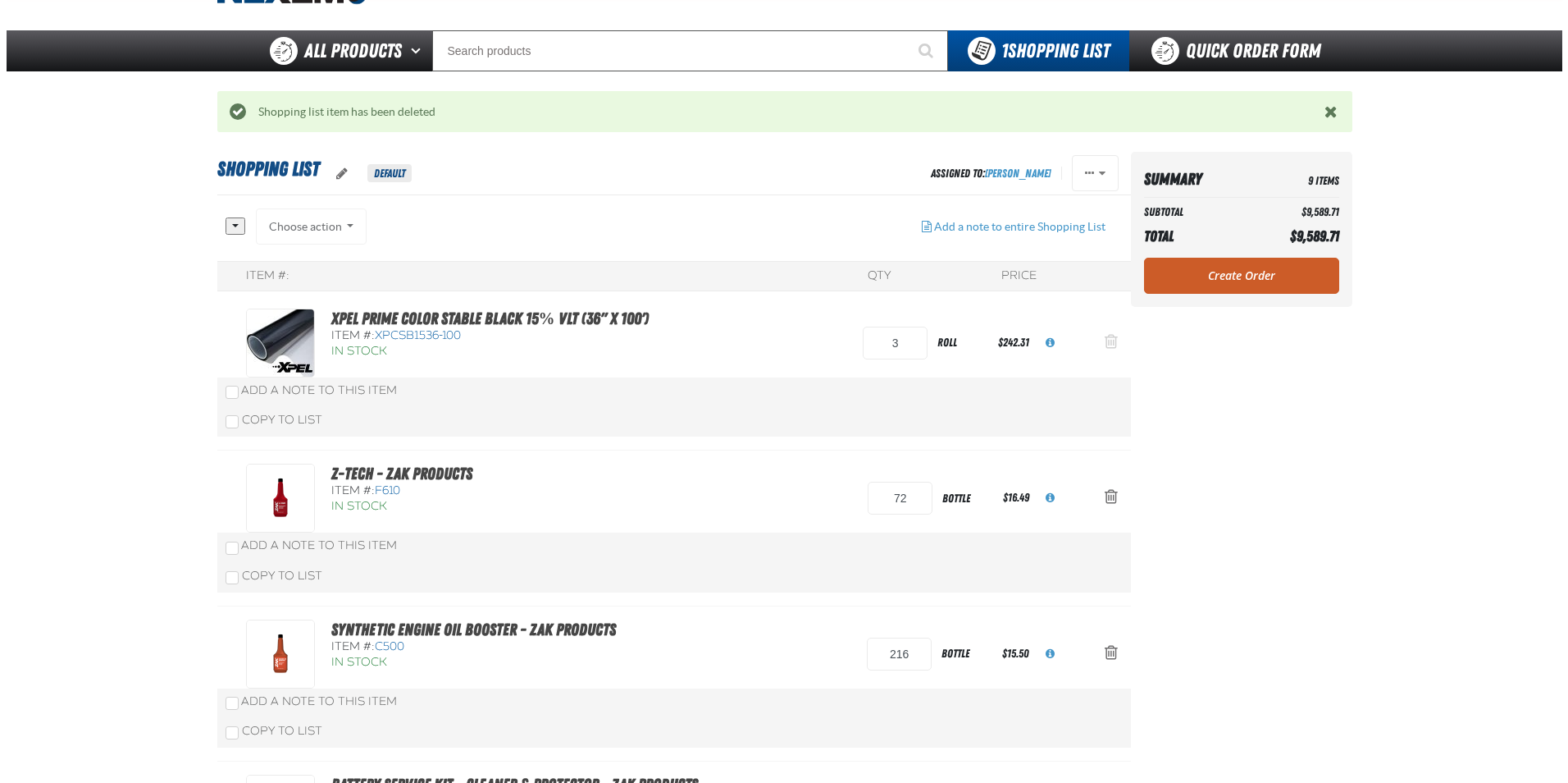
scroll to position [0, 0]
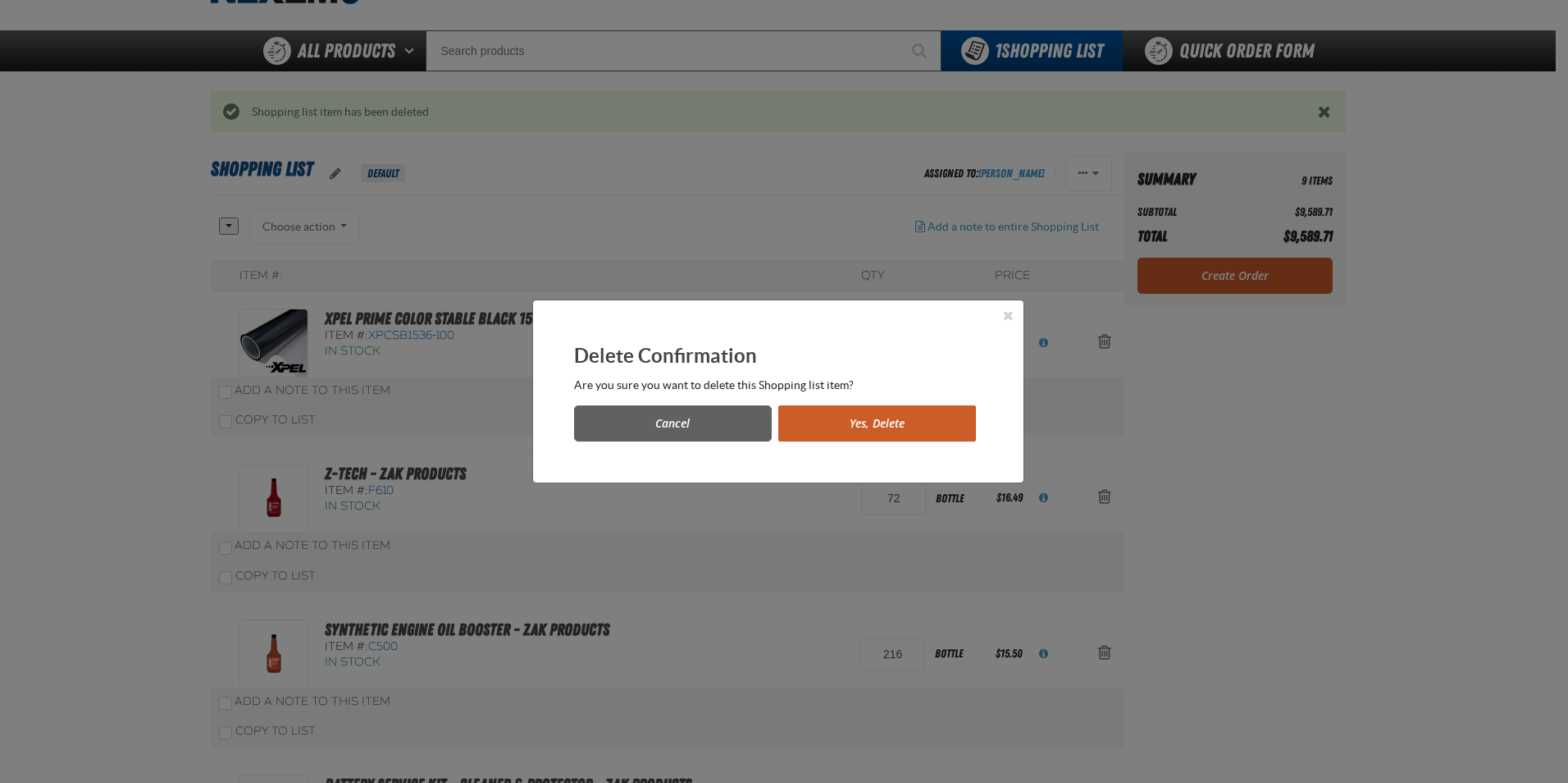
click at [849, 430] on button "Yes, Delete" at bounding box center [878, 424] width 198 height 36
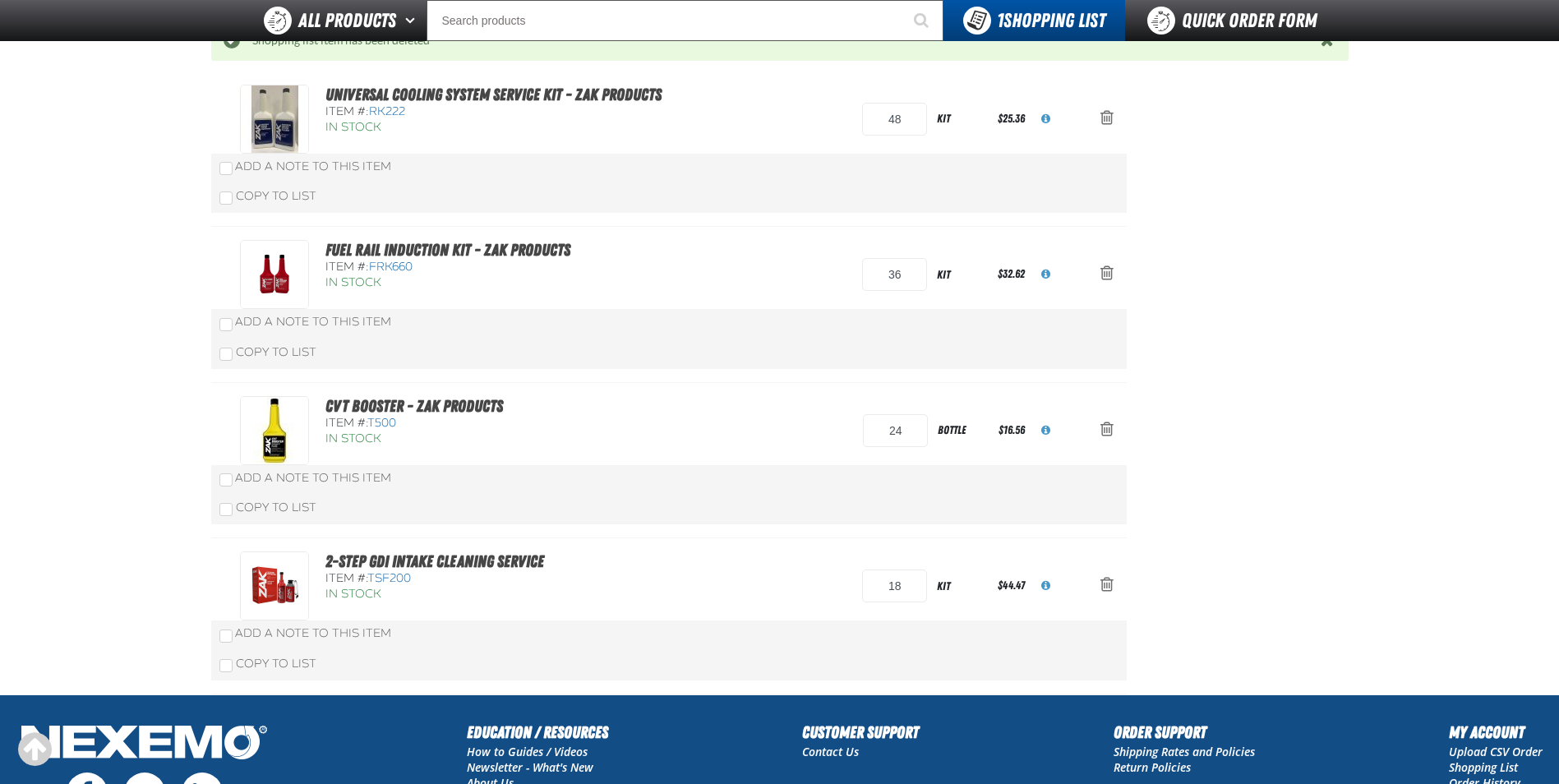
scroll to position [904, 0]
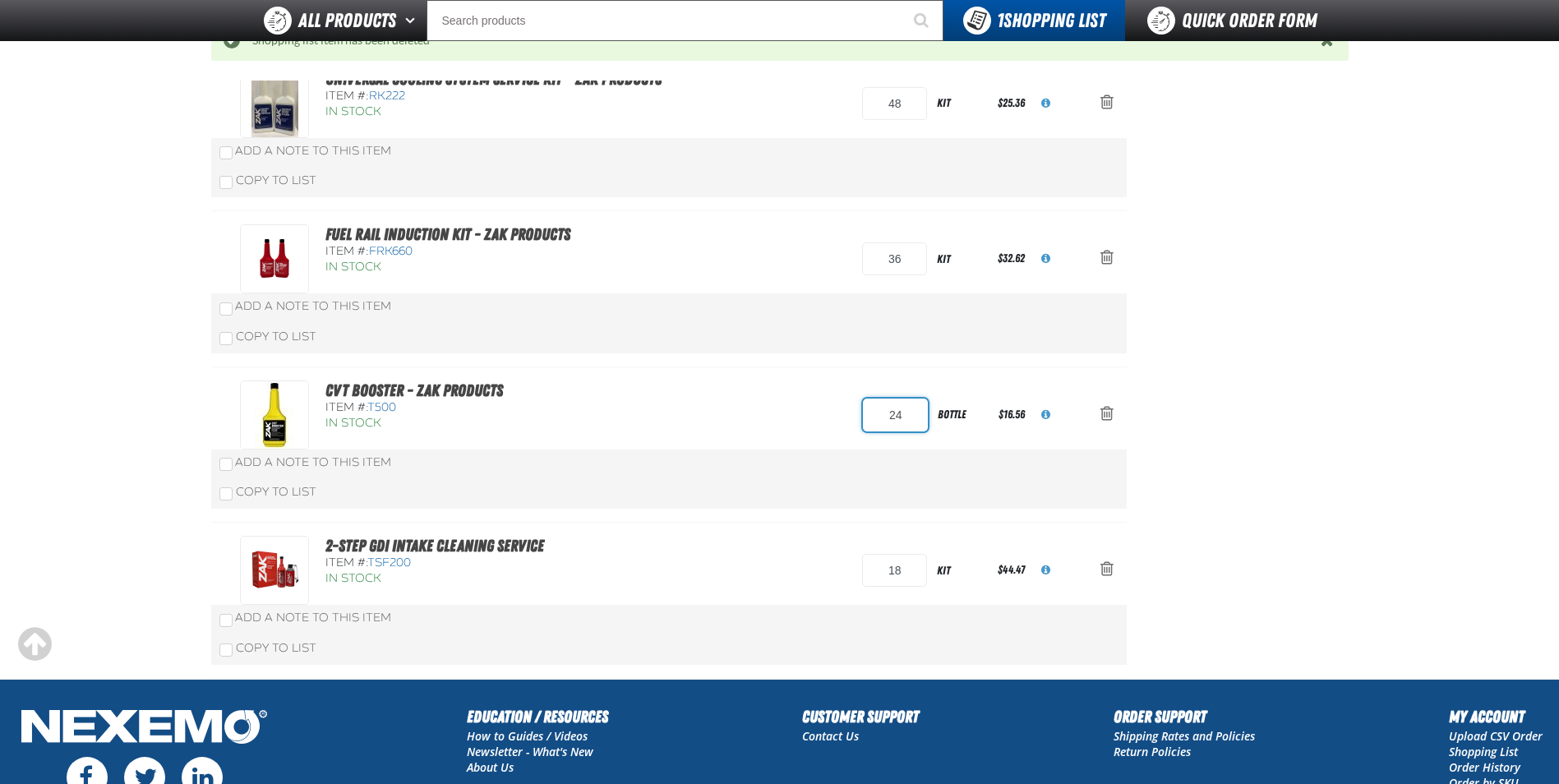
drag, startPoint x: 907, startPoint y: 411, endPoint x: 786, endPoint y: 456, distance: 129.1
click at [809, 441] on div "CVT Booster - ZAK Products Item #: T500 In Stock 24 bottle $16.56" at bounding box center [652, 415] width 824 height 69
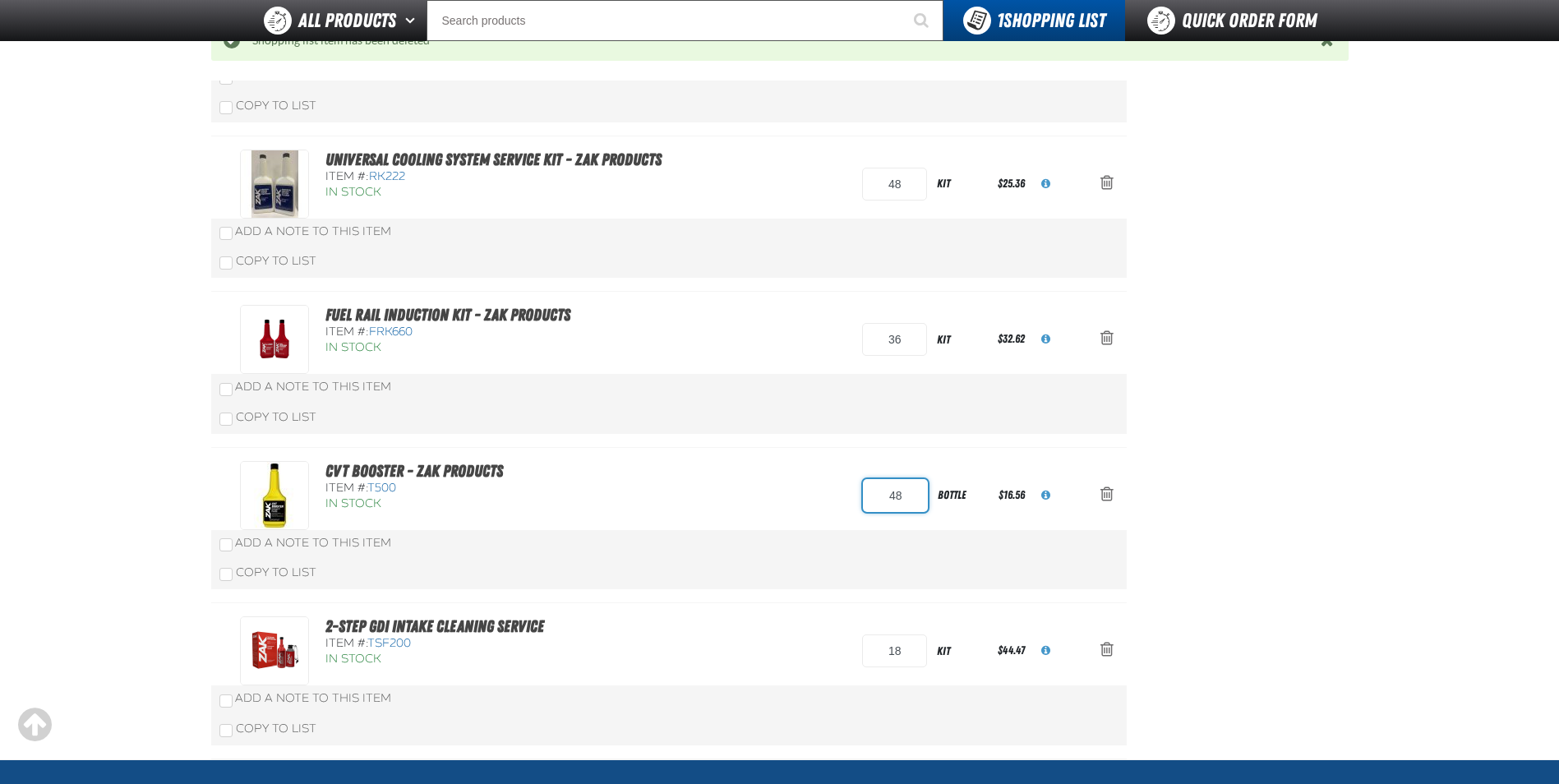
type input "48"
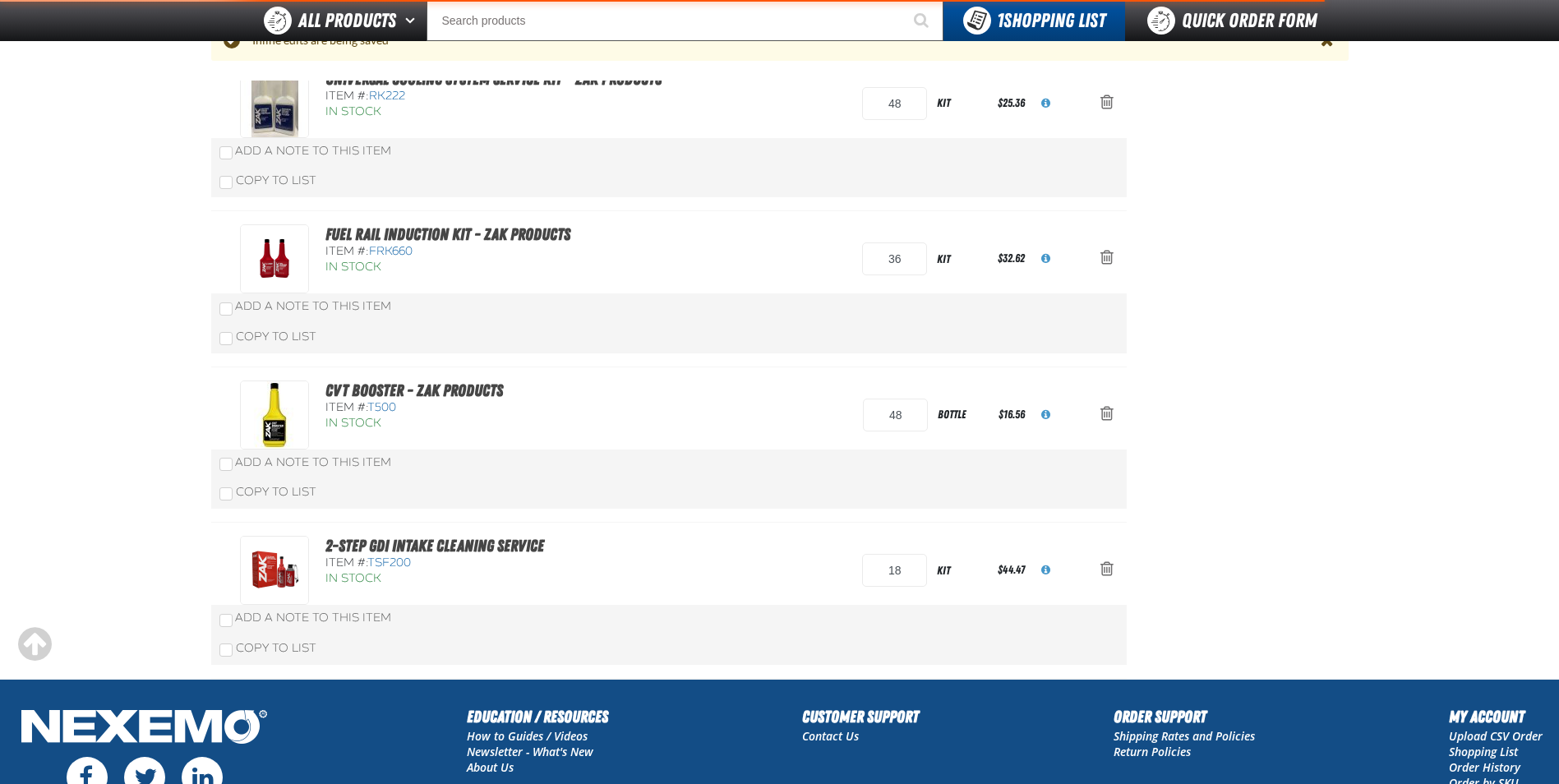
click at [785, 456] on div "Add a Note to This Item" at bounding box center [668, 463] width 899 height 17
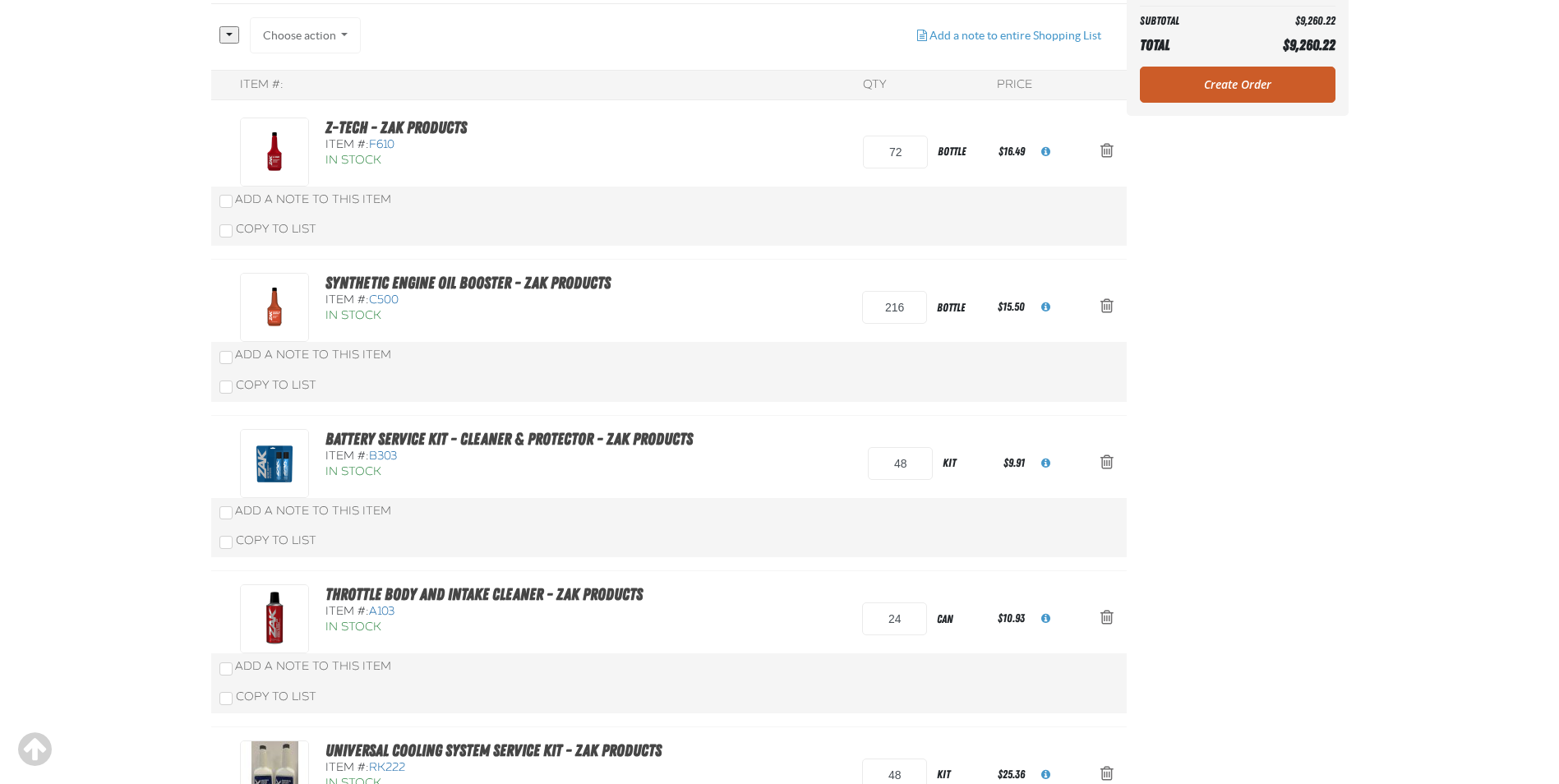
scroll to position [45, 0]
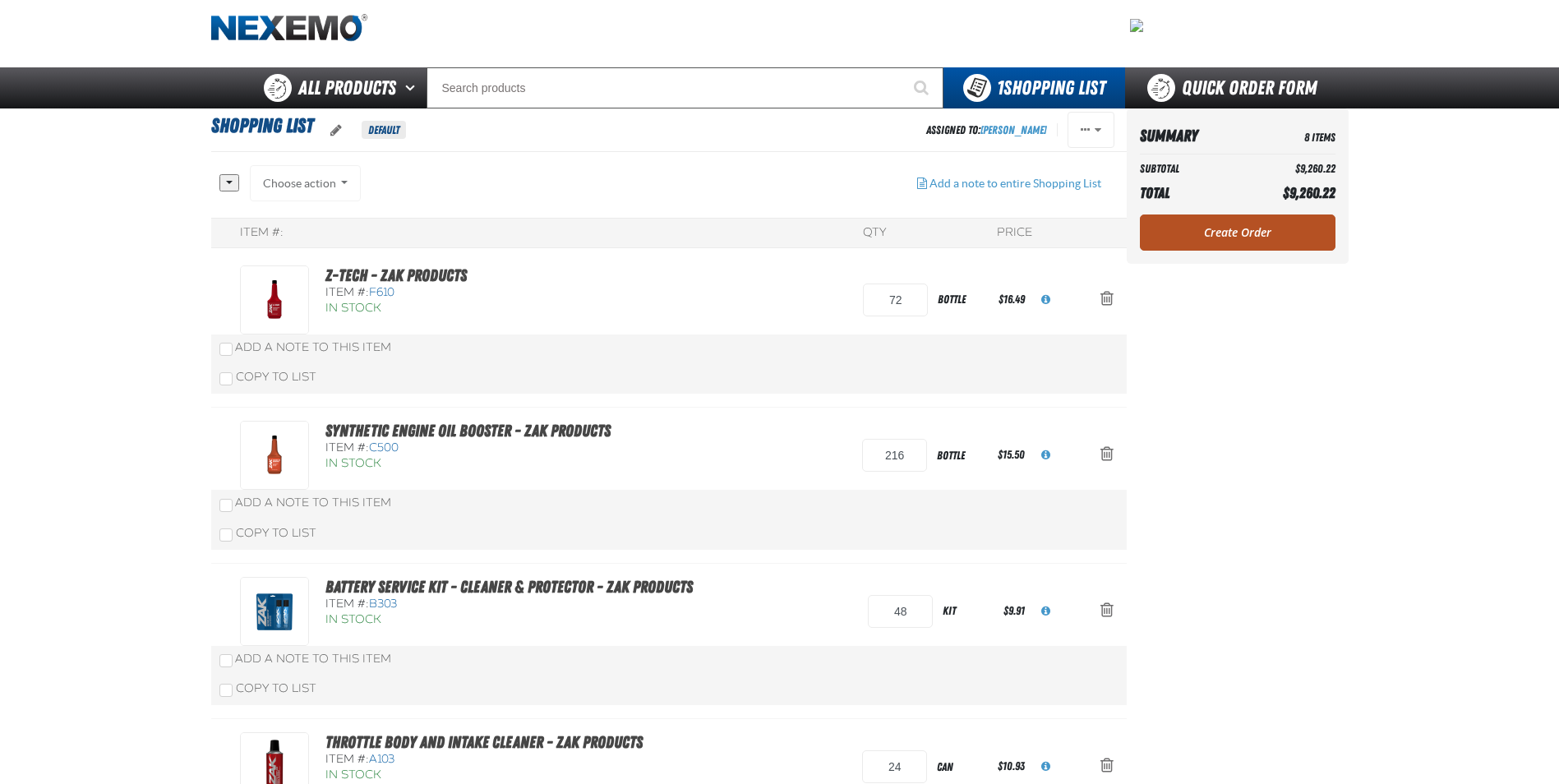
click at [1310, 231] on link "Create Order" at bounding box center [1237, 233] width 196 height 36
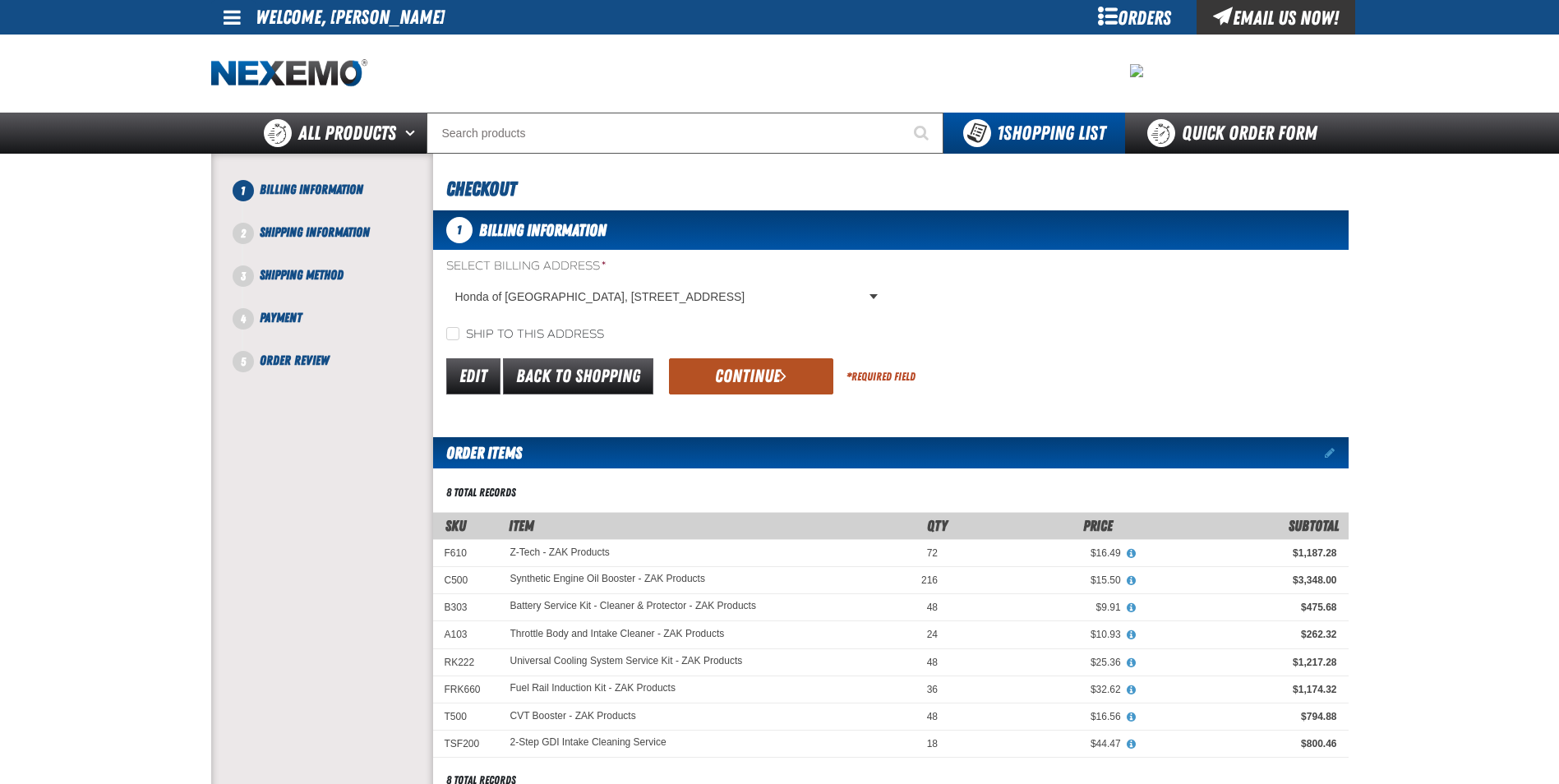
click at [741, 372] on button "Continue" at bounding box center [750, 376] width 164 height 36
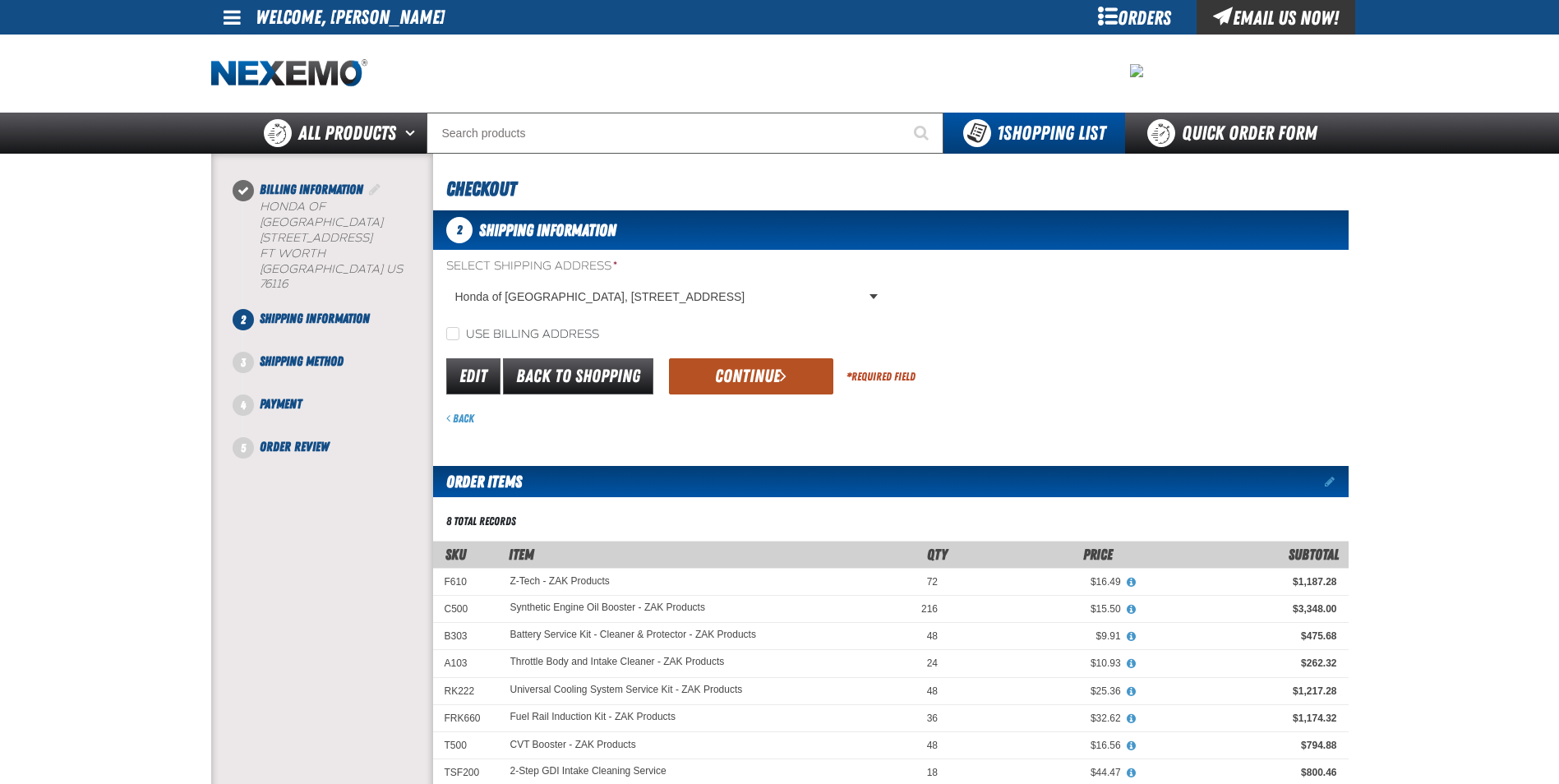
click at [750, 366] on button "Continue" at bounding box center [750, 376] width 164 height 36
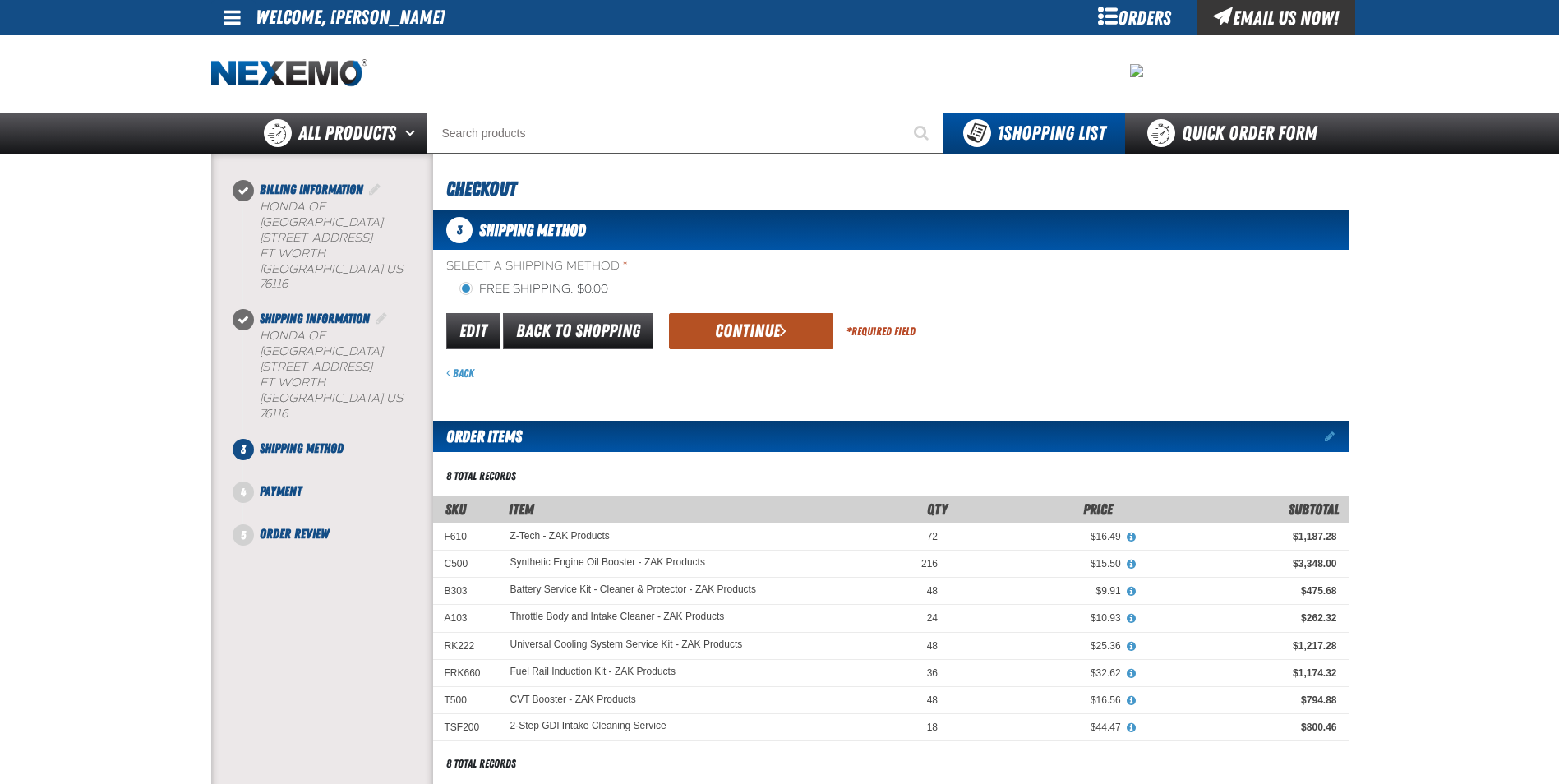
click at [746, 339] on button "Continue" at bounding box center [750, 331] width 164 height 36
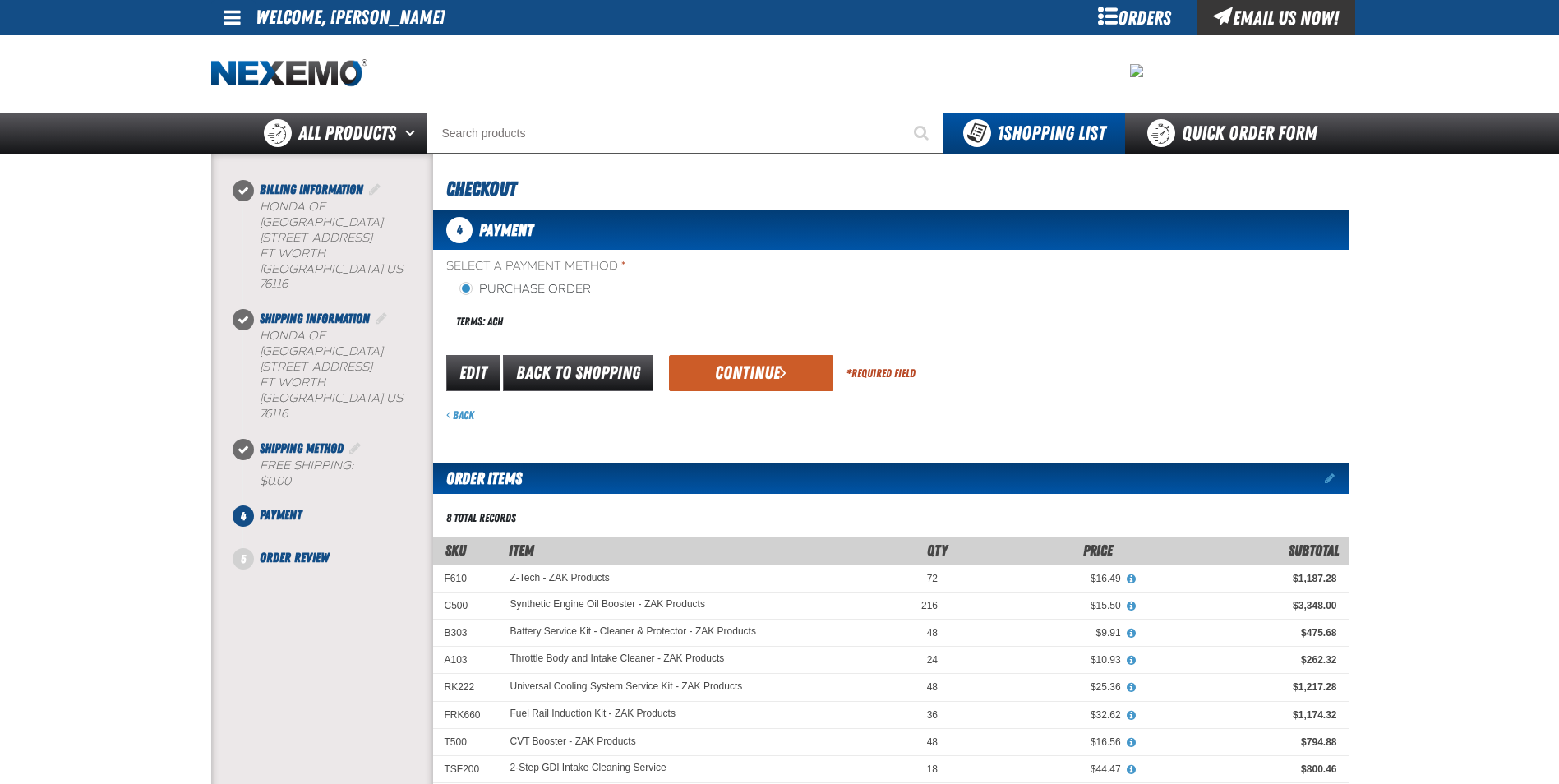
click at [757, 363] on button "Continue" at bounding box center [750, 373] width 164 height 36
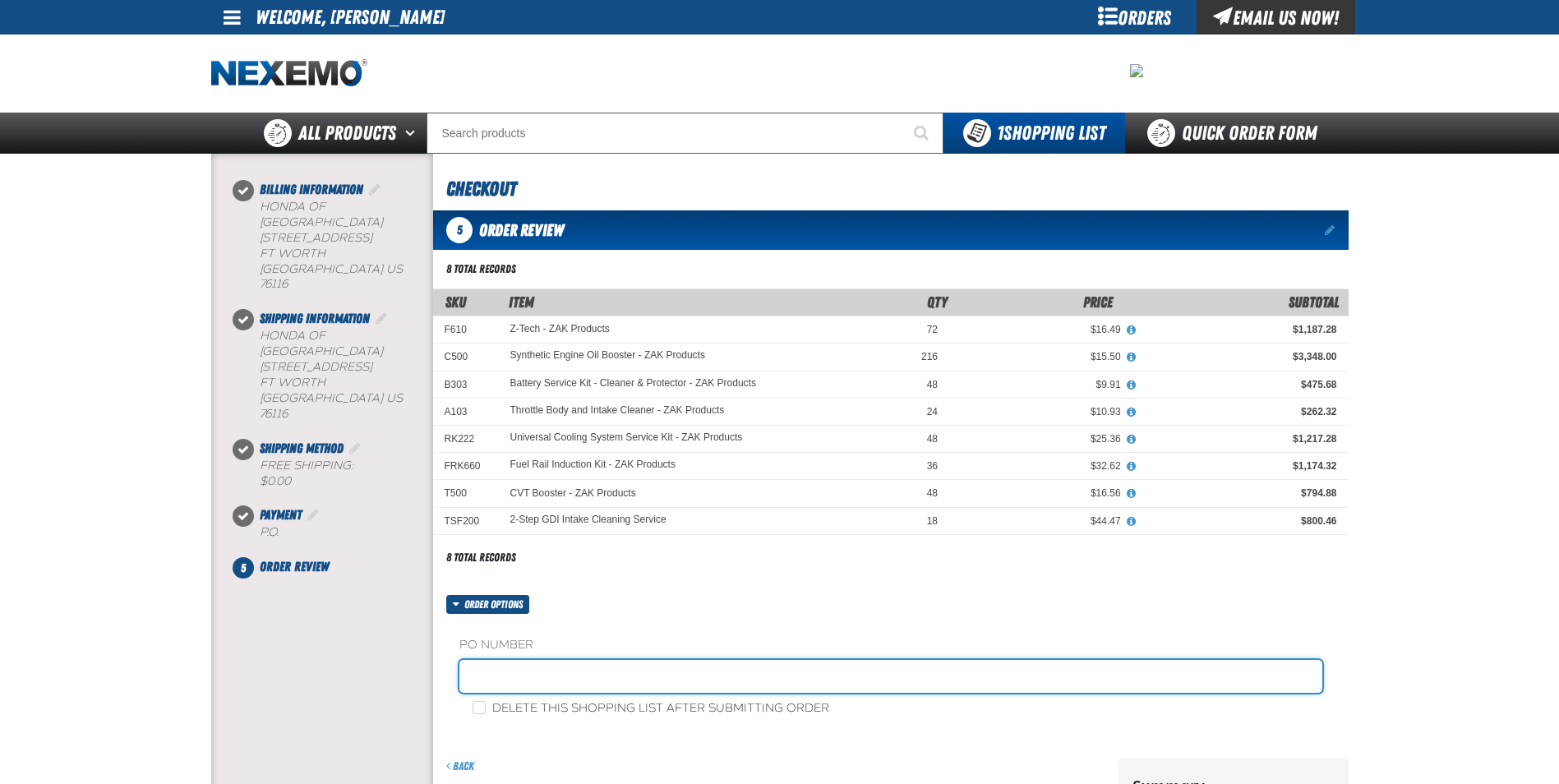
click at [578, 689] on input "text" at bounding box center [891, 676] width 862 height 33
type input "ZAK0902"
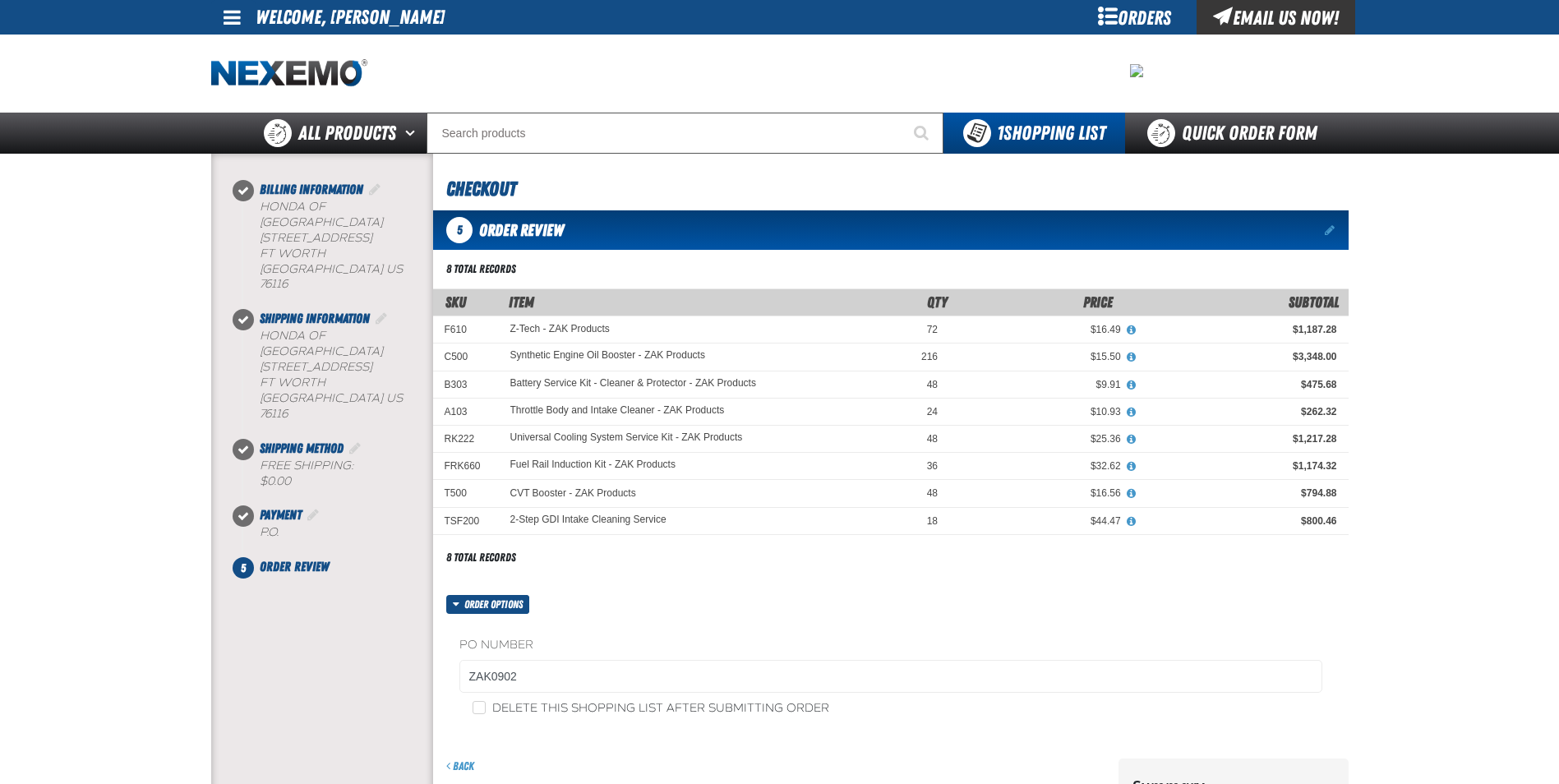
click at [497, 712] on label "Delete this shopping list after submitting order" at bounding box center [650, 708] width 357 height 16
click at [485, 712] on input "Delete this shopping list after submitting order" at bounding box center [479, 707] width 13 height 13
checkbox input "true"
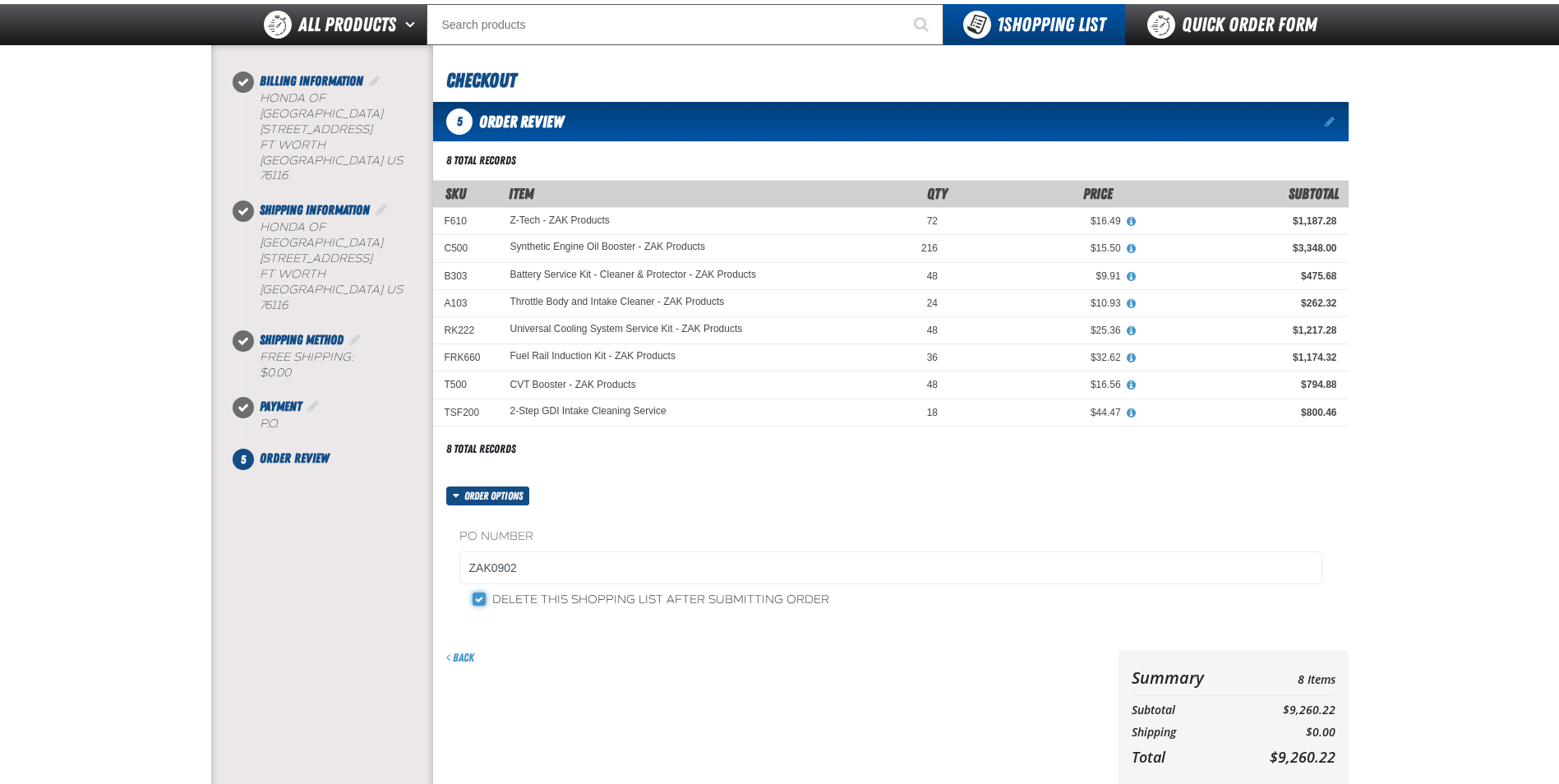
scroll to position [247, 0]
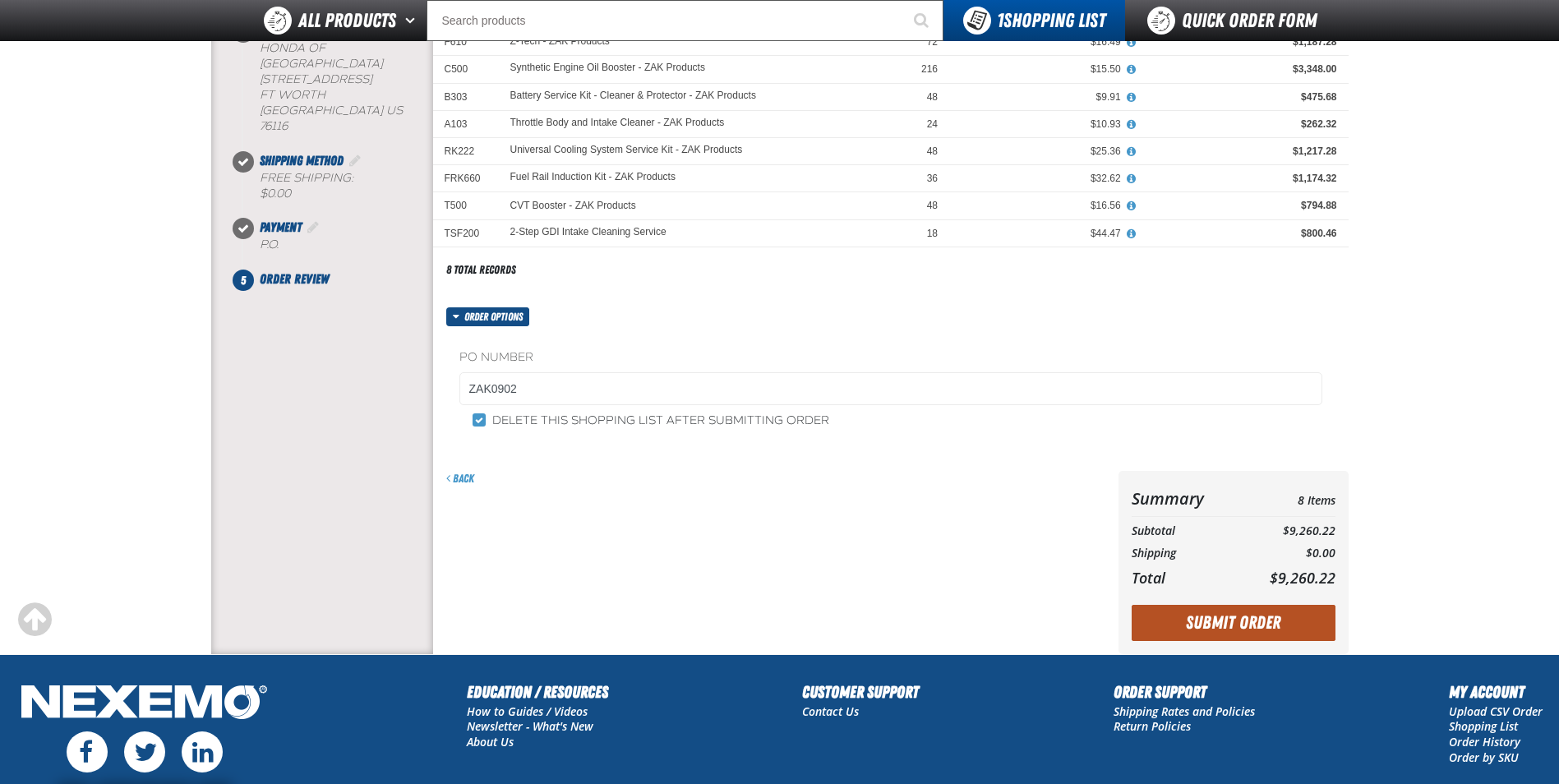
click at [1232, 626] on button "Submit Order" at bounding box center [1233, 623] width 204 height 36
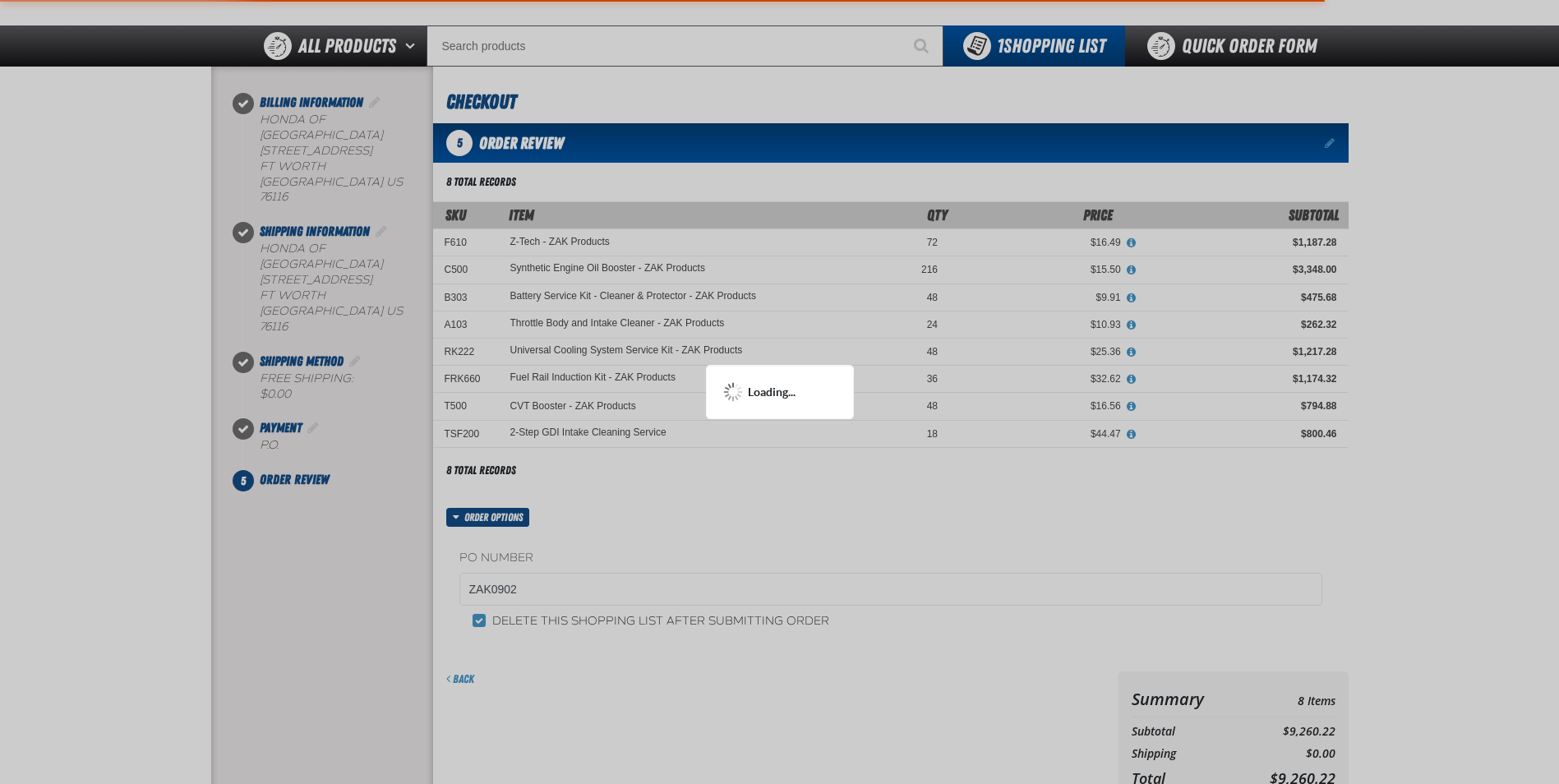
scroll to position [83, 0]
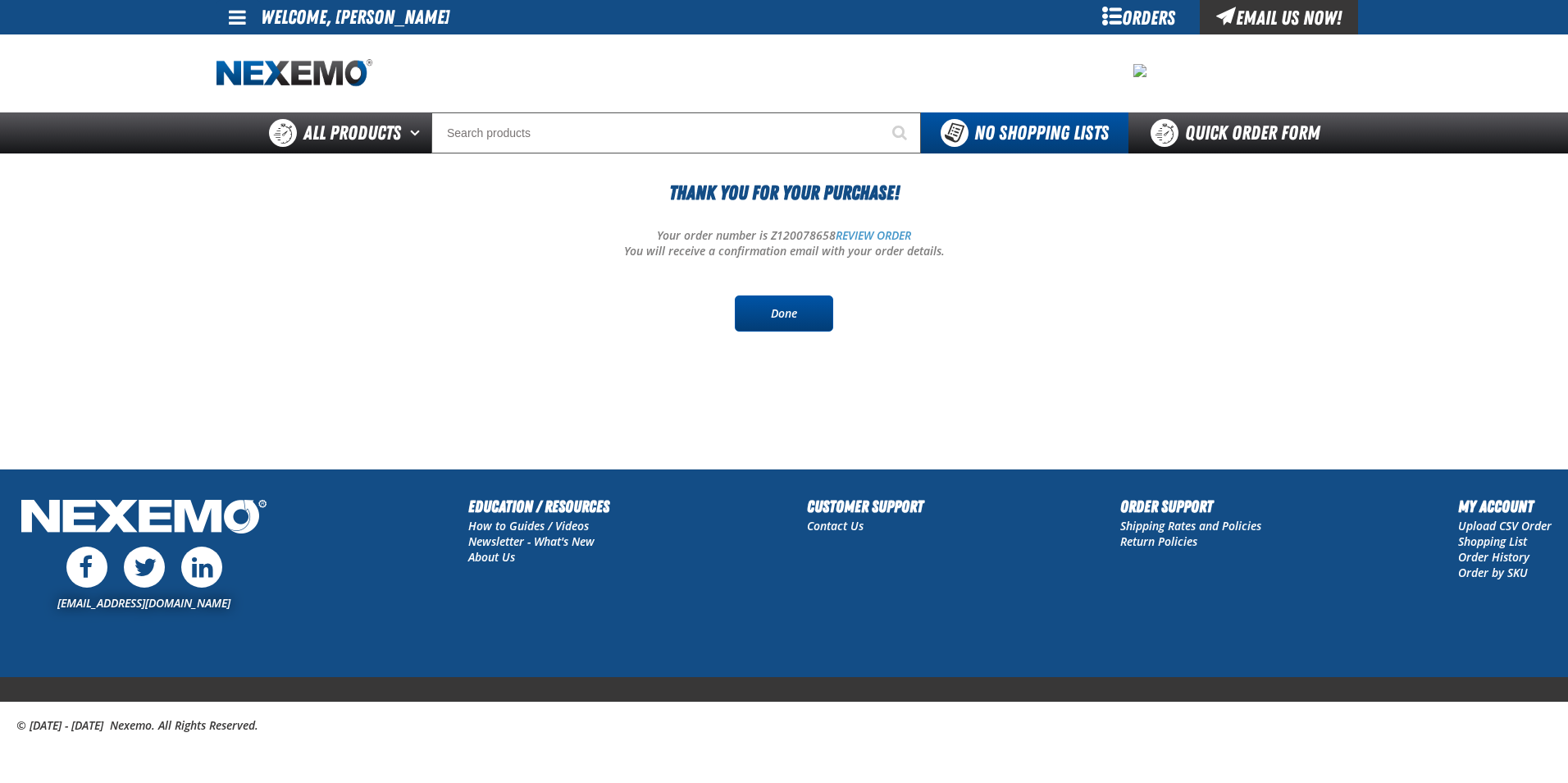
click at [793, 313] on link "Done" at bounding box center [784, 313] width 98 height 36
